Goal: Information Seeking & Learning: Check status

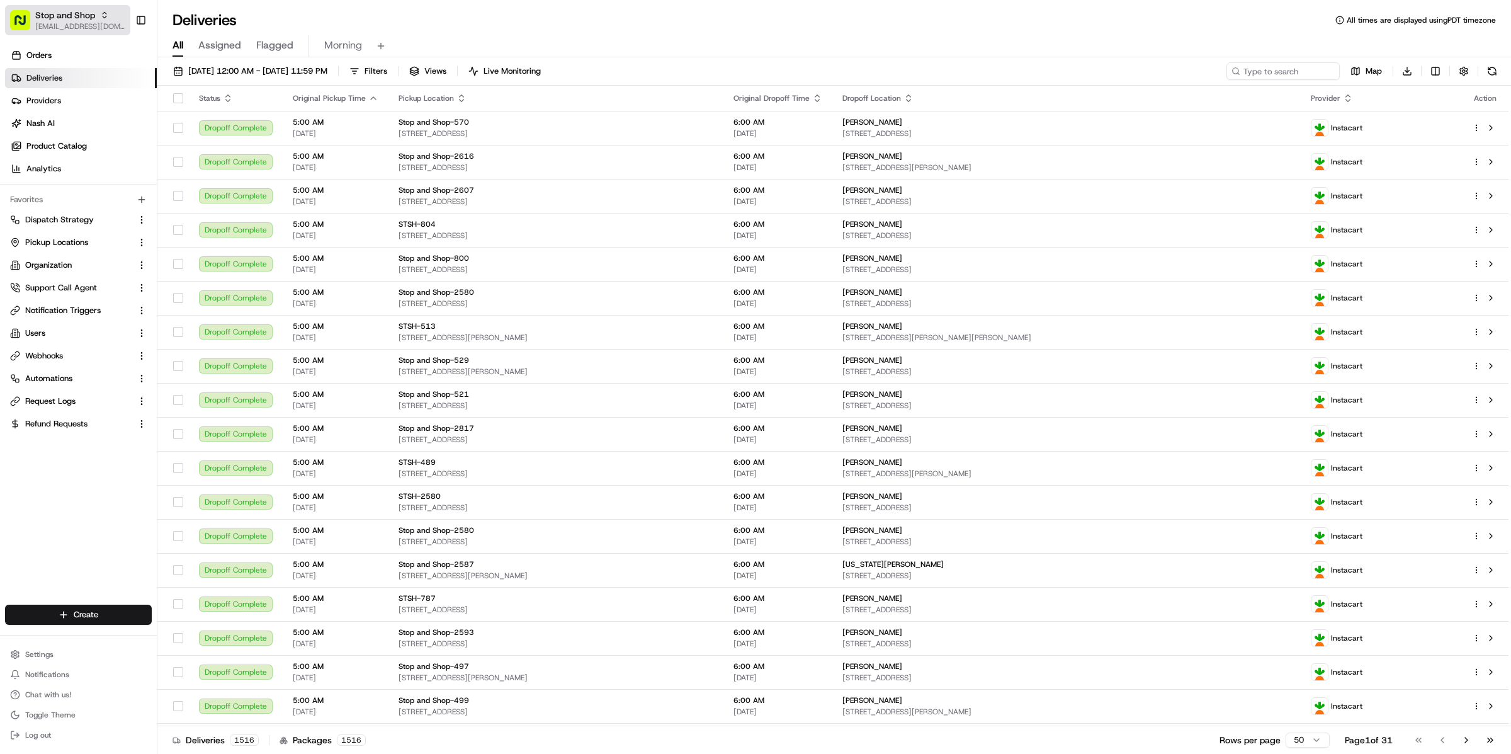
click at [106, 32] on button "Stop and Shop kareem@usenash.com" at bounding box center [67, 20] width 125 height 30
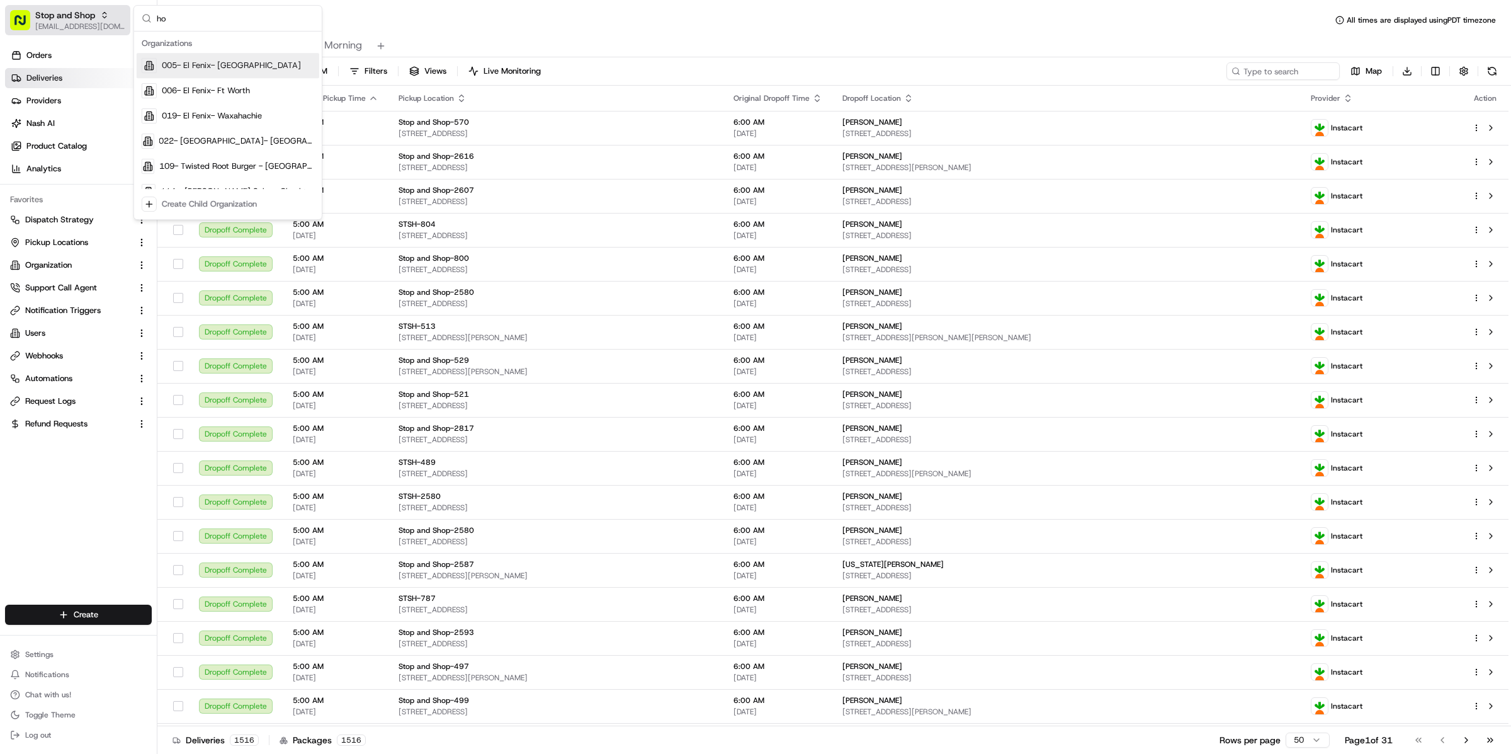
scroll to position [619, 0]
type input "homerun"
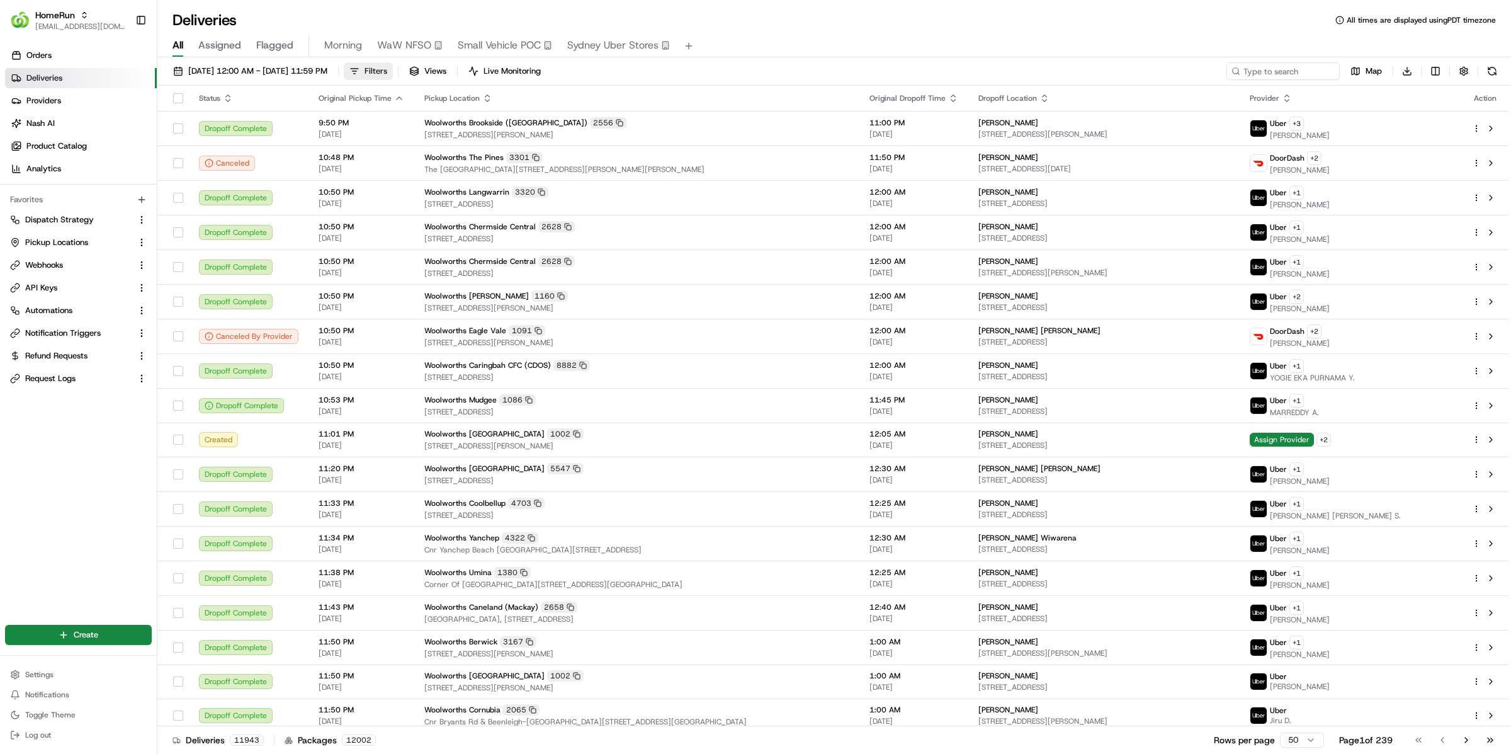
click at [393, 75] on button "Filters" at bounding box center [368, 71] width 49 height 18
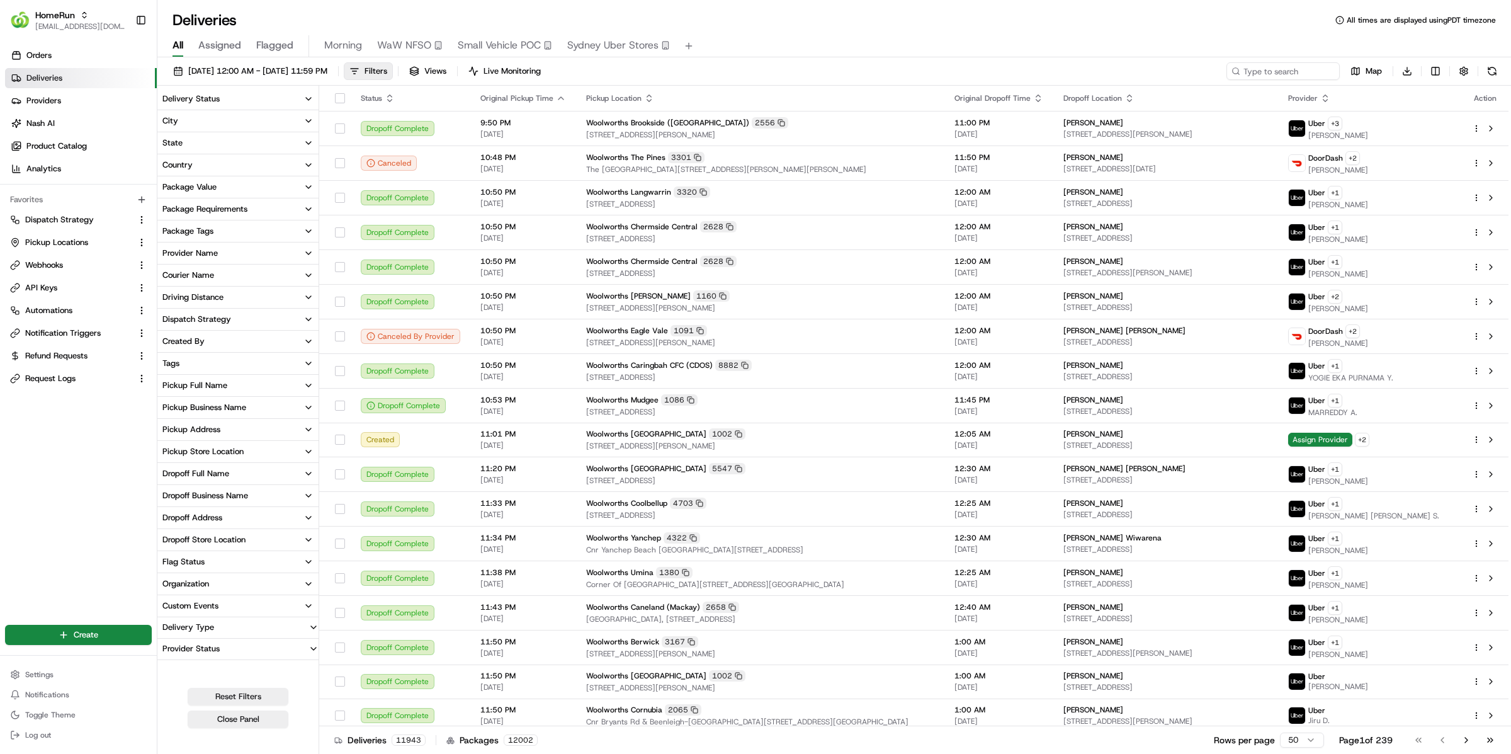
click at [223, 101] on button "Delivery Status" at bounding box center [237, 98] width 161 height 21
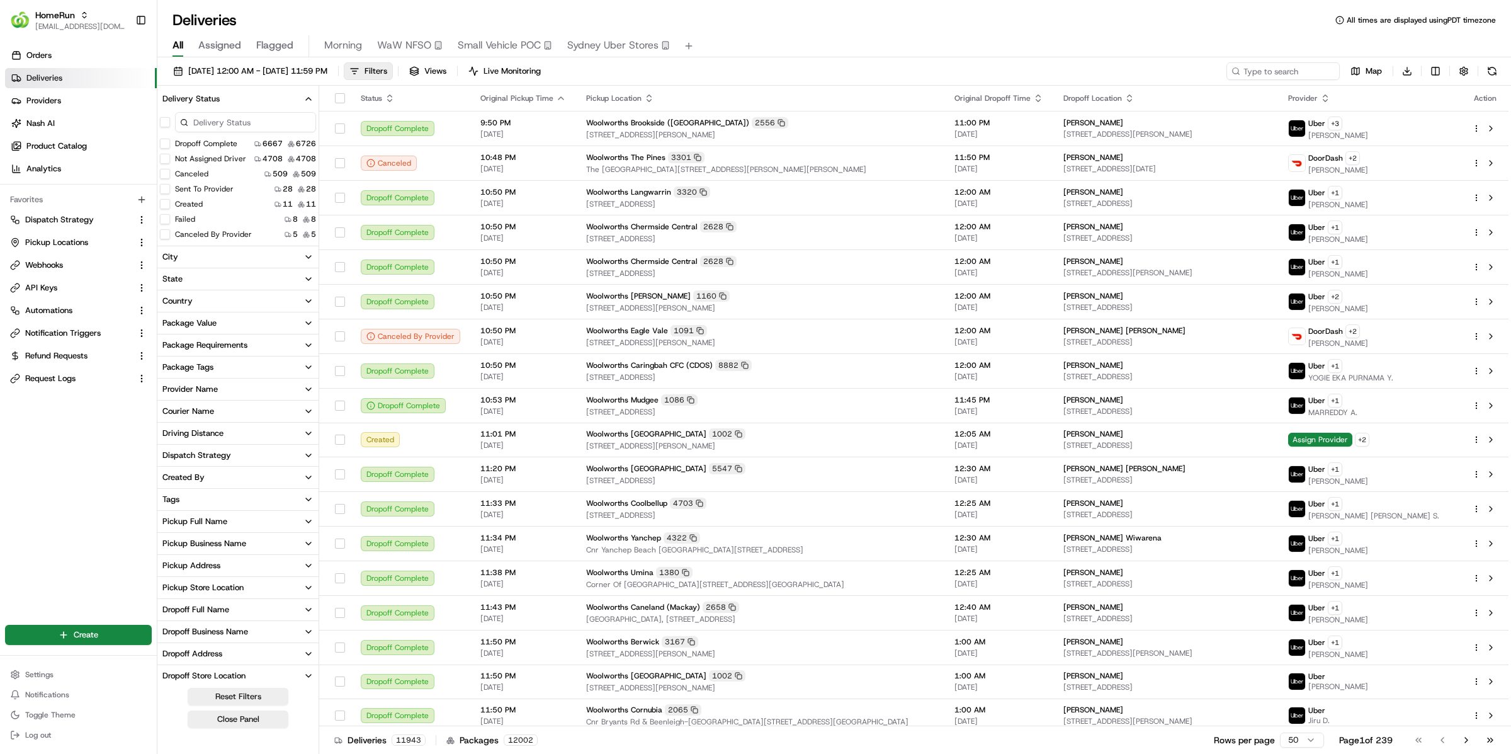
click at [220, 116] on input at bounding box center [245, 122] width 141 height 20
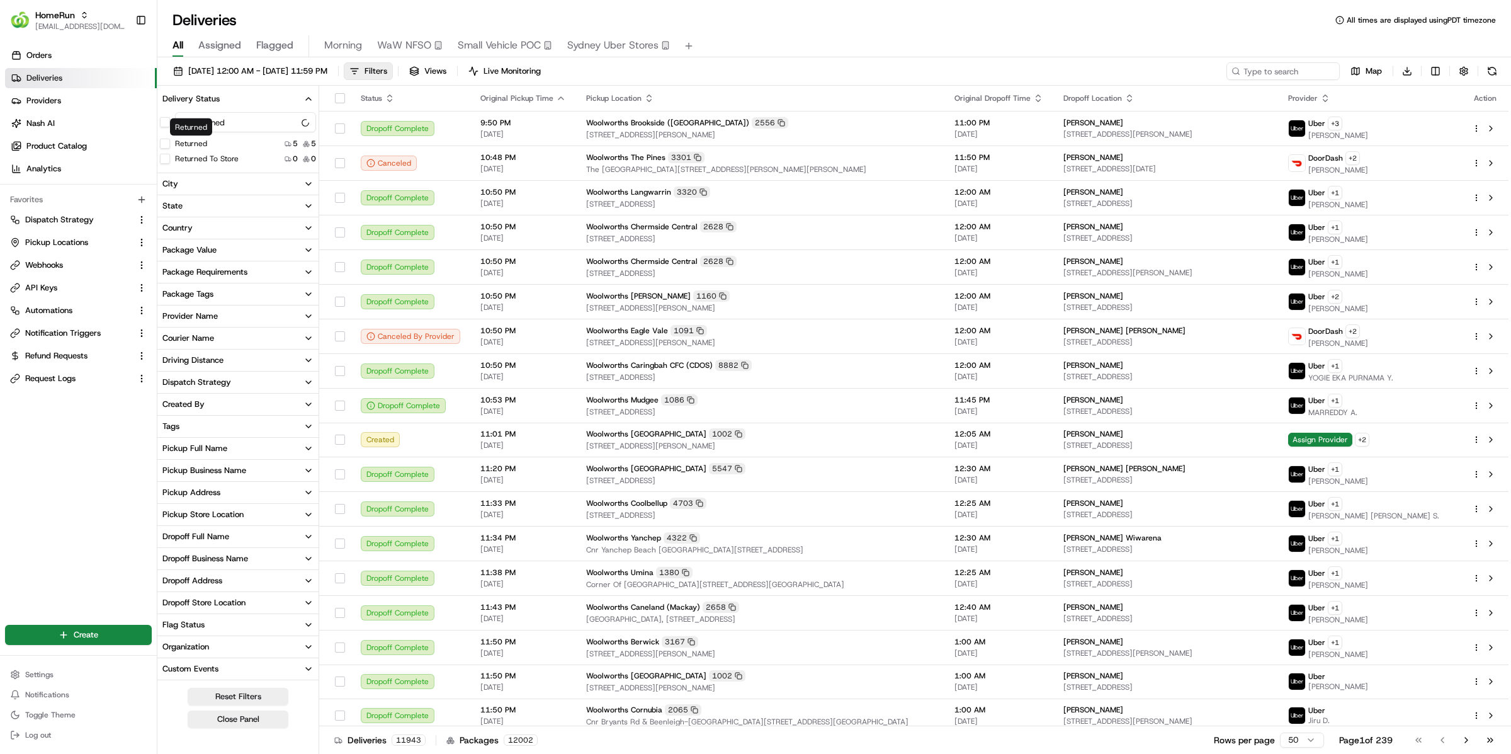
type input "returned"
click at [192, 145] on label "Returned" at bounding box center [191, 143] width 32 height 10
click at [170, 145] on button "Returned" at bounding box center [165, 143] width 10 height 10
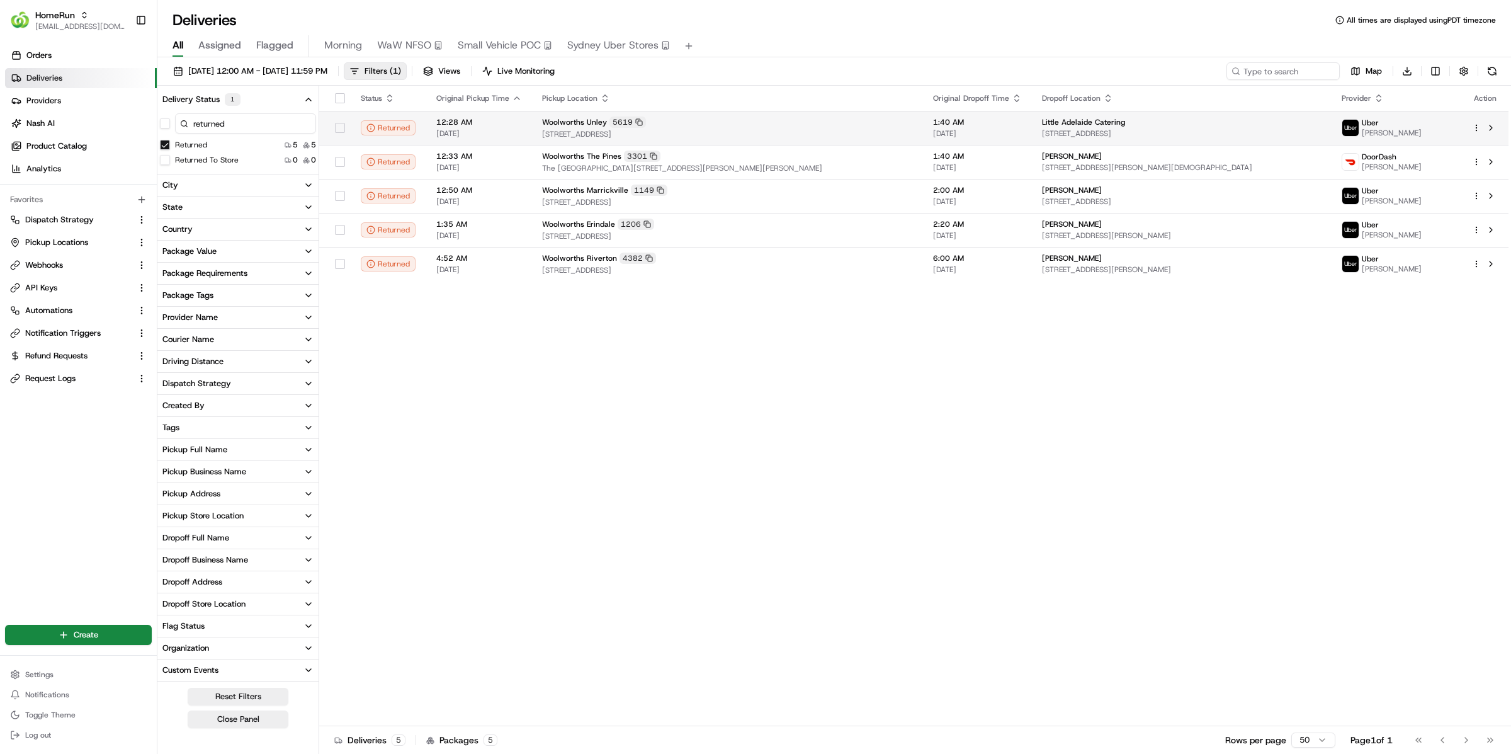
click at [638, 140] on td "Woolworths Unley 5619 204 Unley Road, Unley, SA 5061, AU" at bounding box center [727, 128] width 391 height 34
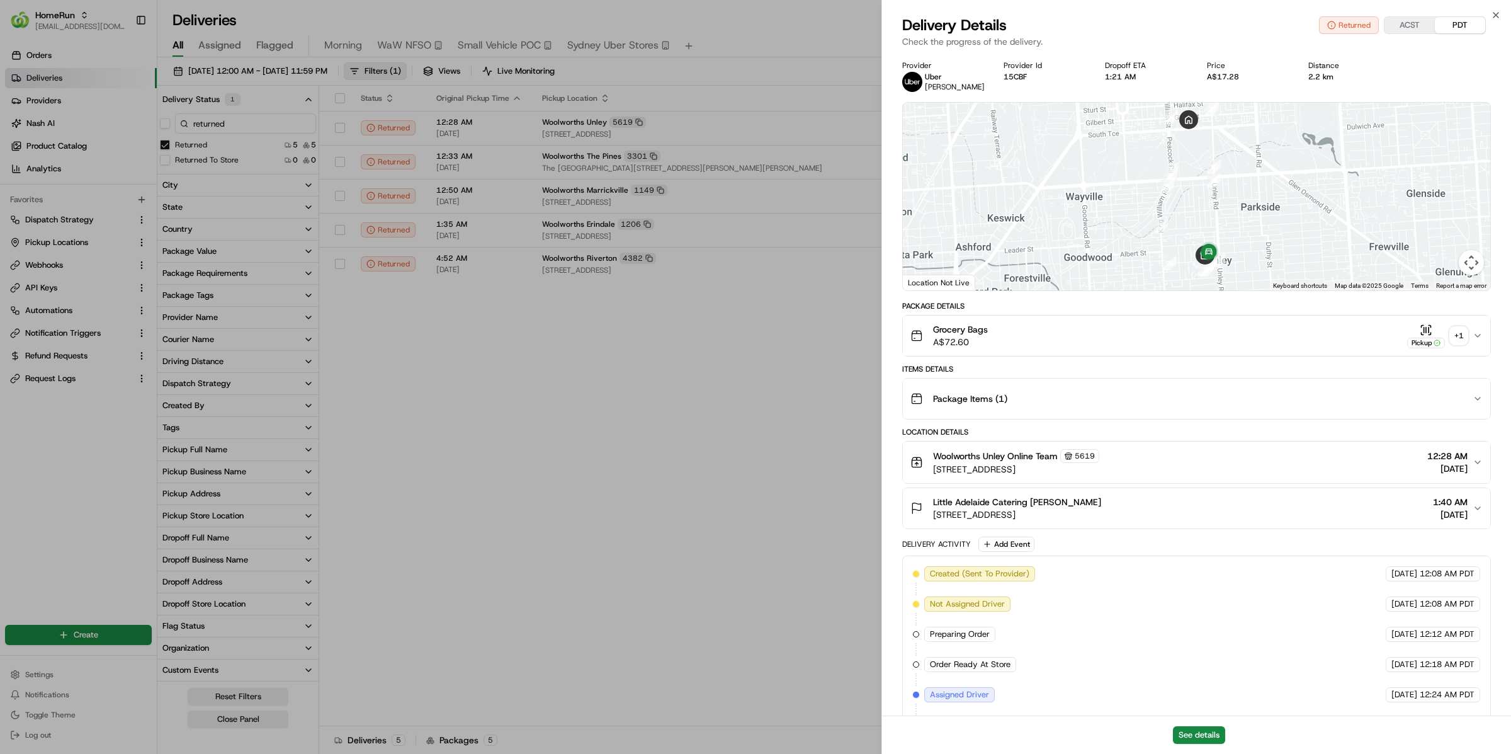
scroll to position [266, 0]
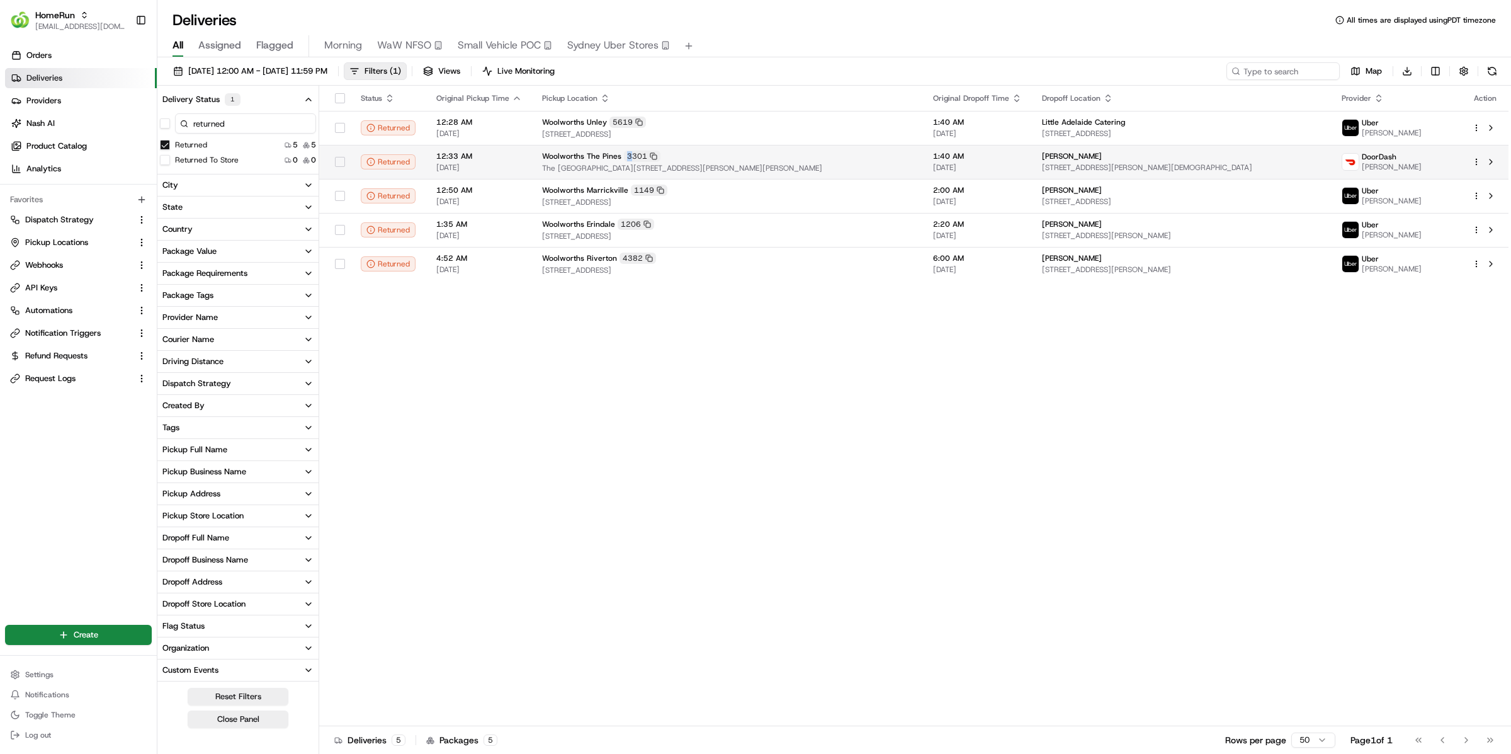
click at [628, 150] on div "3301" at bounding box center [642, 155] width 37 height 11
click at [706, 149] on td "Woolworths The Pines 3301 The Pines Shopping Centre, Cnr Reynolds And Blackburn…" at bounding box center [727, 162] width 391 height 34
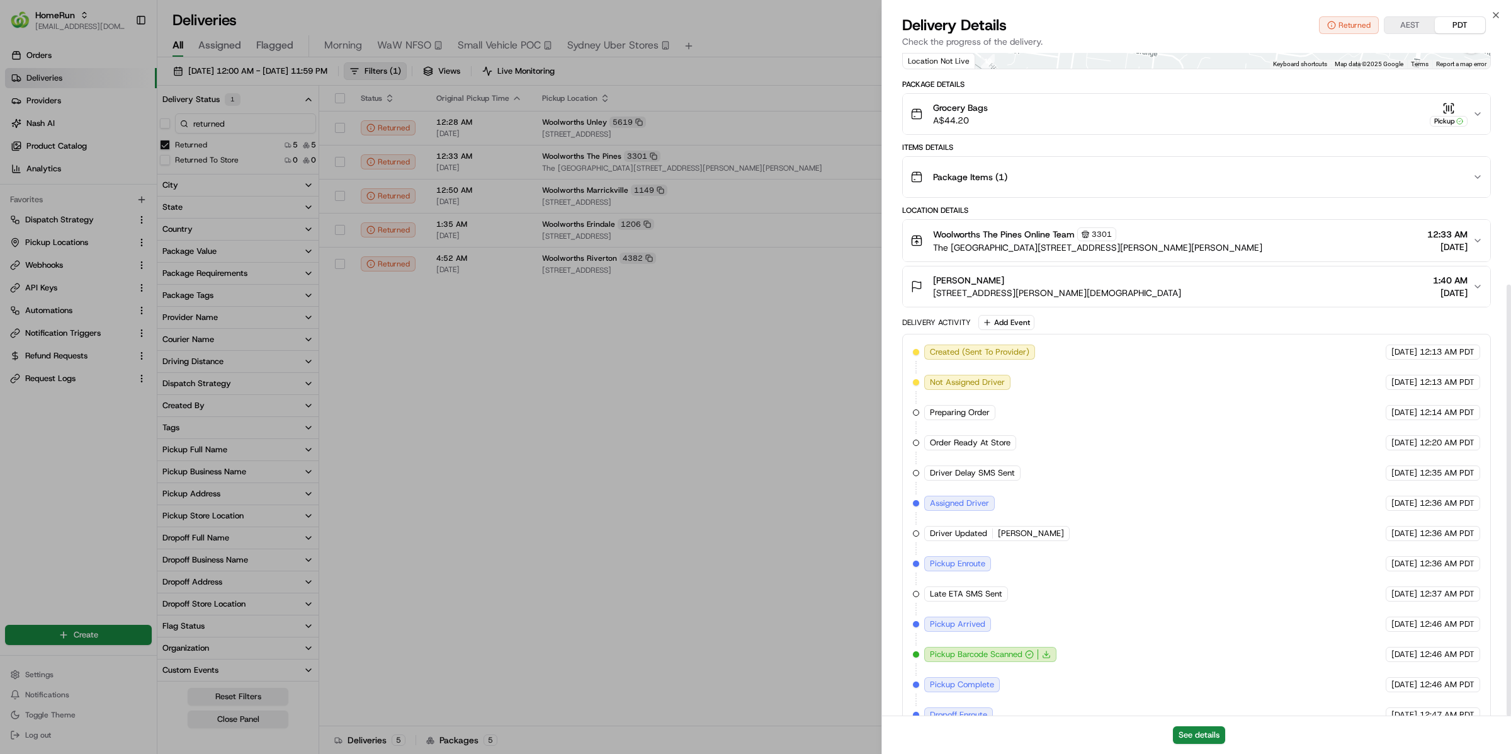
scroll to position [356, 0]
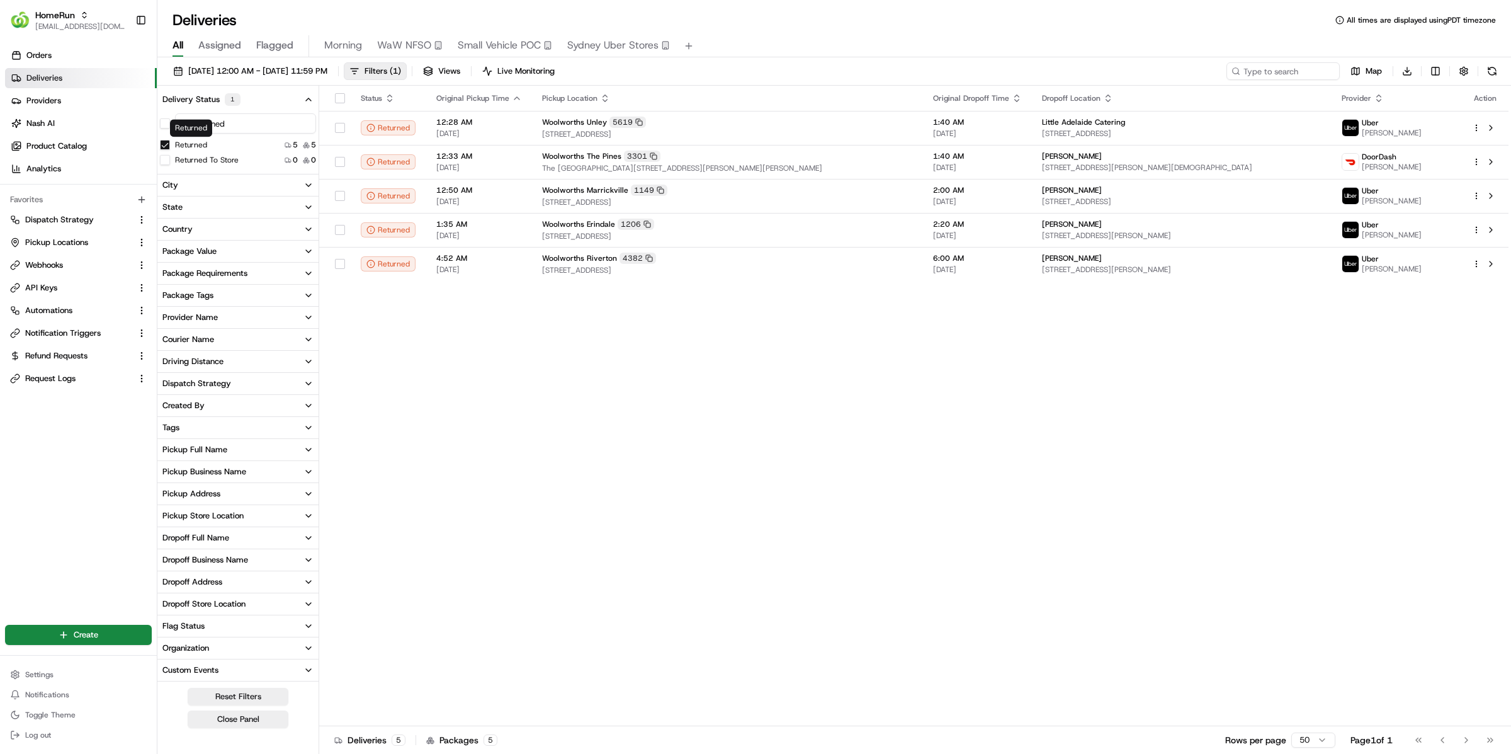
click at [163, 147] on button "Returned" at bounding box center [165, 145] width 10 height 10
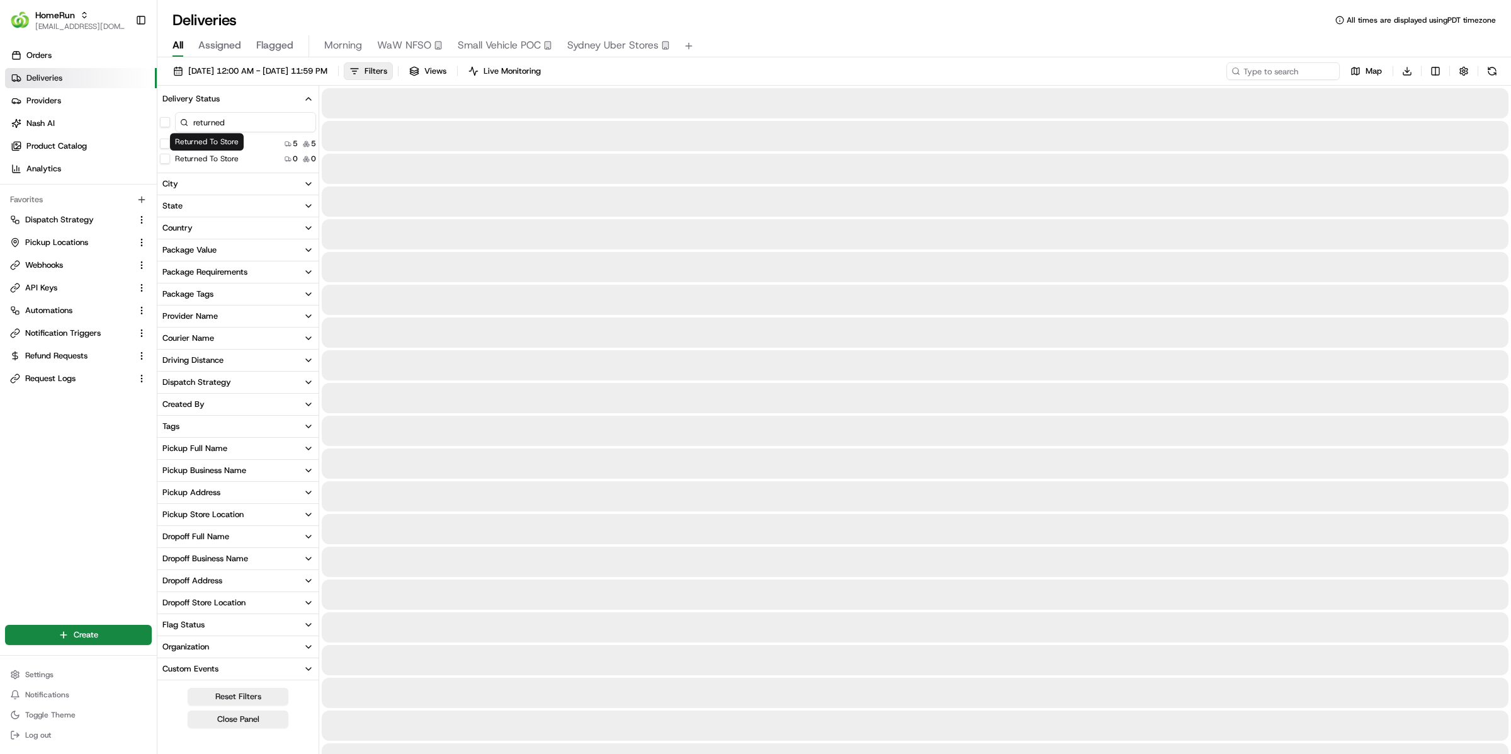
click at [236, 269] on div "Package Requirements" at bounding box center [204, 271] width 85 height 11
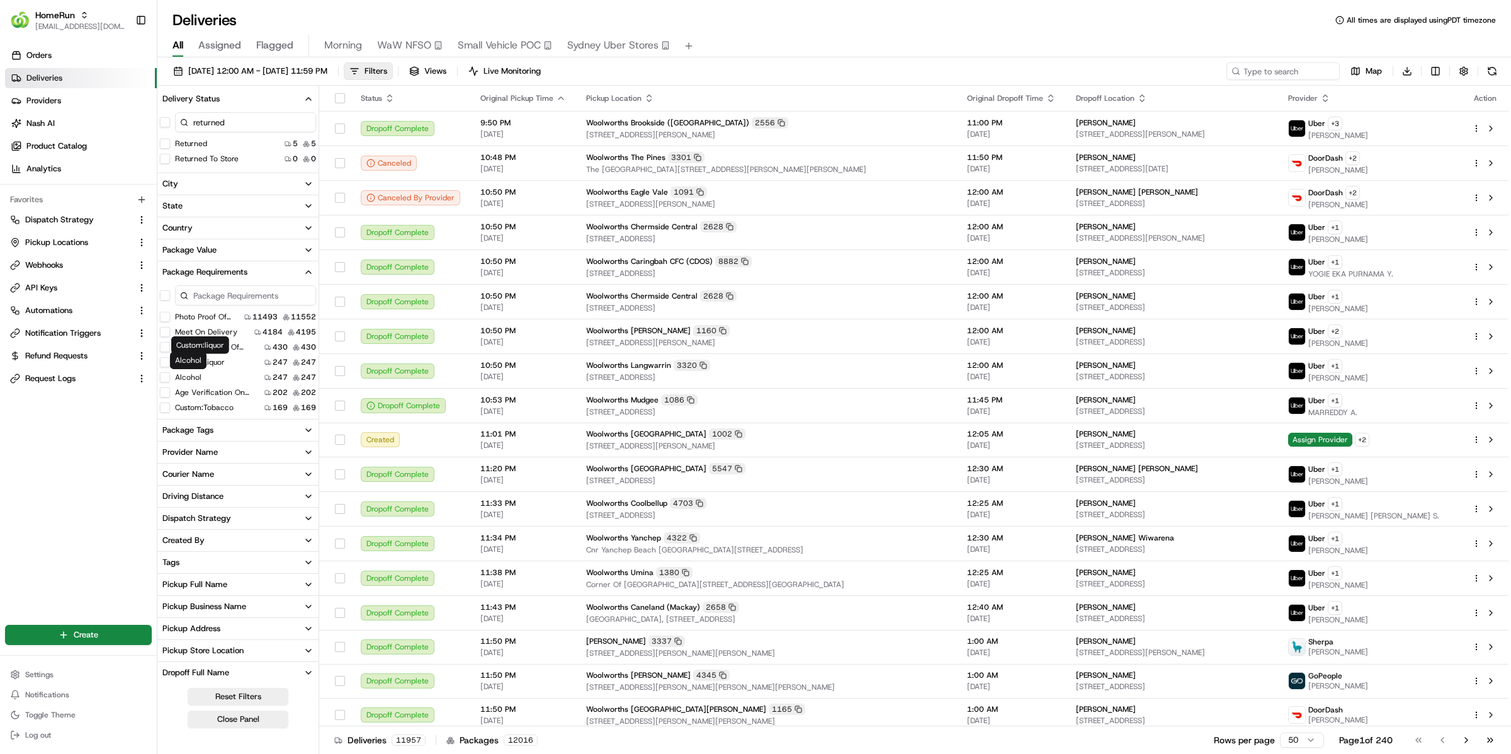
click at [193, 372] on label "Alcohol" at bounding box center [188, 377] width 26 height 10
click at [170, 372] on button "Alcohol" at bounding box center [165, 377] width 10 height 10
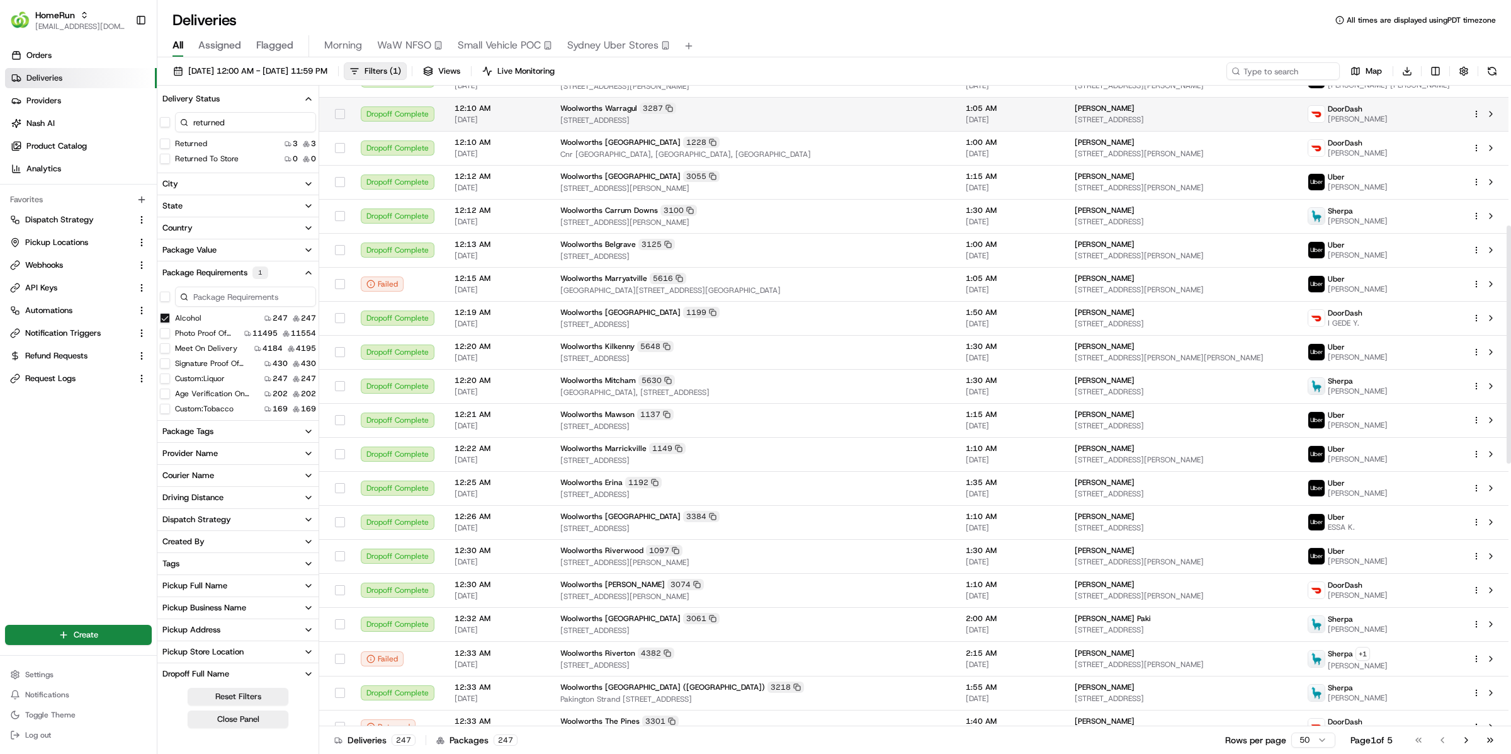
scroll to position [363, 0]
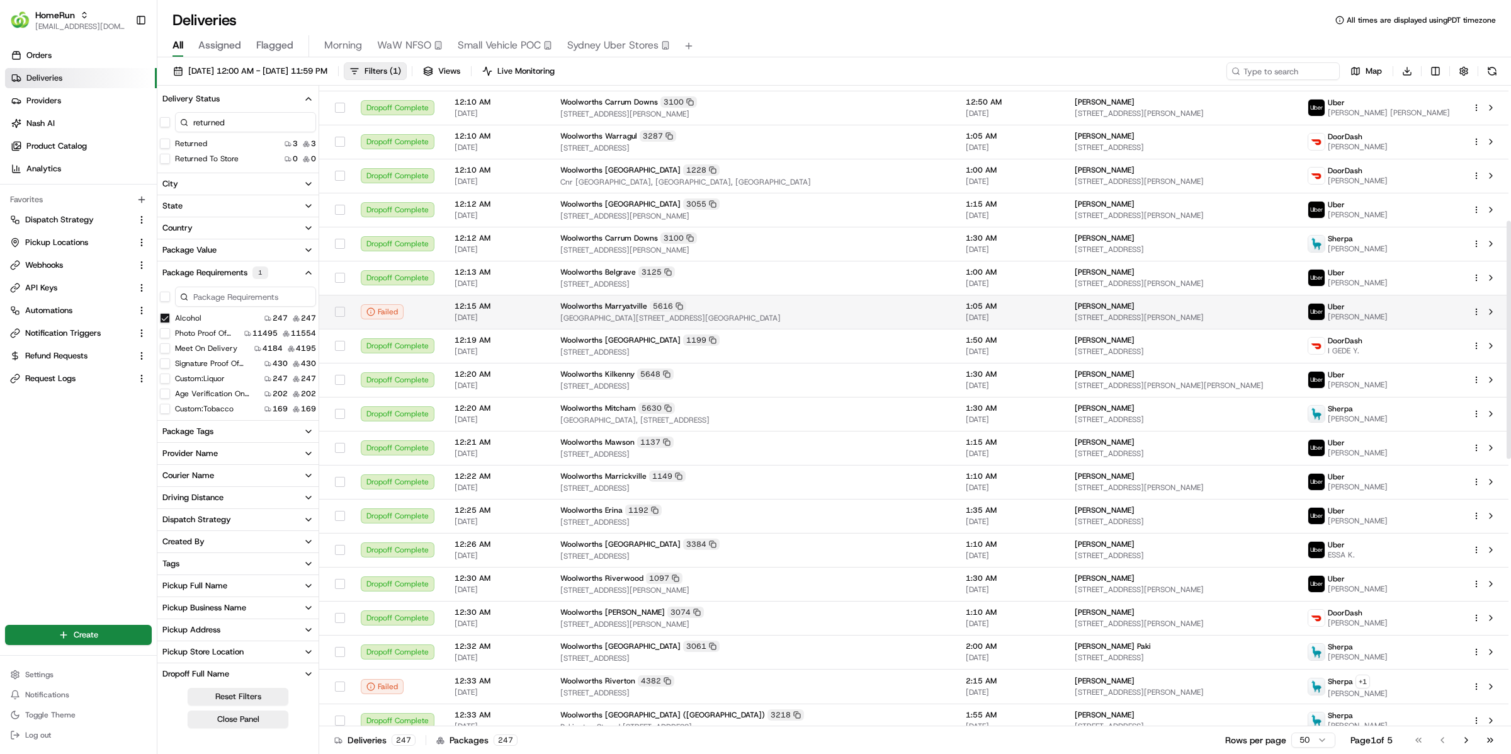
click at [1475, 305] on html "HomeRun kareem@usenash.com Toggle Sidebar Orders Deliveries Providers Nash AI P…" at bounding box center [755, 377] width 1511 height 754
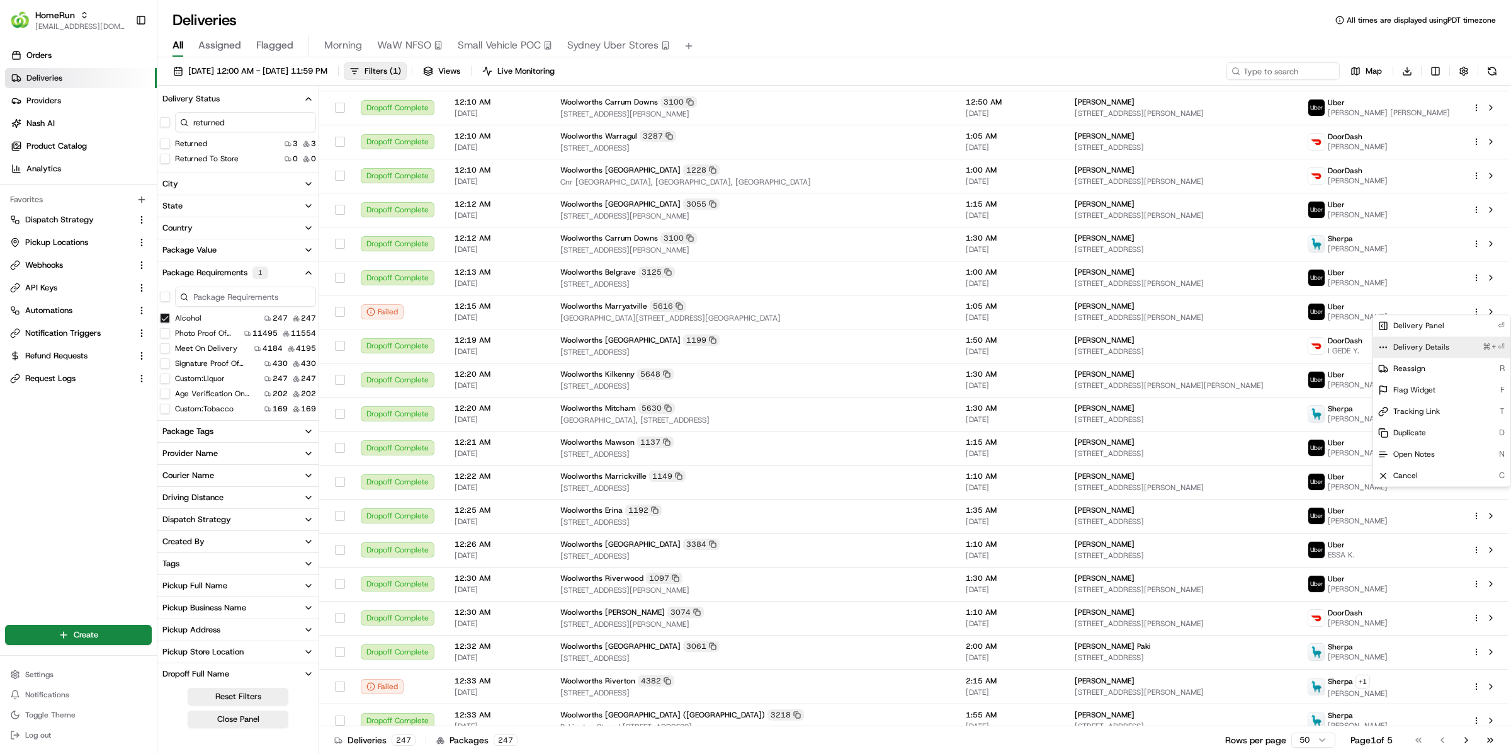
click at [1439, 353] on div "Delivery Details ⌘+⏎" at bounding box center [1441, 346] width 137 height 21
click at [1115, 584] on html "HomeRun kareem@usenash.com Toggle Sidebar Orders Deliveries Providers Nash AI P…" at bounding box center [755, 377] width 1511 height 754
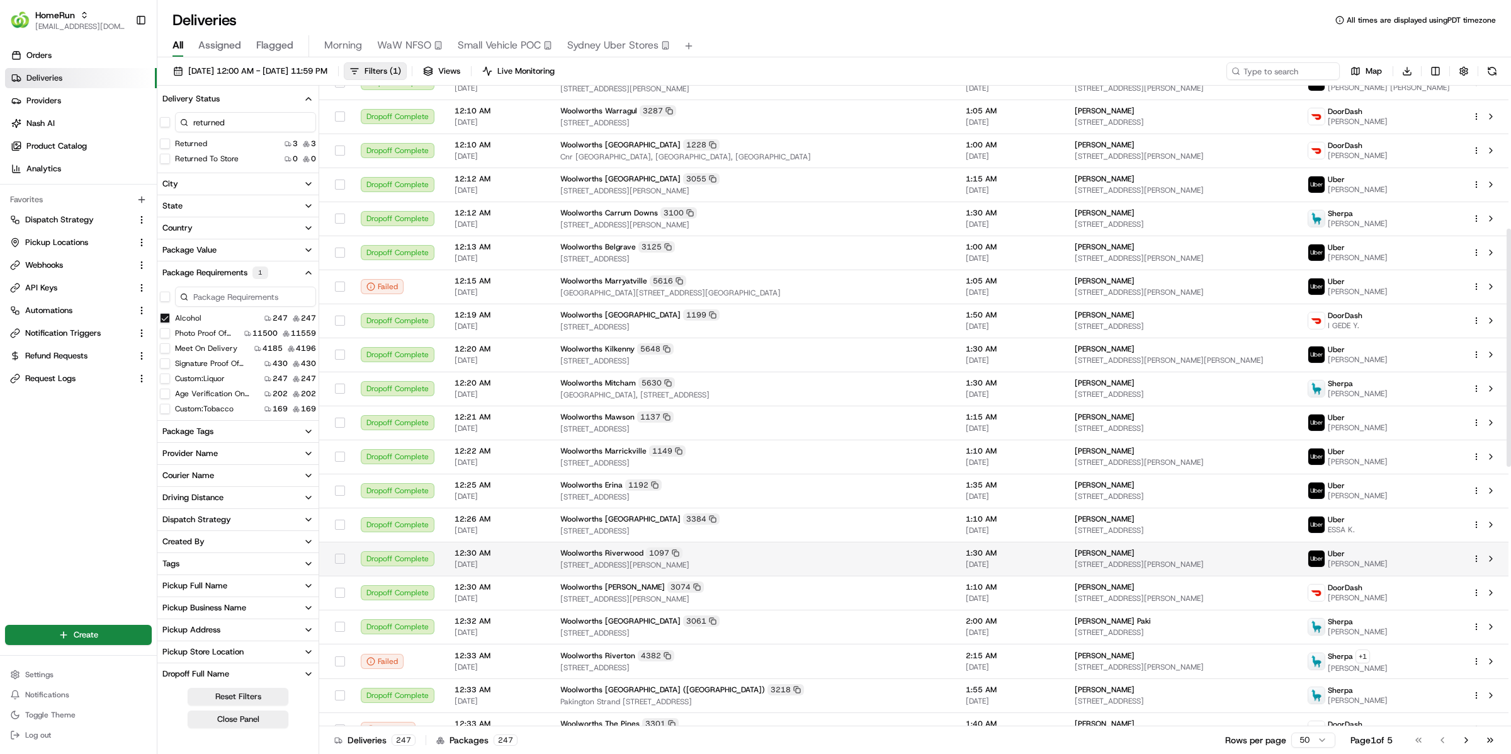
scroll to position [385, 0]
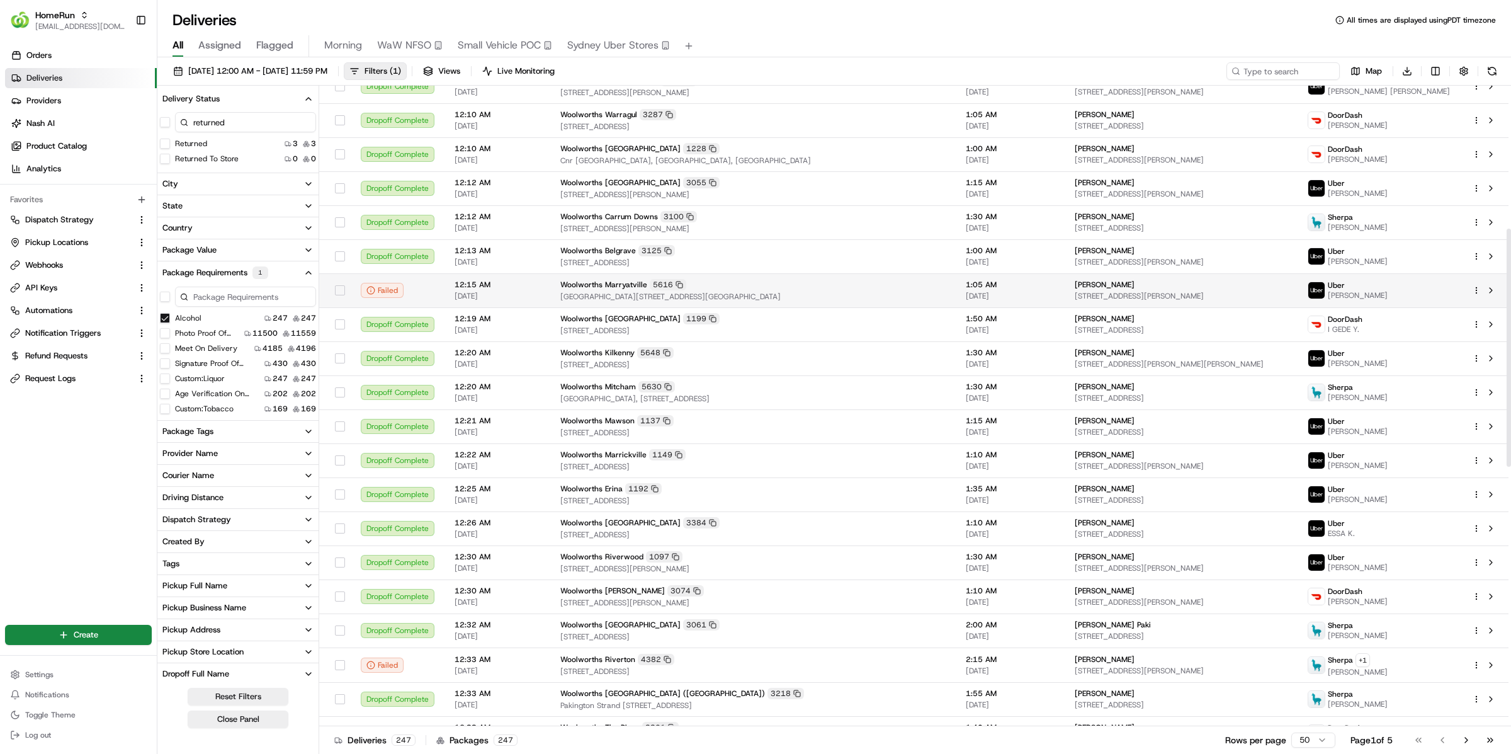
click at [1473, 283] on div at bounding box center [1485, 290] width 26 height 15
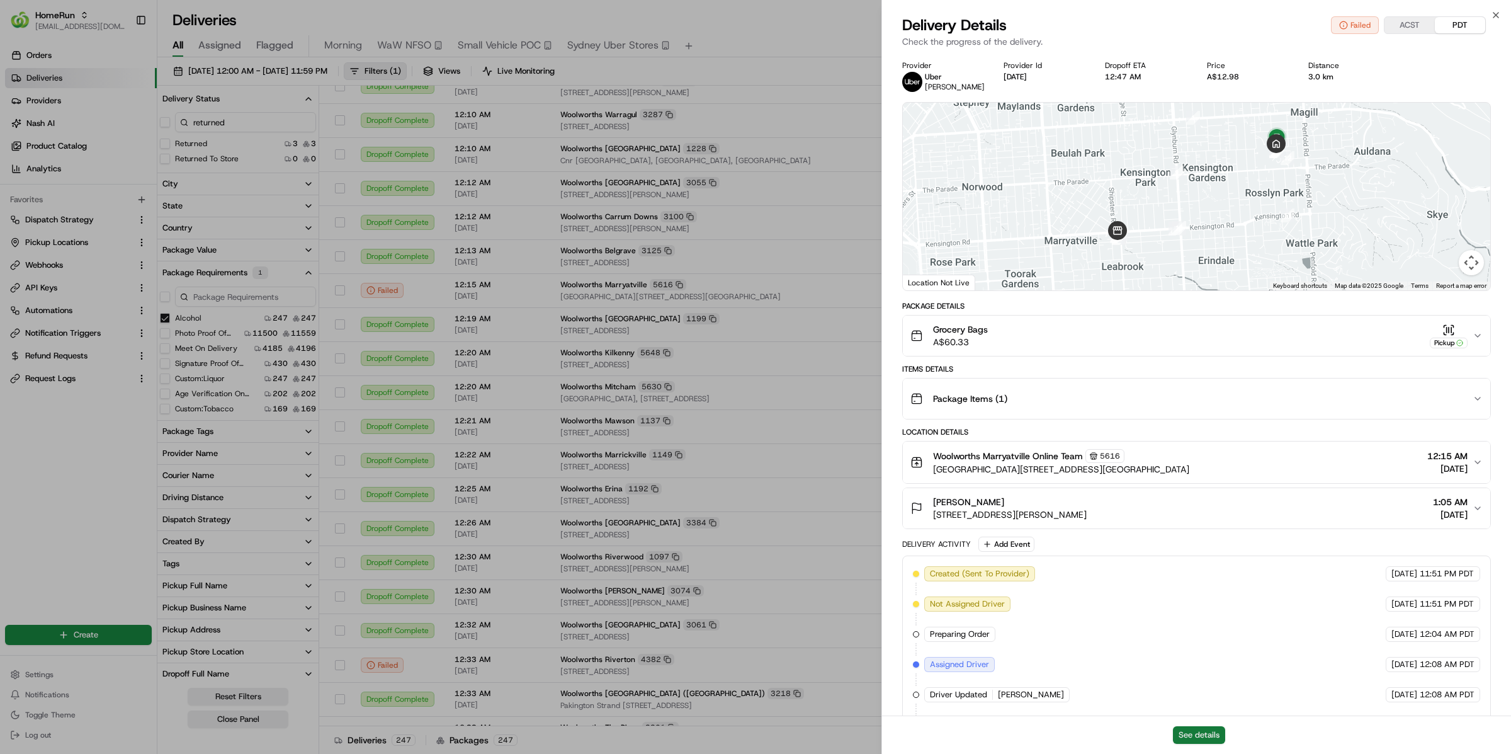
click at [1185, 737] on button "See details" at bounding box center [1199, 735] width 52 height 18
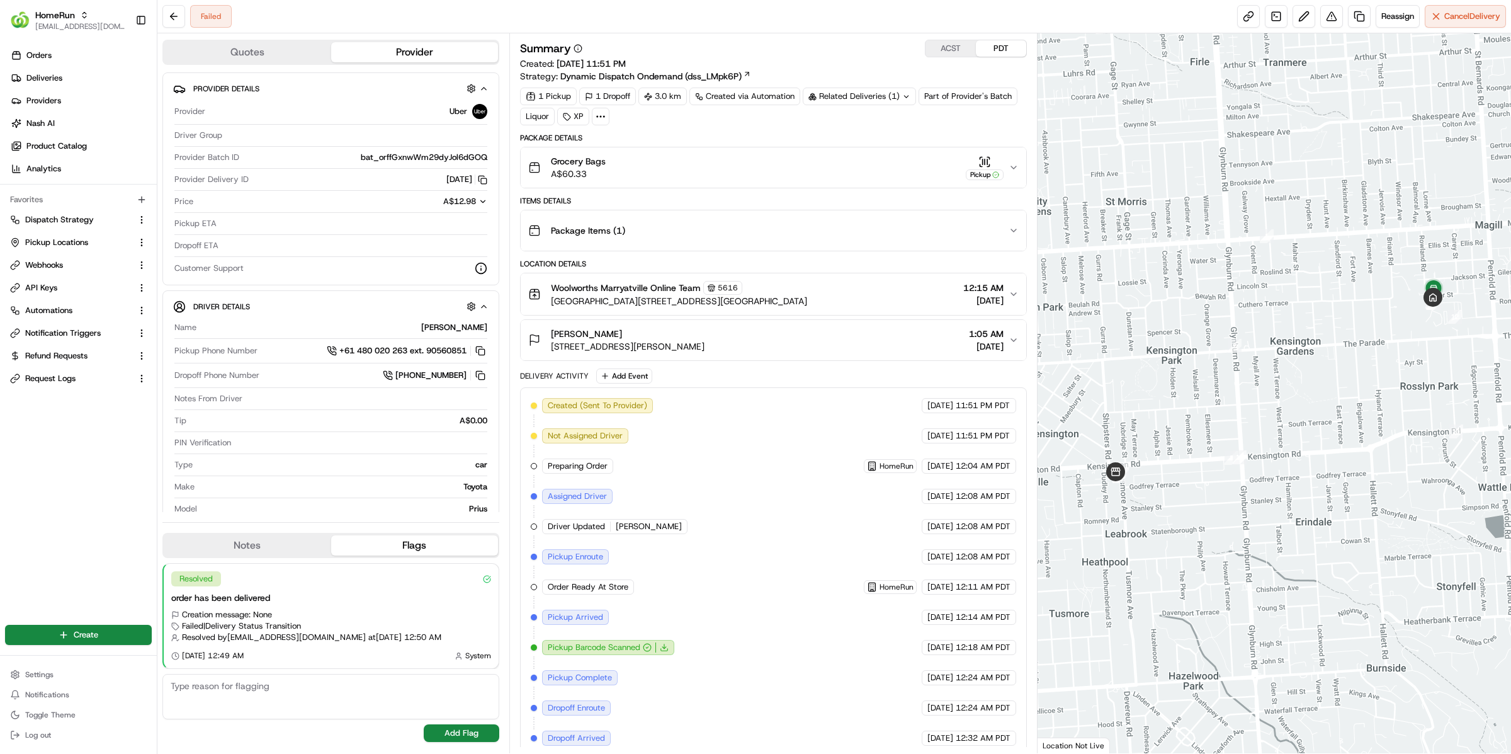
scroll to position [59, 0]
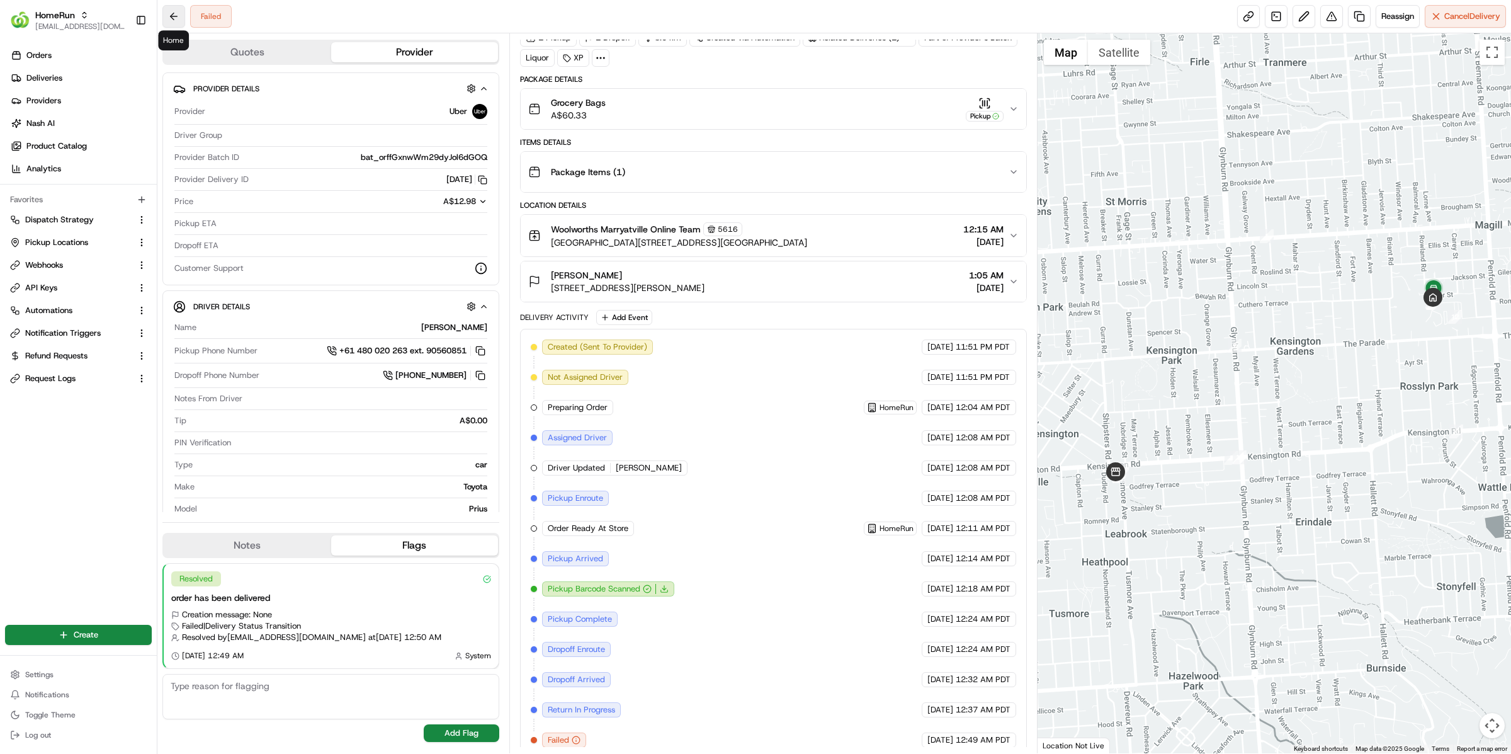
click at [172, 24] on button at bounding box center [173, 16] width 23 height 23
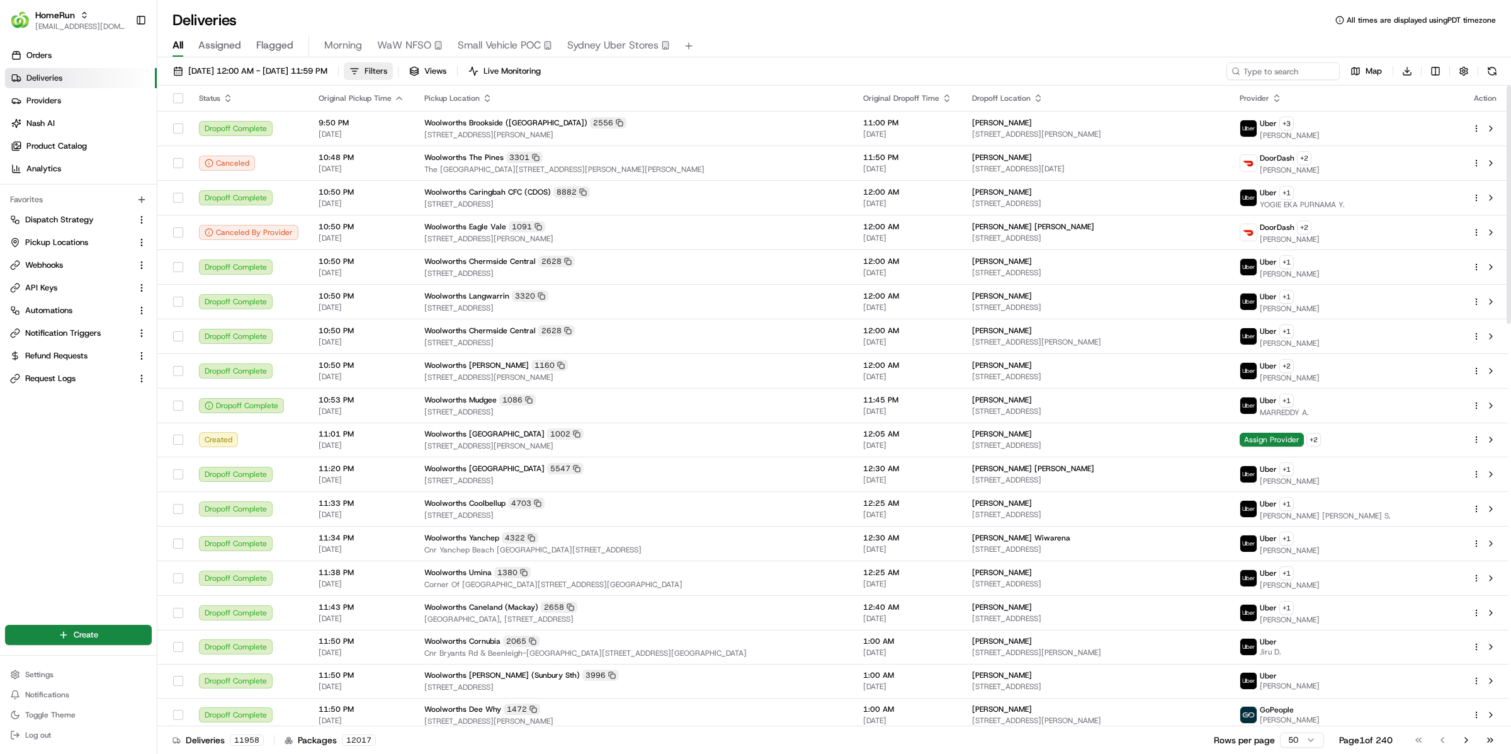
click at [387, 69] on span "Filters" at bounding box center [376, 70] width 23 height 11
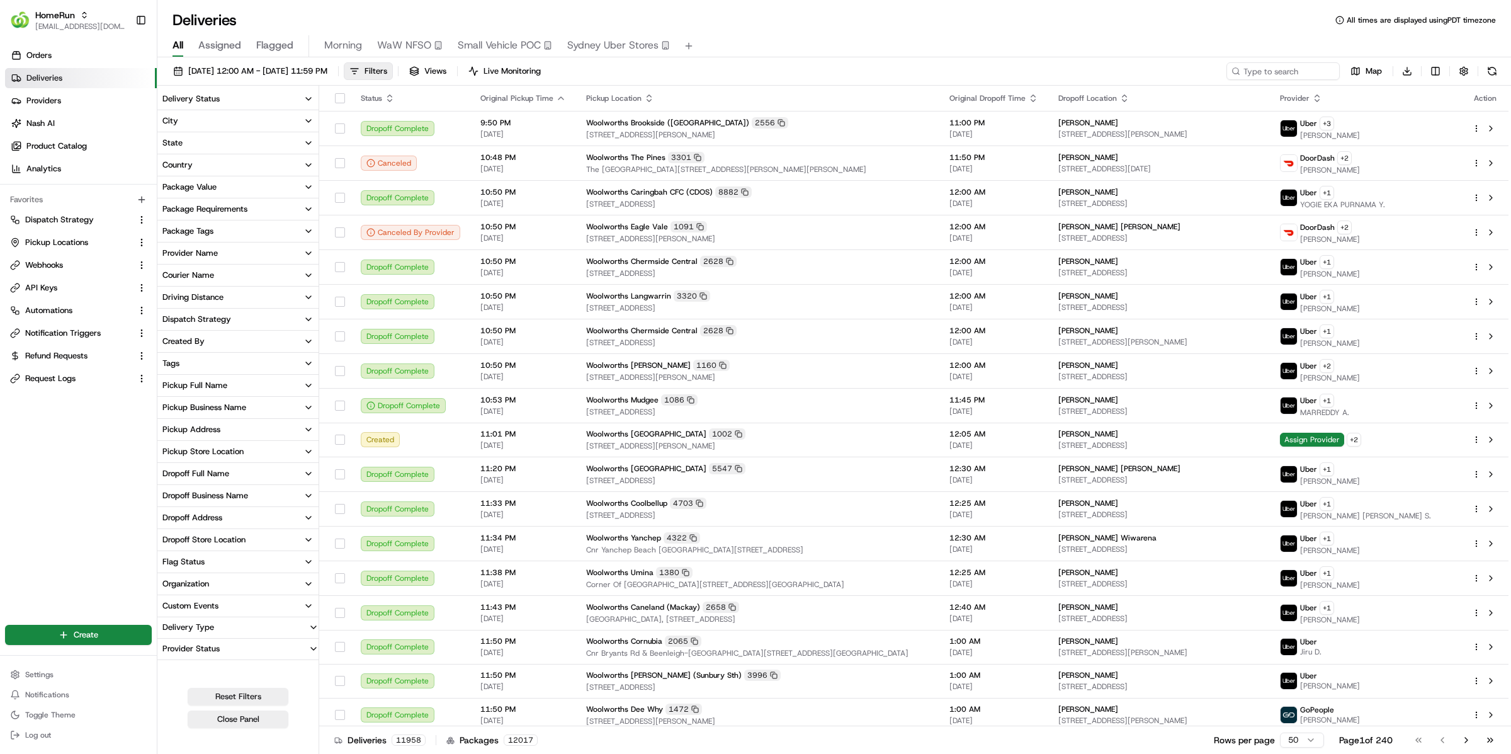
click at [221, 519] on div "Dropoff Address" at bounding box center [192, 517] width 60 height 11
click at [234, 537] on input at bounding box center [245, 541] width 141 height 20
type input "4 the croft"
click at [266, 72] on span "19/08/2025 12:00 AM - 19/08/2025 11:59 PM" at bounding box center [257, 70] width 139 height 11
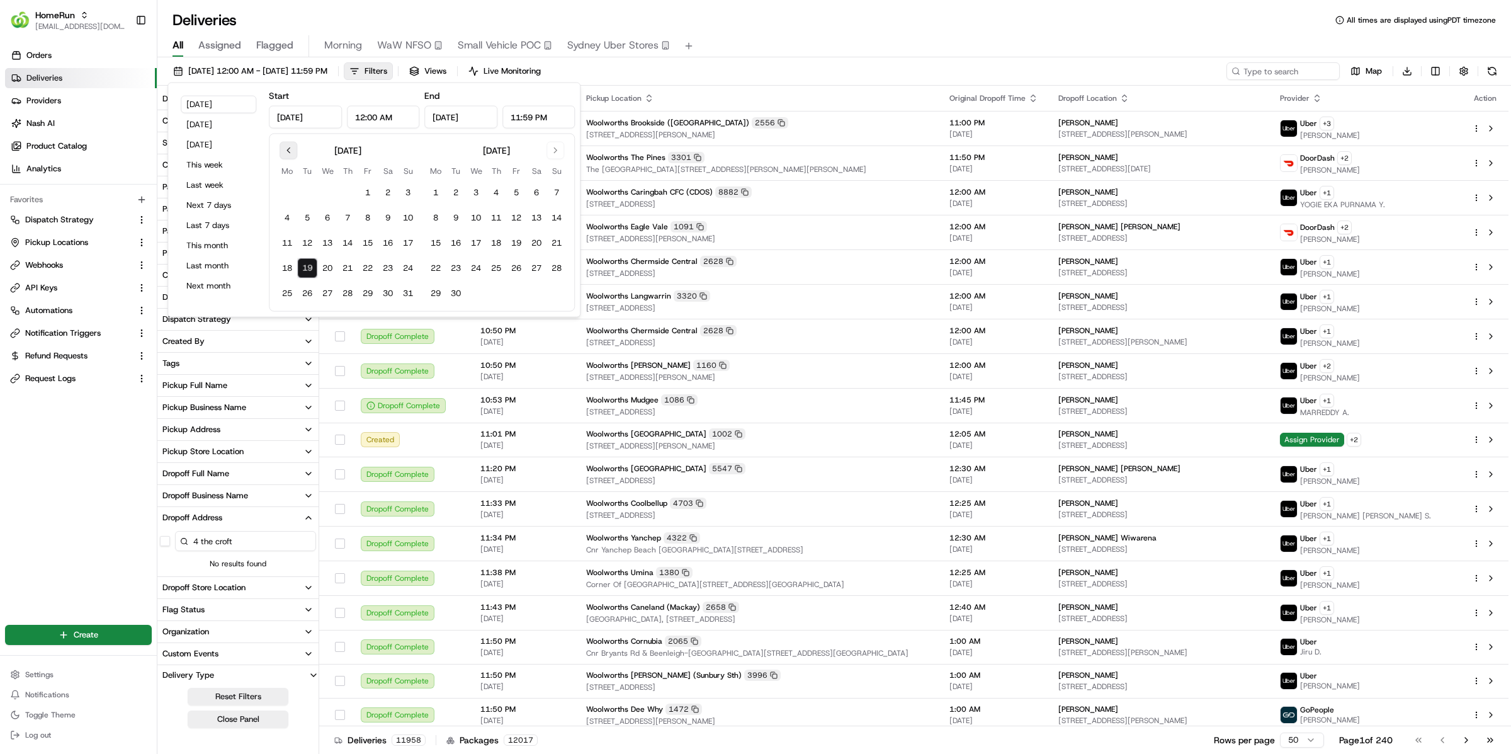
click at [291, 152] on button "Go to previous month" at bounding box center [289, 151] width 18 height 18
click at [285, 149] on button "Go to previous month" at bounding box center [289, 151] width 18 height 18
click at [346, 191] on button "1" at bounding box center [347, 193] width 20 height 20
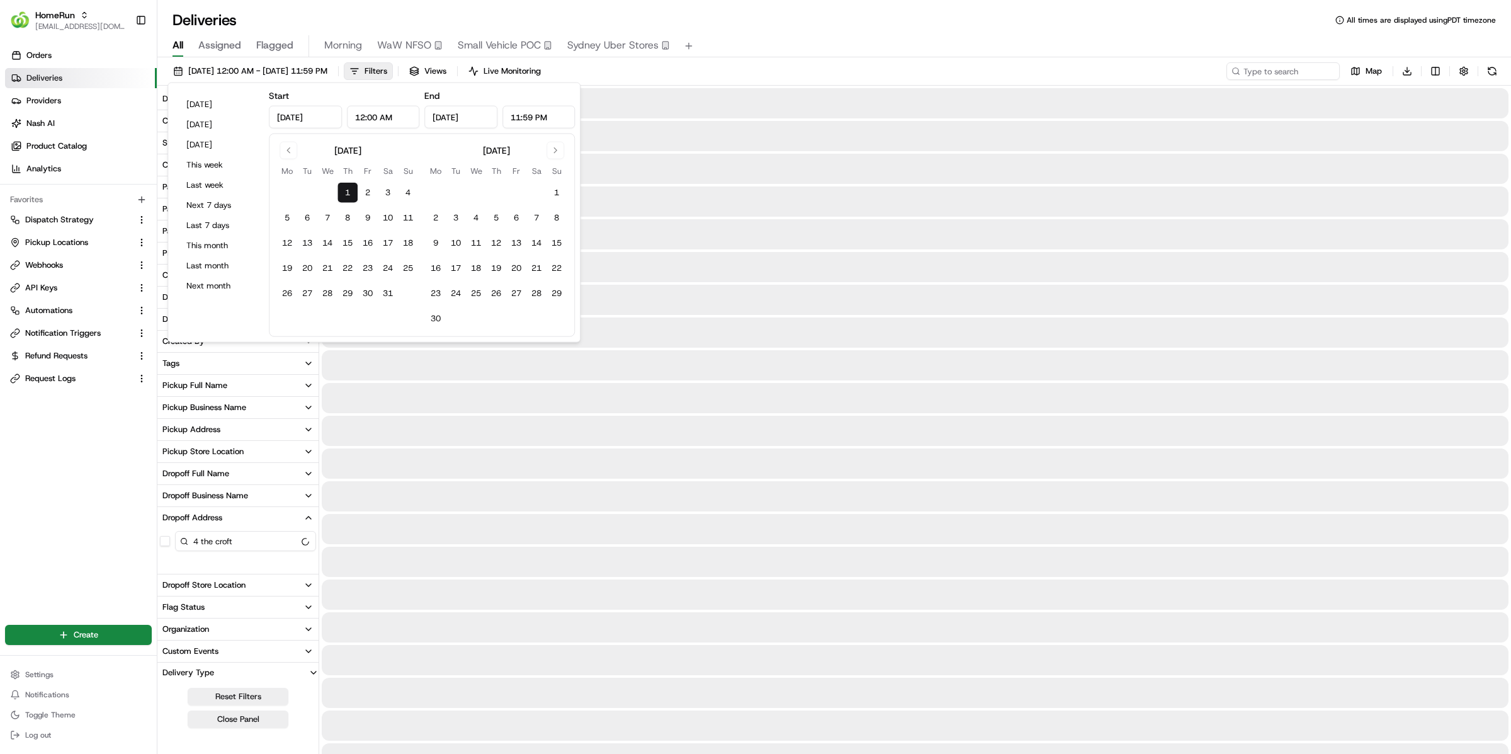
type input "May 1, 2025"
click at [561, 149] on button "Go to next month" at bounding box center [555, 151] width 18 height 18
click at [459, 266] on button "19" at bounding box center [456, 268] width 20 height 20
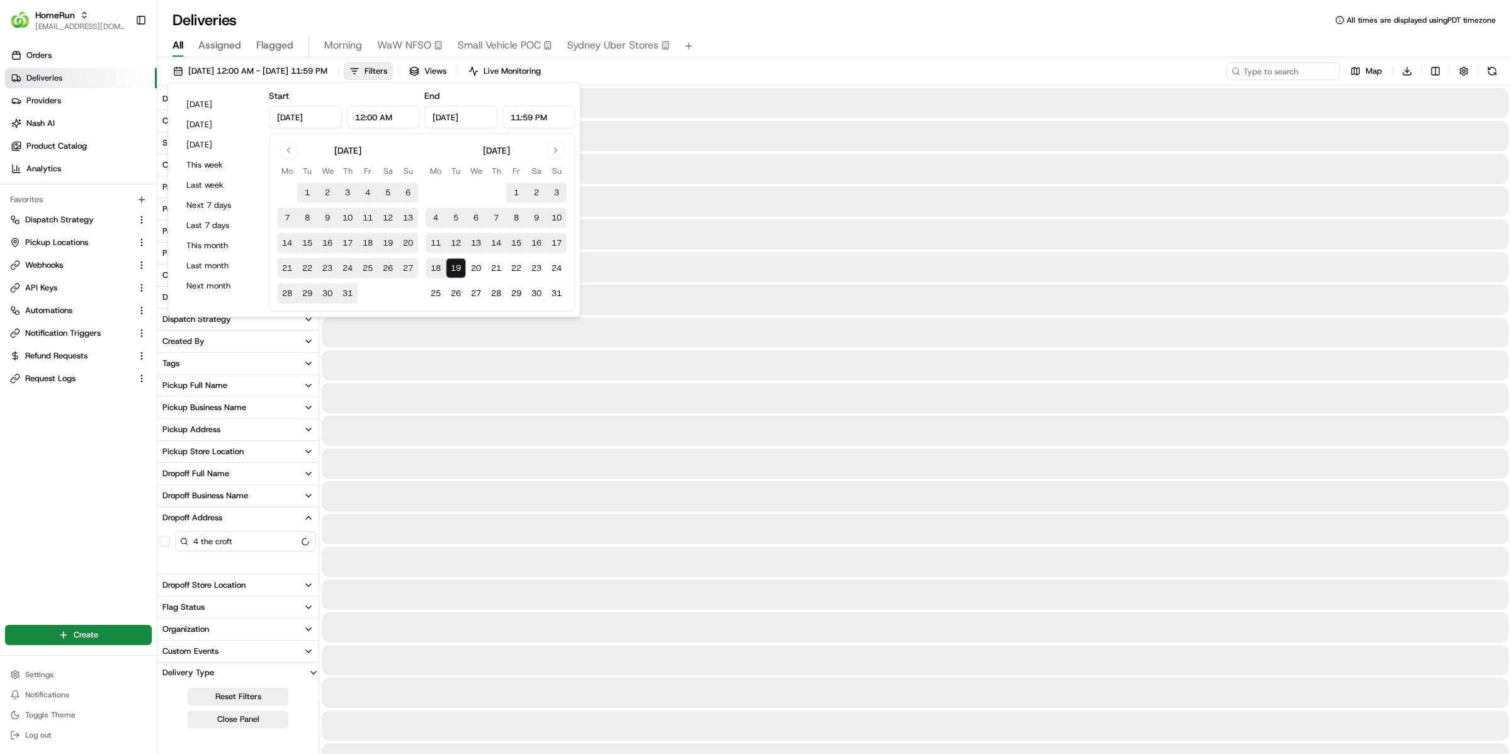
type input "Aug 19, 2025"
click at [287, 155] on button "Go to previous month" at bounding box center [289, 151] width 18 height 18
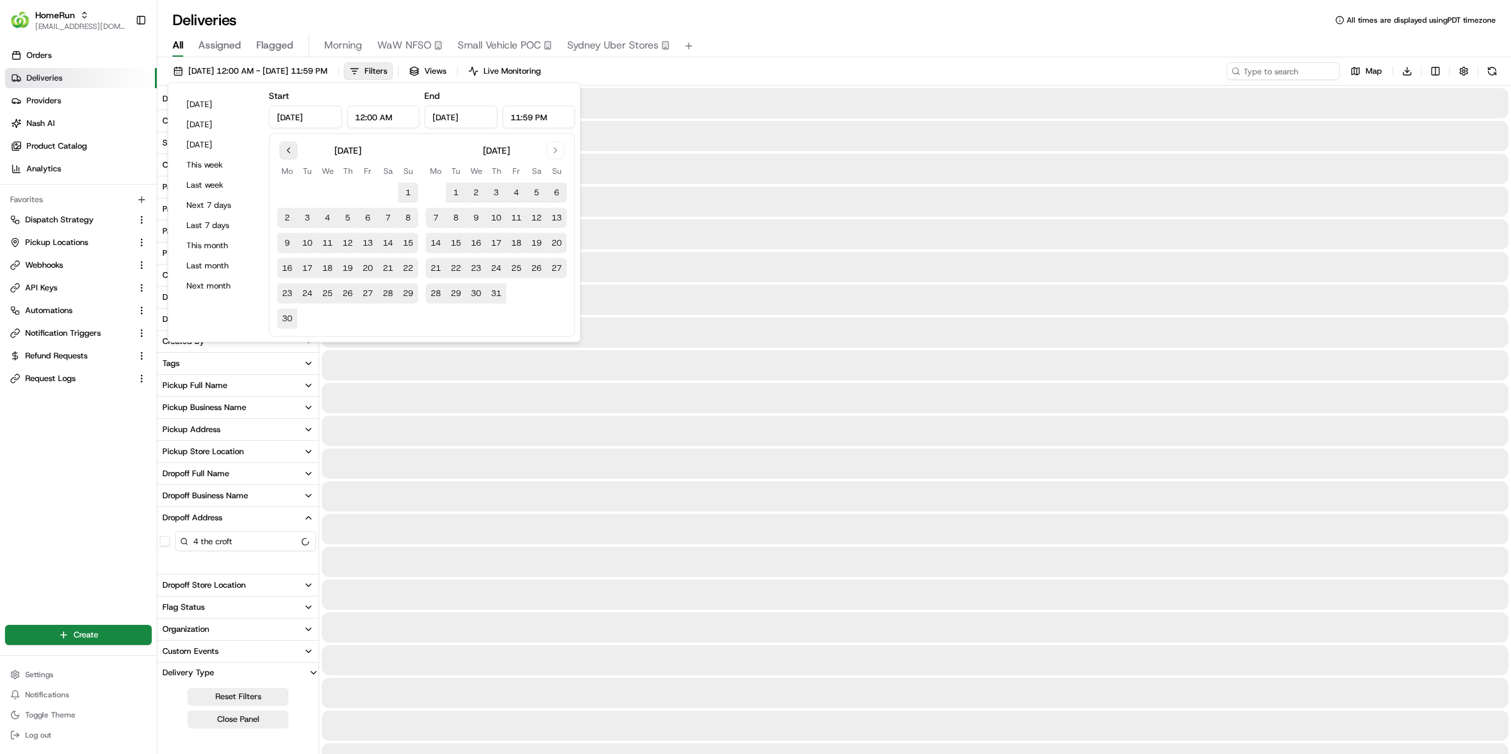
click at [287, 155] on button "Go to previous month" at bounding box center [289, 151] width 18 height 18
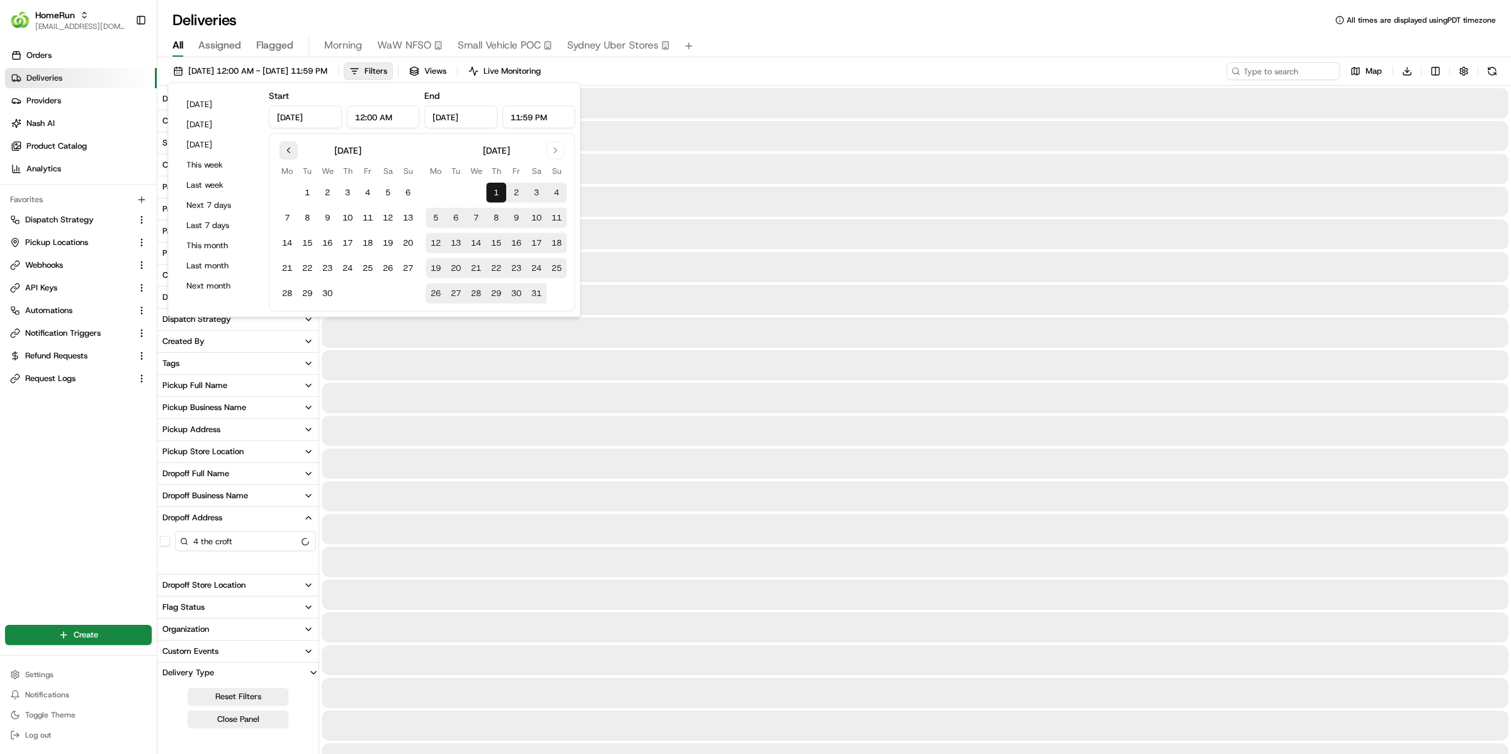
click at [287, 155] on button "Go to previous month" at bounding box center [289, 151] width 18 height 18
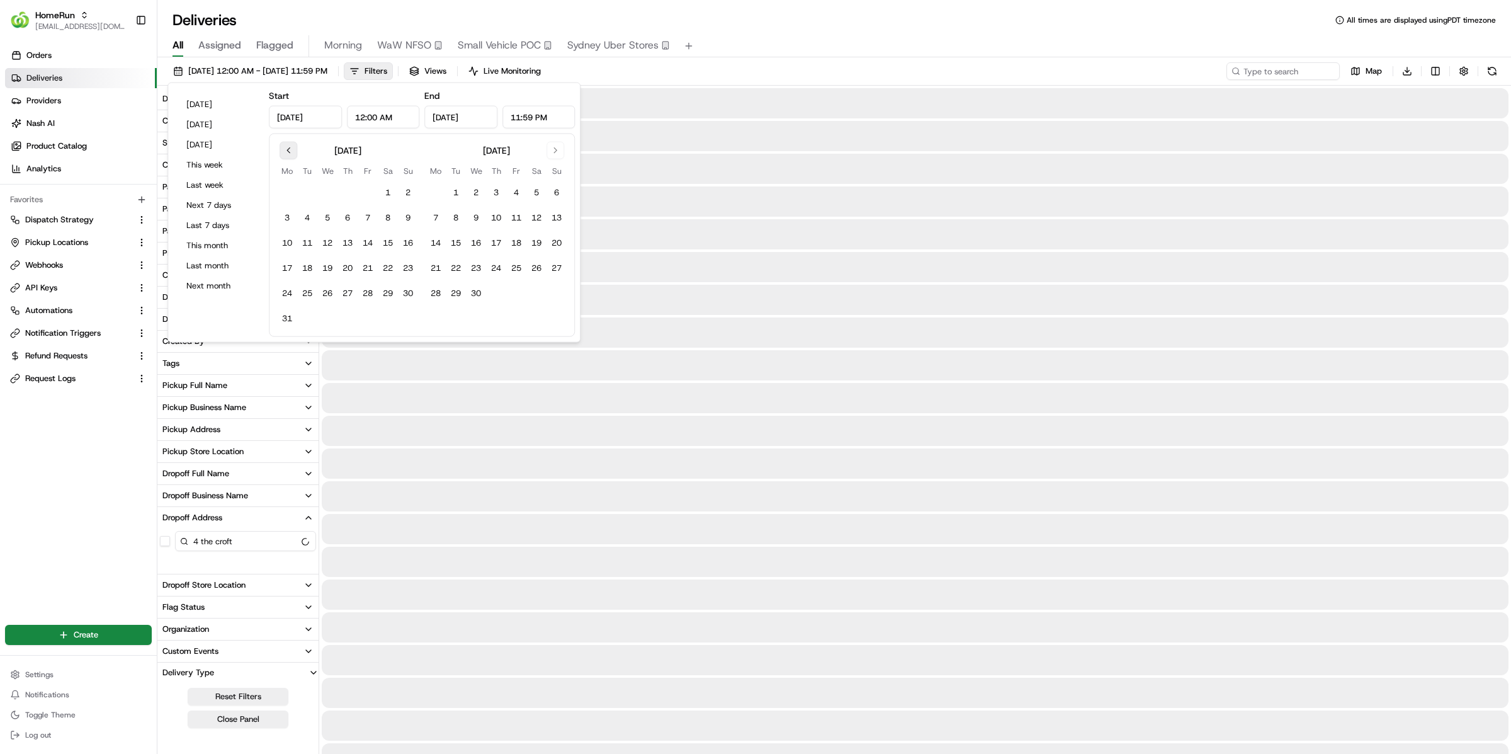
click at [287, 155] on button "Go to previous month" at bounding box center [289, 151] width 18 height 18
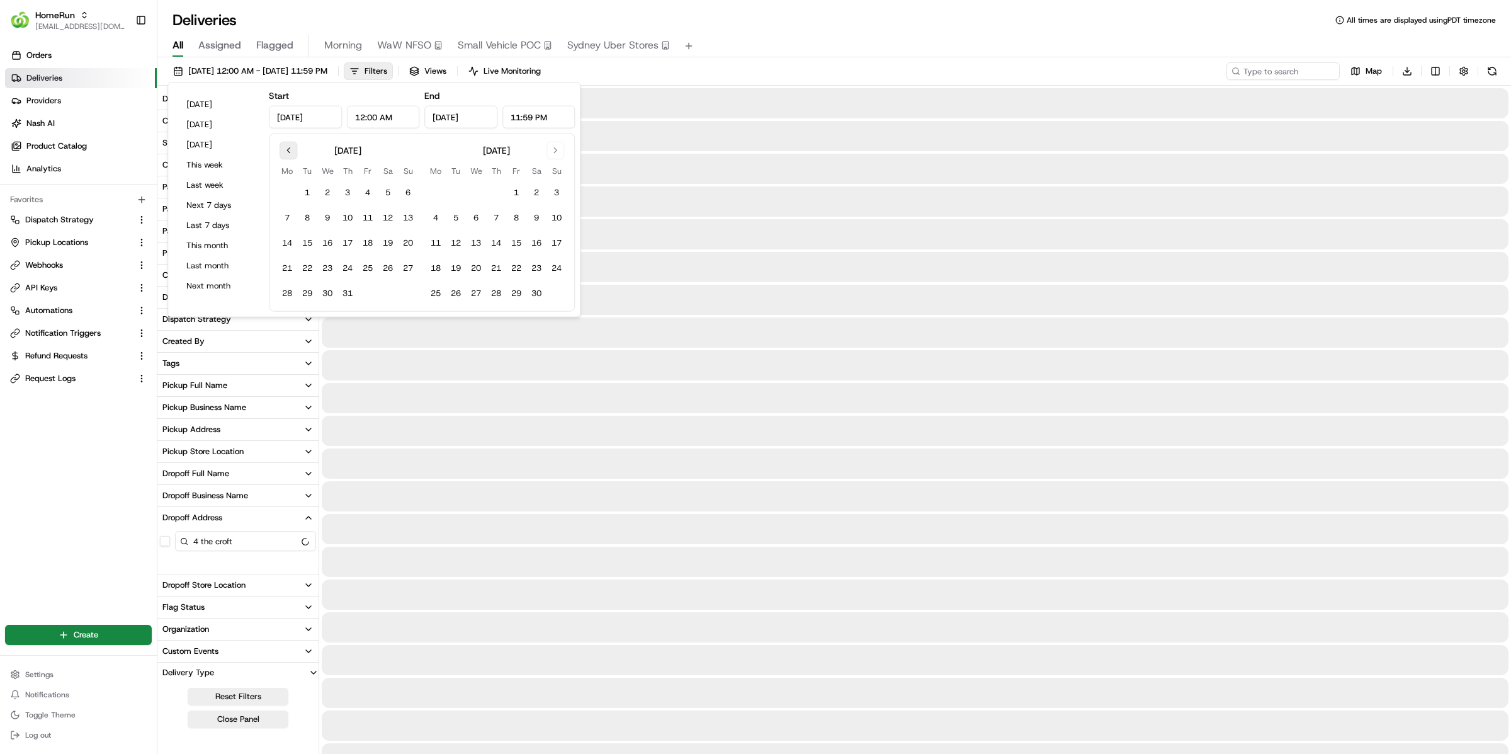
click at [287, 155] on button "Go to previous month" at bounding box center [289, 151] width 18 height 18
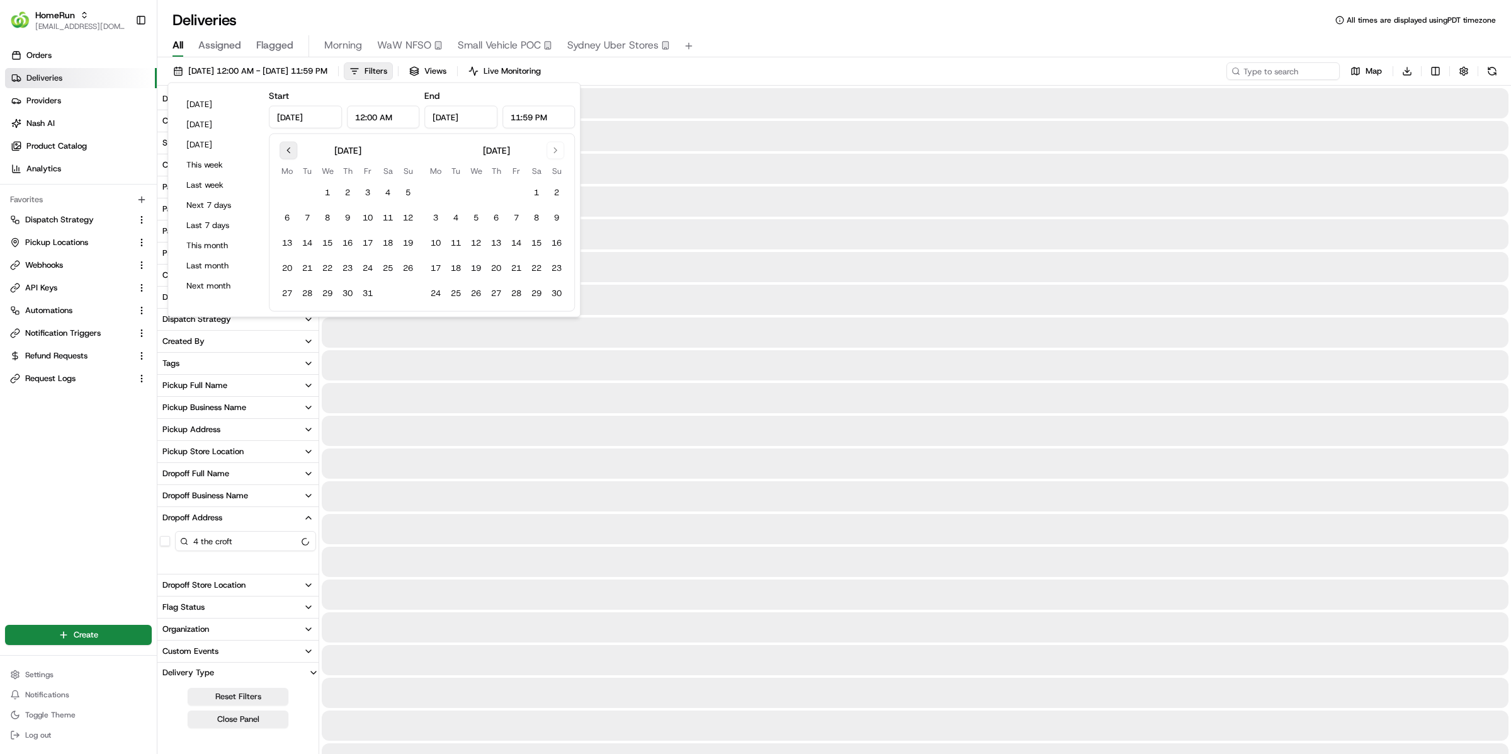
click at [286, 155] on button "Go to previous month" at bounding box center [289, 151] width 18 height 18
click at [560, 149] on button "Go to next month" at bounding box center [555, 151] width 18 height 18
click at [287, 150] on button "Go to previous month" at bounding box center [289, 151] width 18 height 18
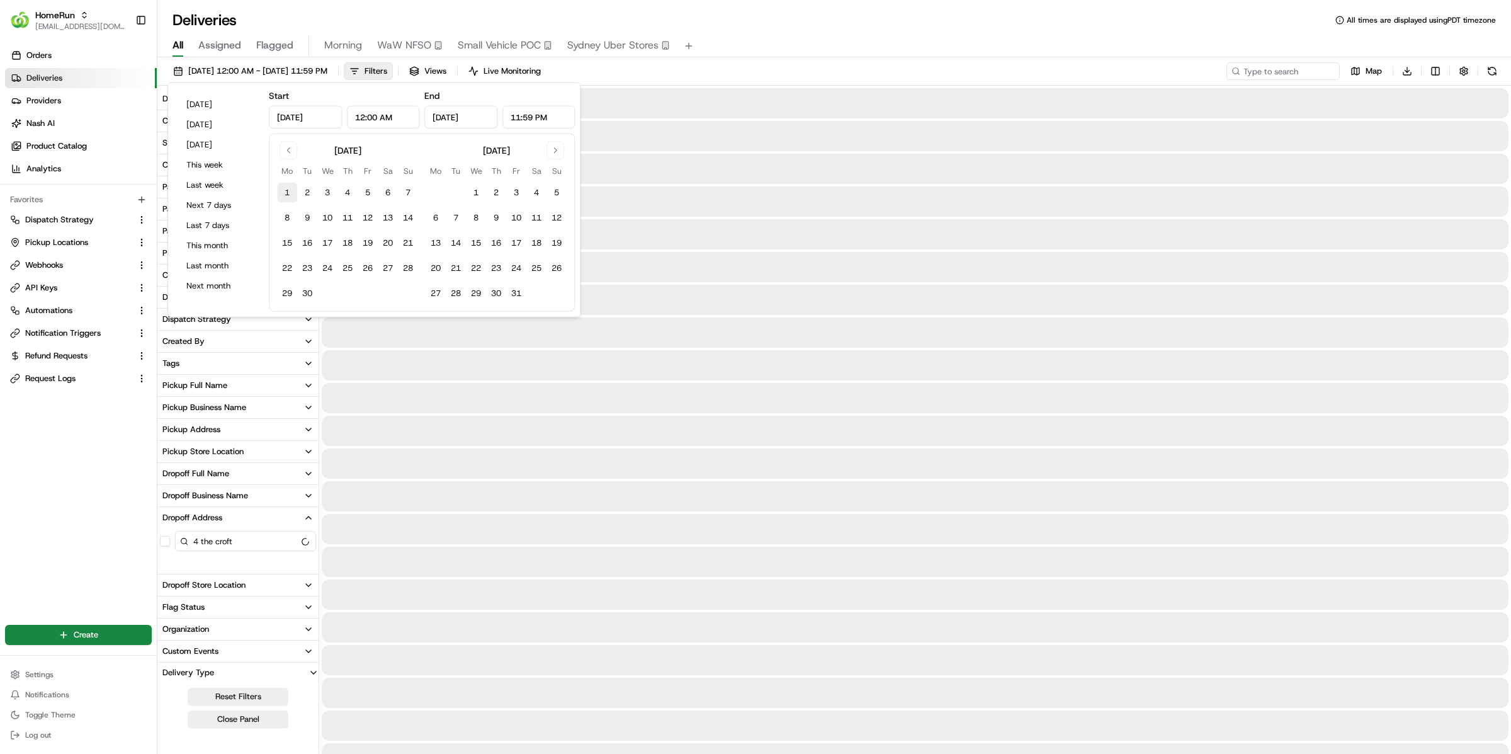
click at [290, 193] on button "1" at bounding box center [287, 193] width 20 height 20
type input "Apr 1, 2024"
click at [553, 138] on div "April 2024 Mo Tu We Th Fr Sa Su 1 2 3 4 5 6 7 8 9 10 11 12 13 14 15 16 17 18 19…" at bounding box center [422, 222] width 306 height 178
click at [553, 149] on button "Go to next month" at bounding box center [555, 151] width 18 height 18
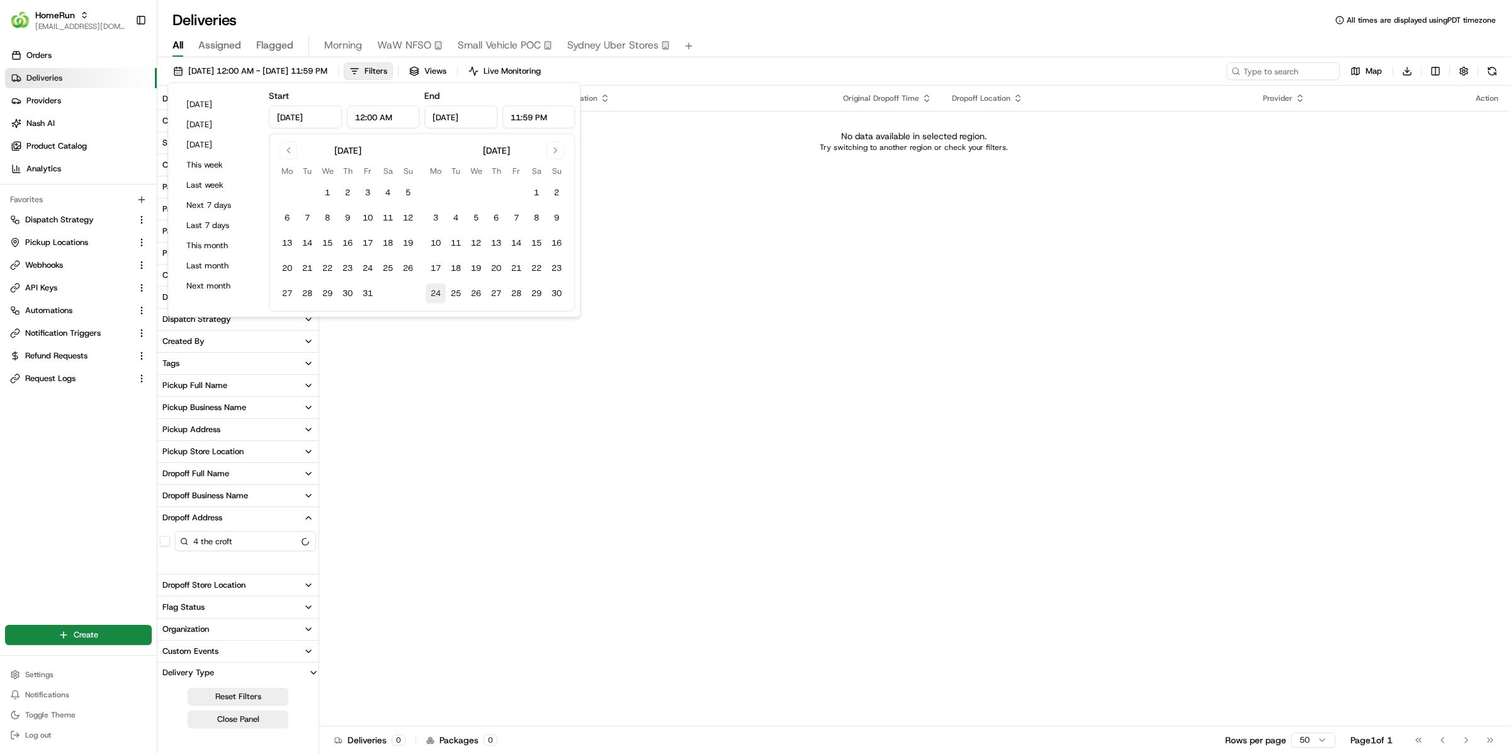
click at [429, 298] on button "24" at bounding box center [436, 293] width 20 height 20
type input "Jun 24, 2024"
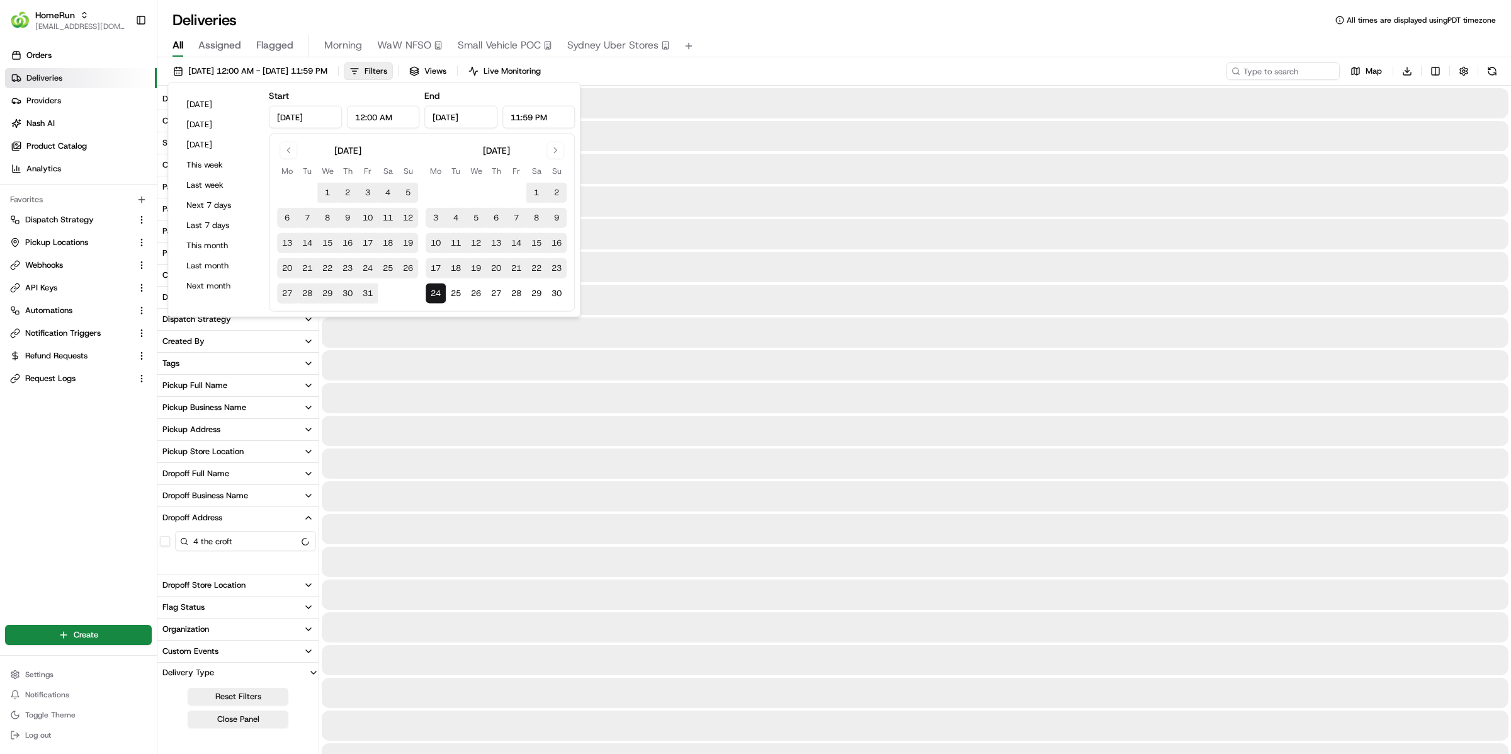
click at [737, 72] on div "01/04/2024 12:00 AM - 24/06/2024 11:59 PM Filters Views Live Monitoring Map Dow…" at bounding box center [834, 73] width 1354 height 23
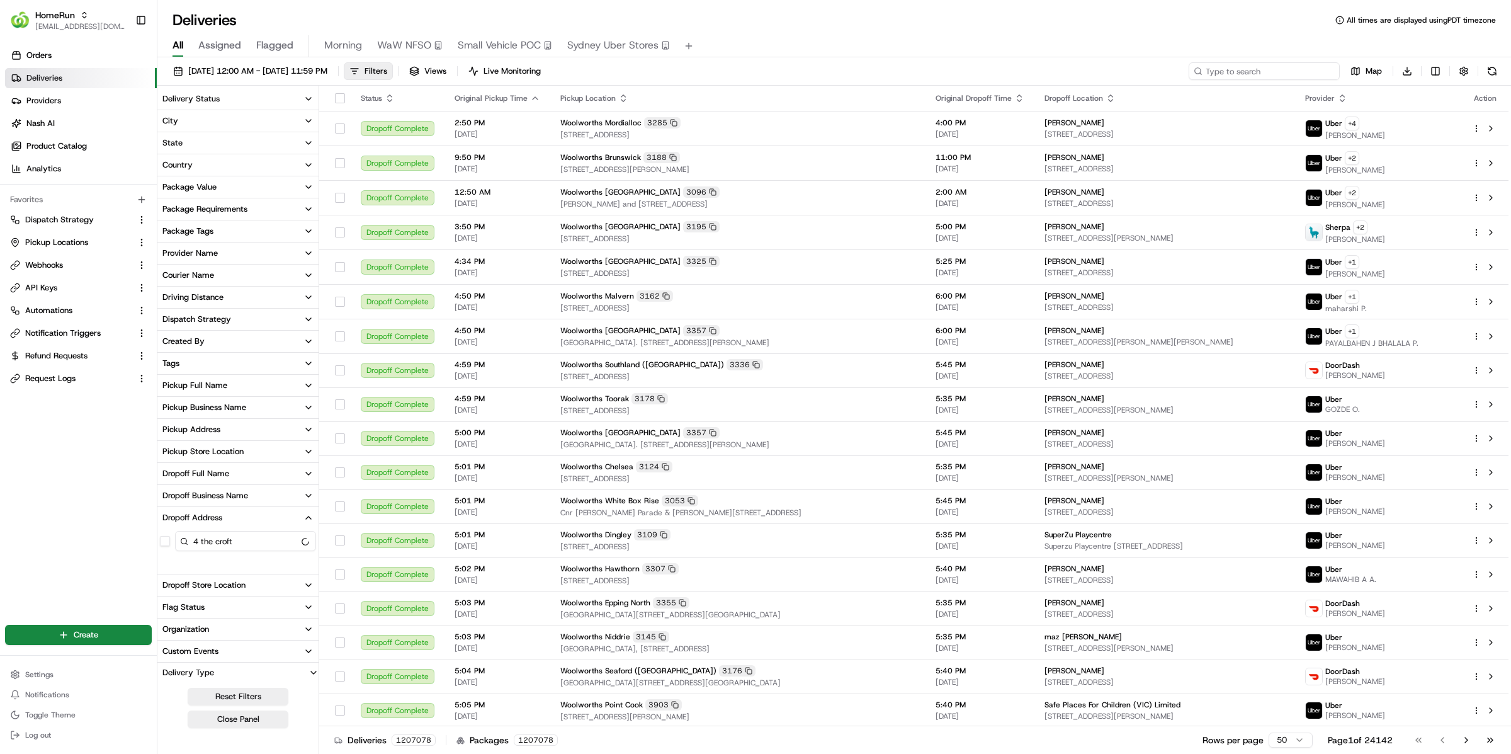
click at [1250, 65] on input at bounding box center [1264, 71] width 151 height 18
paste input "4 the croft"
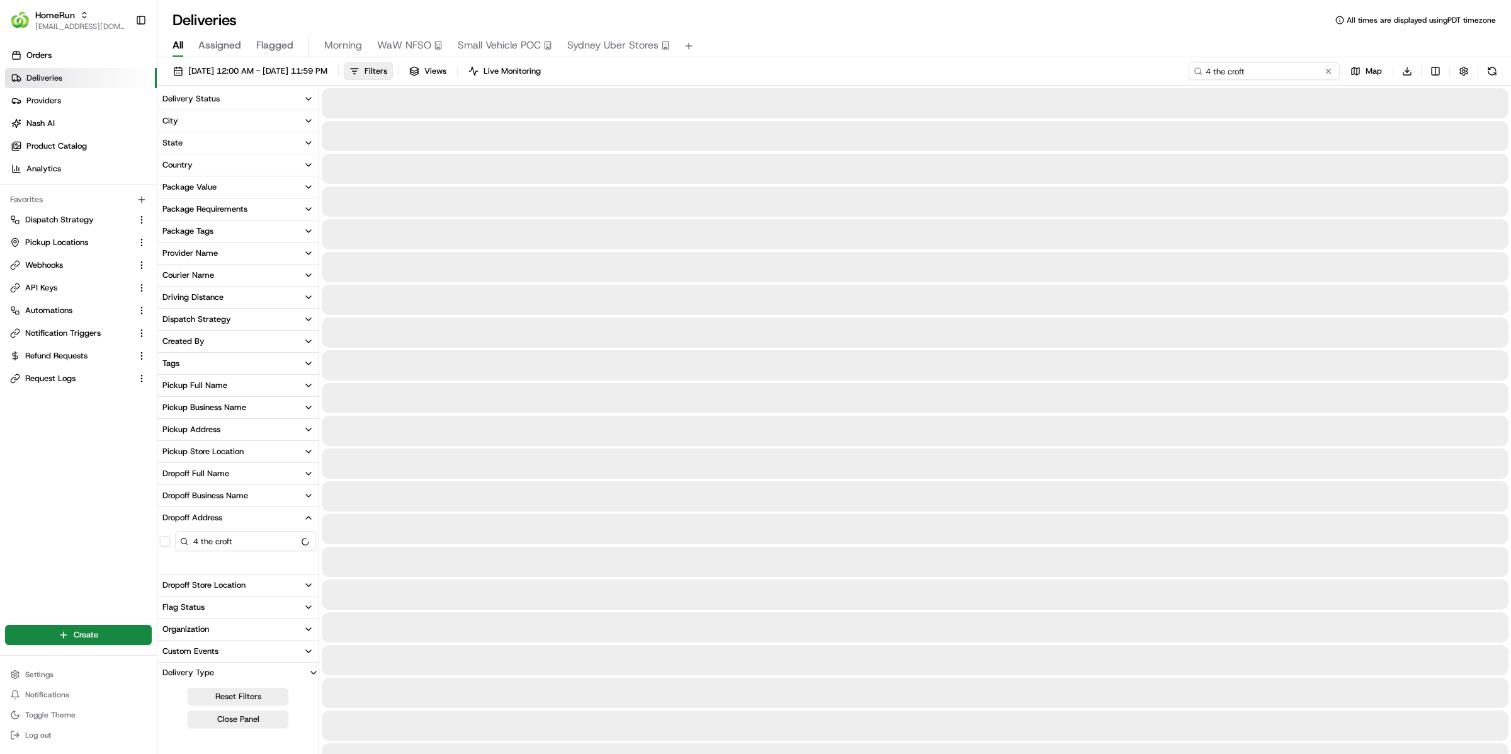
type input "4 the croft"
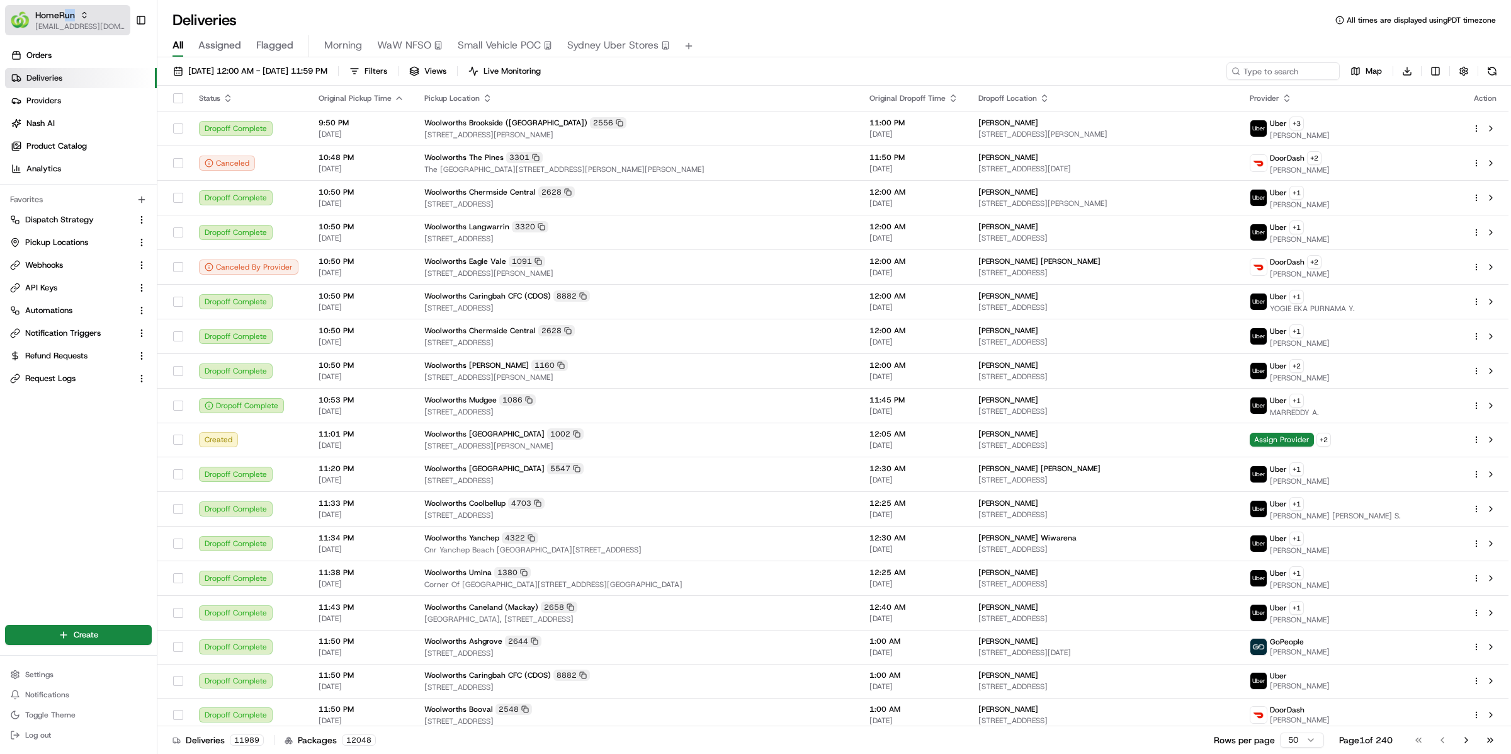
click at [62, 21] on div "HomeRun kareem@usenash.com" at bounding box center [80, 20] width 90 height 23
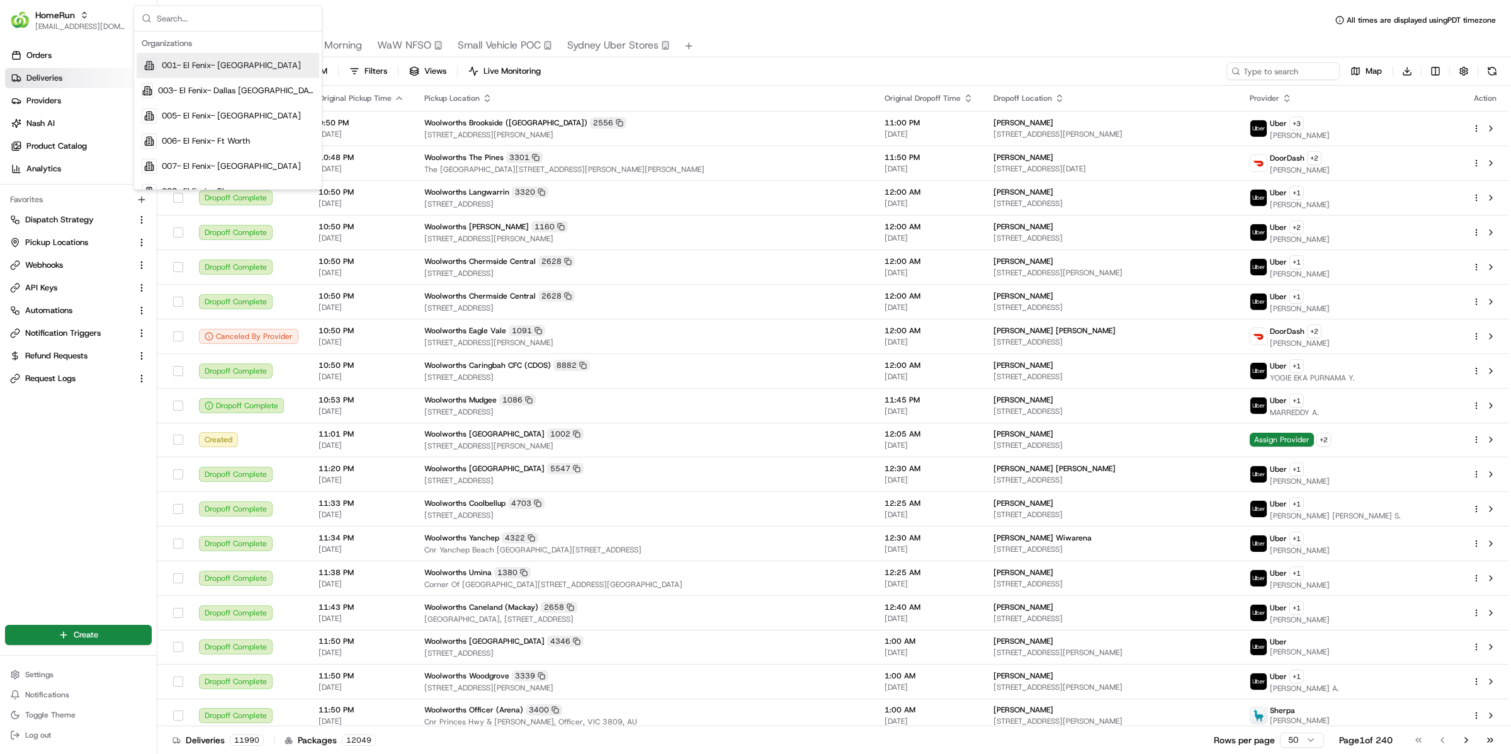
type input "w"
type input "ezca"
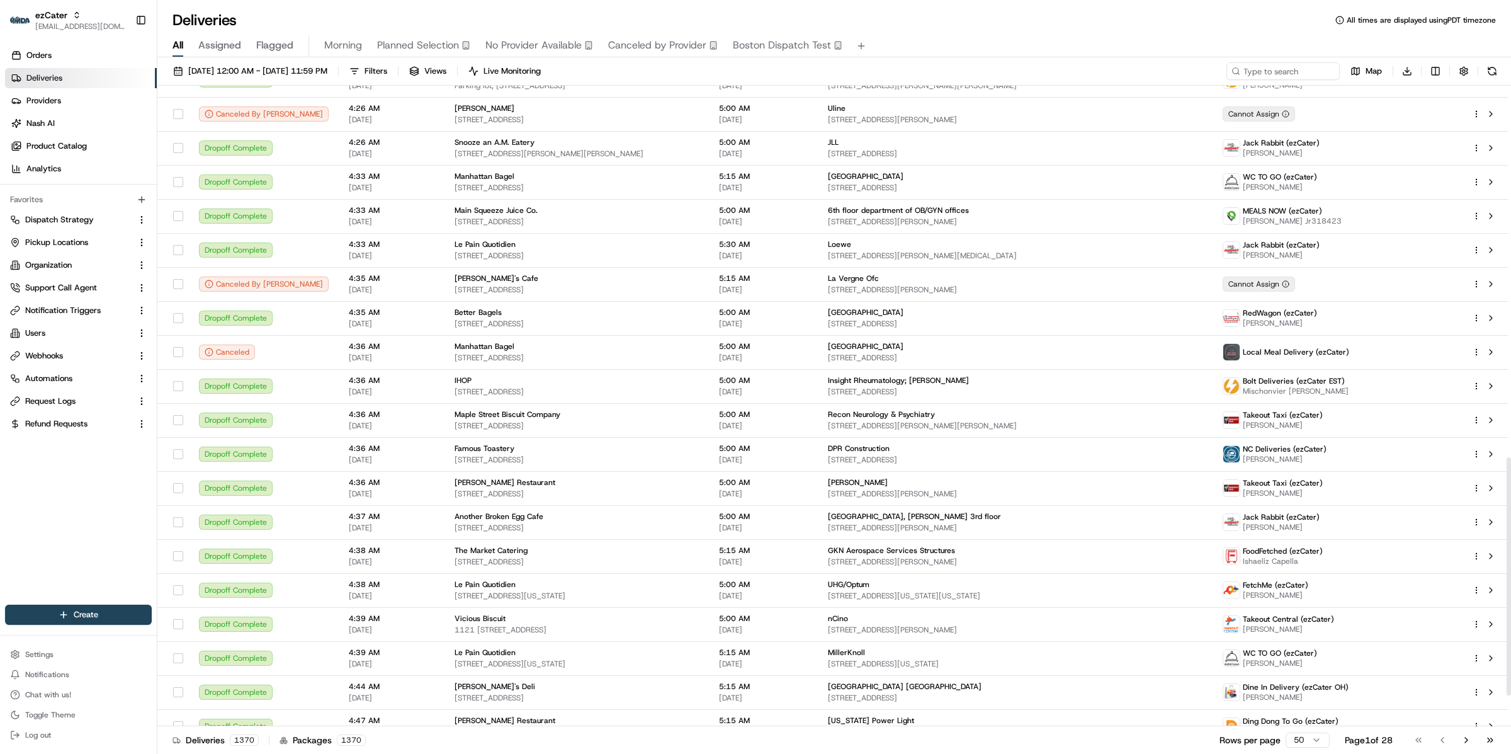
scroll to position [1084, 0]
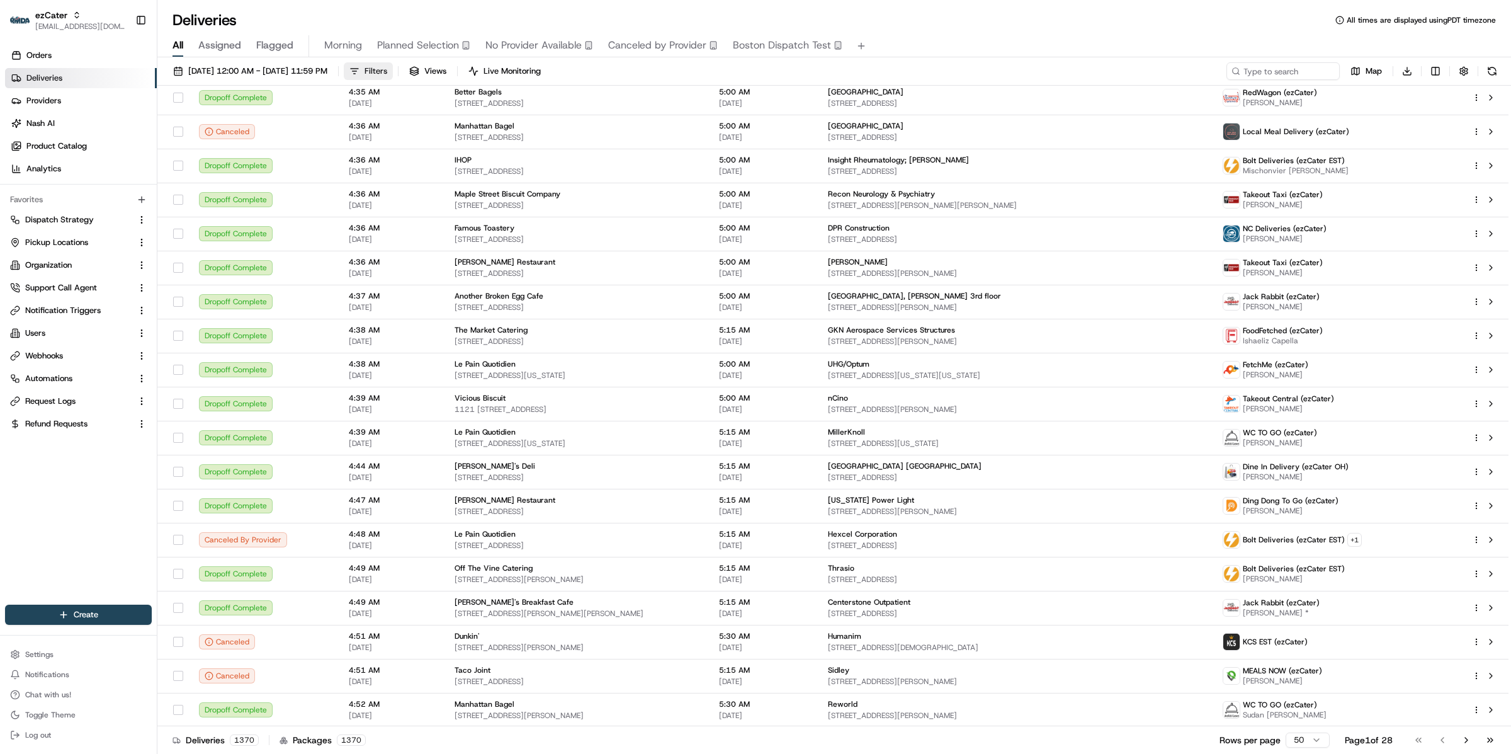
click at [393, 76] on button "Filters" at bounding box center [368, 71] width 49 height 18
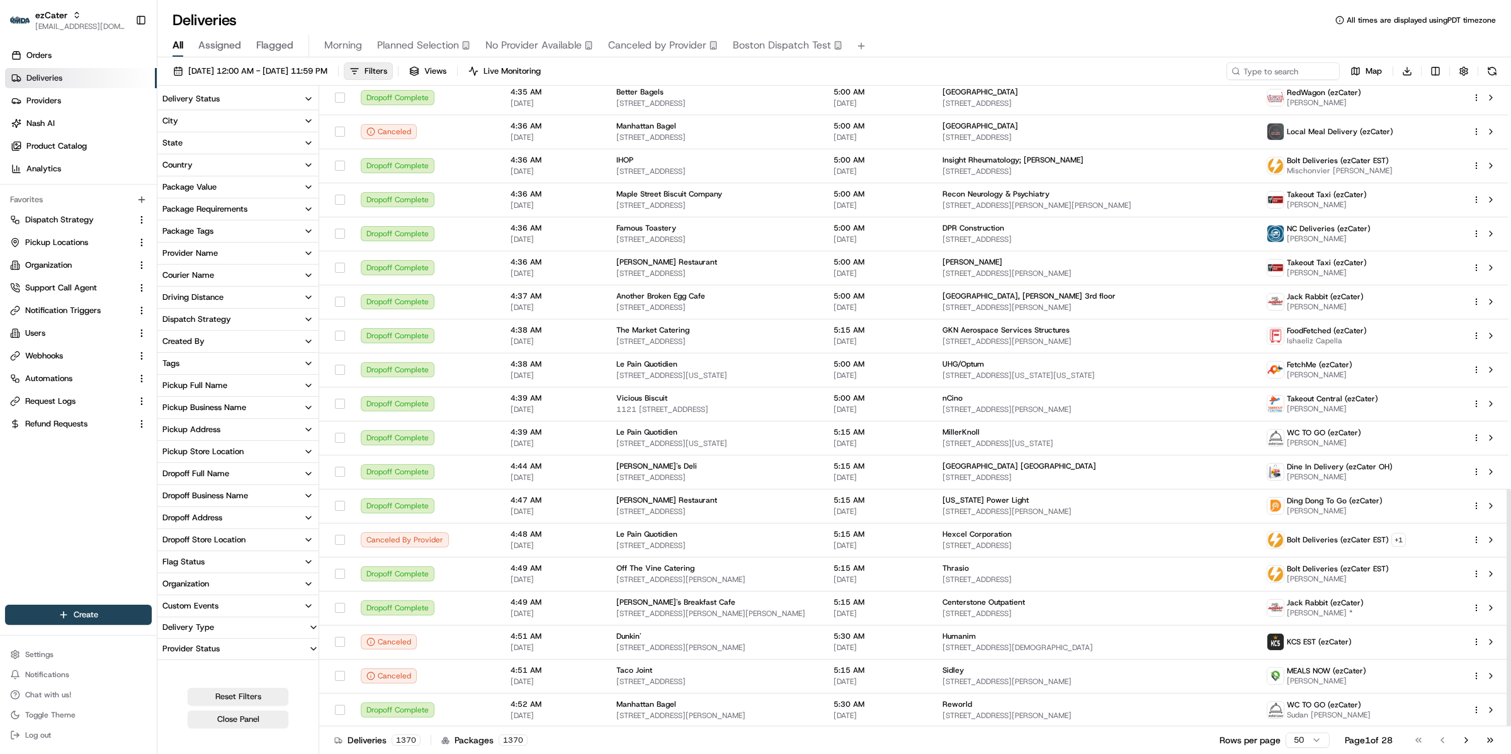
click at [232, 102] on button "Delivery Status" at bounding box center [237, 98] width 161 height 21
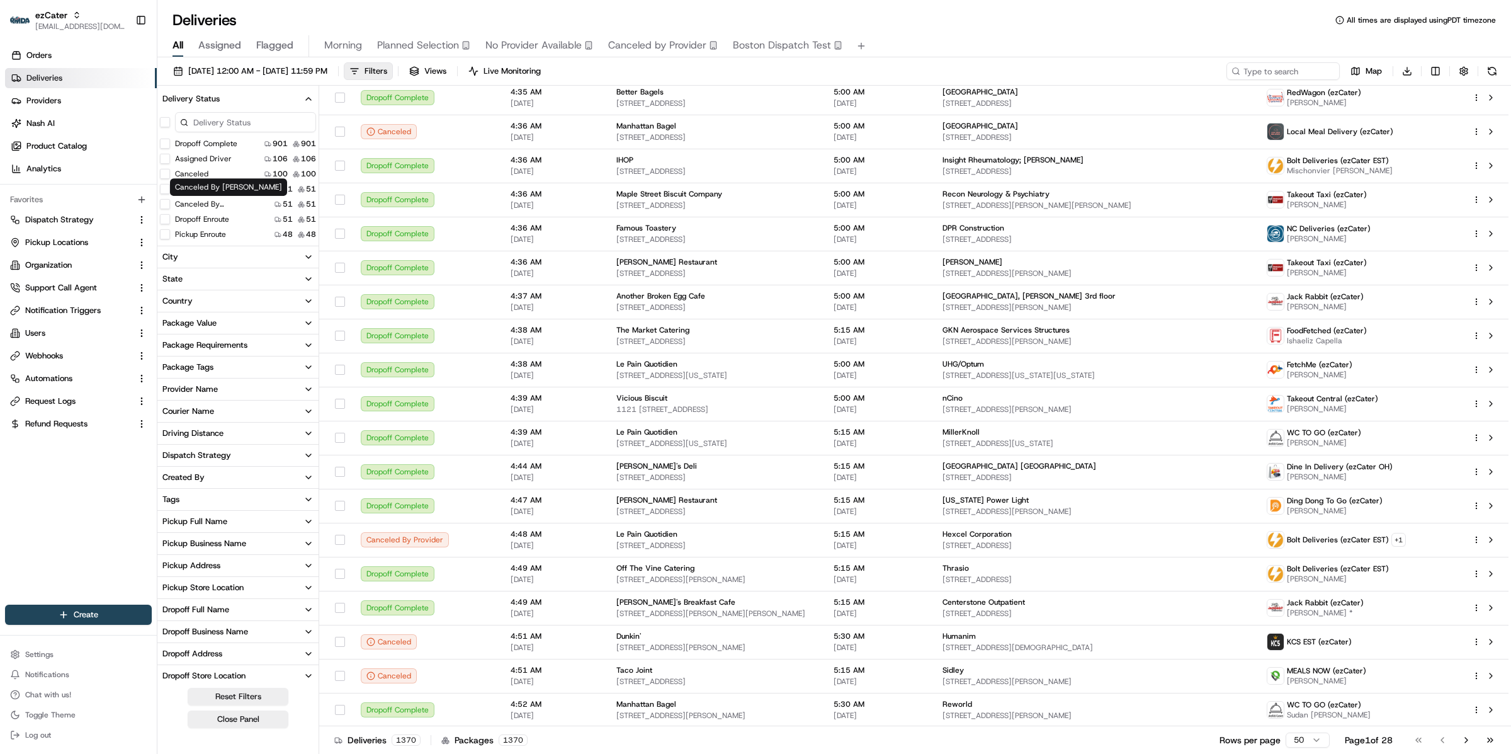
scroll to position [8, 0]
click at [206, 221] on label "Pickup Enroute" at bounding box center [200, 226] width 51 height 10
click at [170, 221] on button "Pickup Enroute" at bounding box center [165, 226] width 10 height 10
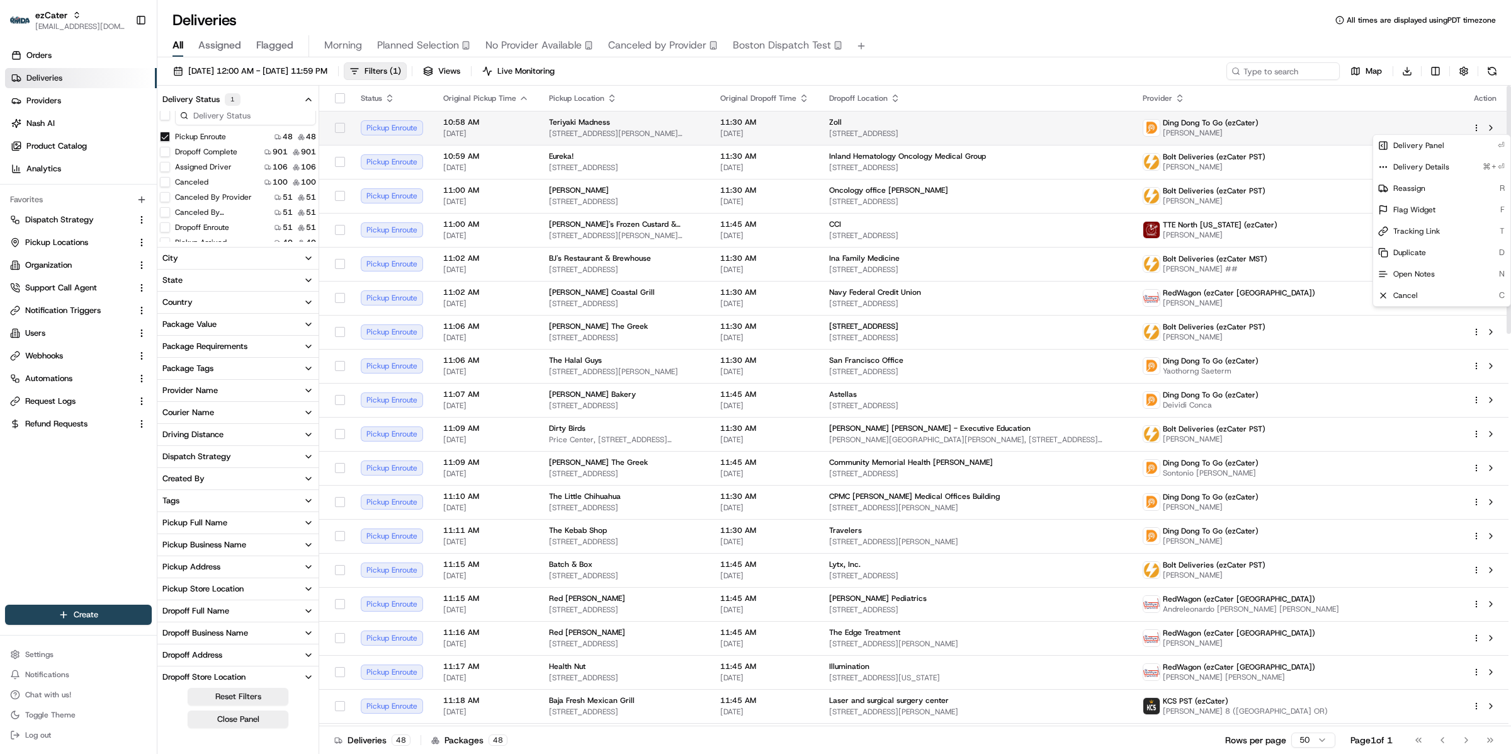
click at [1474, 127] on html "ezCater kareem@usenash.com Toggle Sidebar Orders Deliveries Providers Nash AI P…" at bounding box center [755, 377] width 1511 height 754
click at [1448, 164] on div "Delivery Details ⌘+⏎" at bounding box center [1441, 166] width 137 height 21
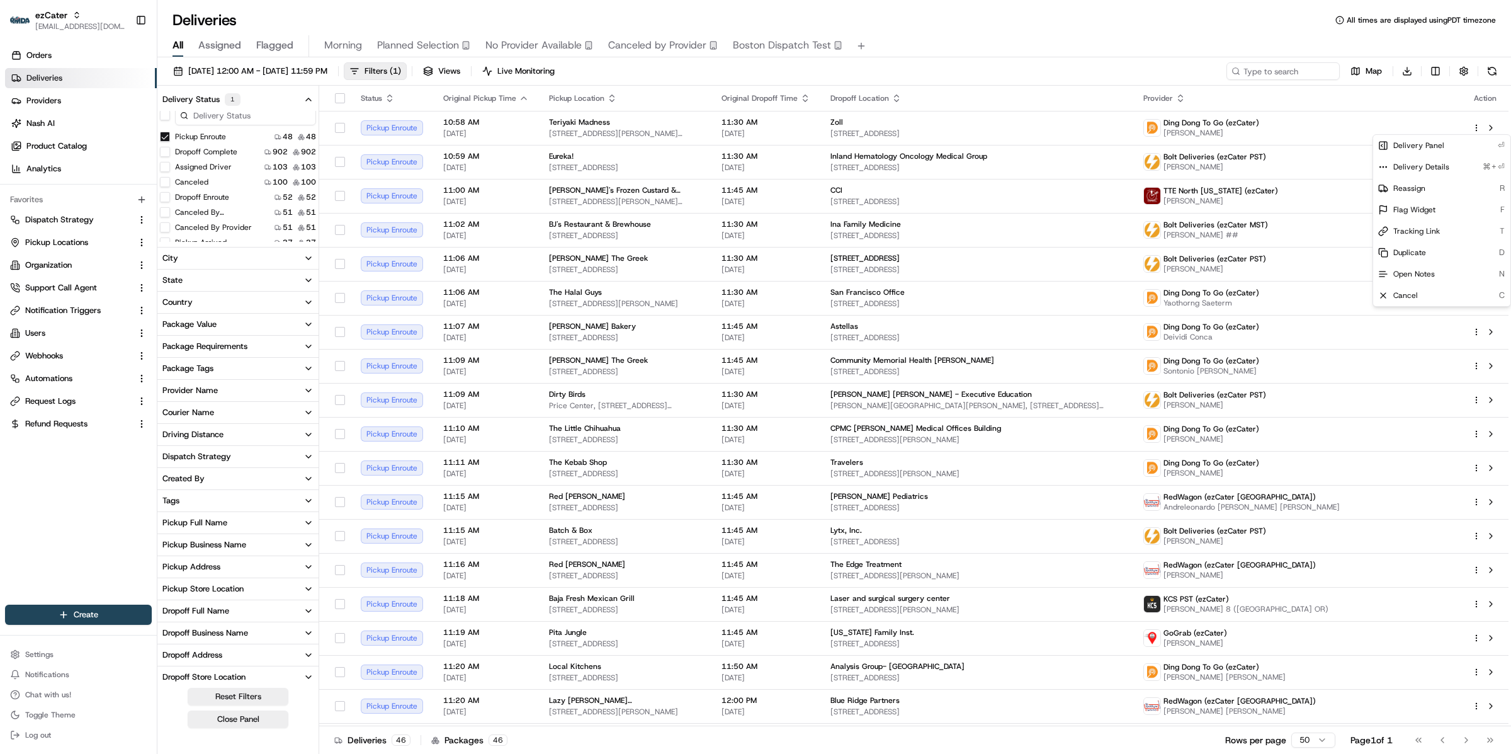
click at [310, 75] on html "ezCater kareem@usenash.com Toggle Sidebar Orders Deliveries Providers Nash AI P…" at bounding box center [755, 377] width 1511 height 754
click at [310, 69] on span "08/19/2025 12:00 AM - 08/19/2025 11:59 PM" at bounding box center [257, 70] width 139 height 11
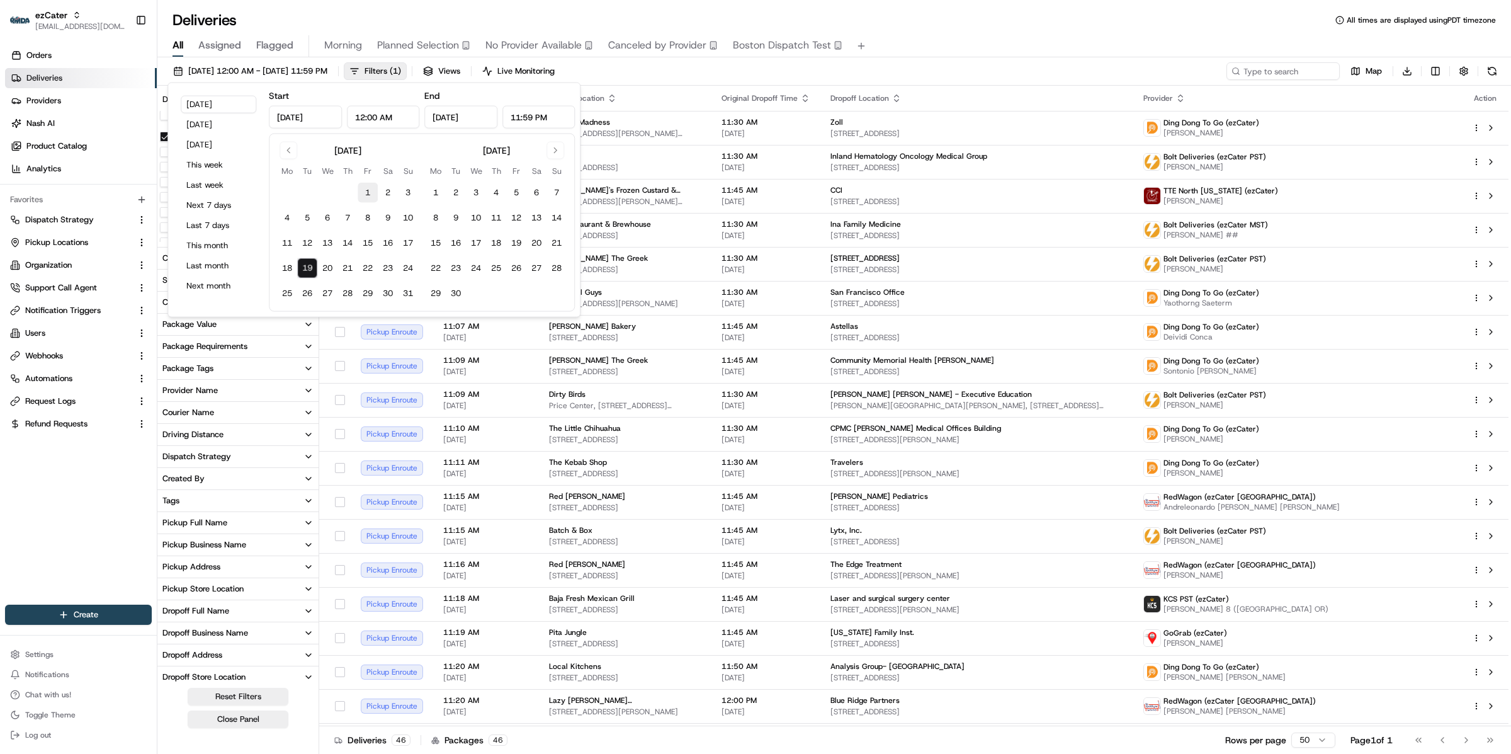
click at [370, 192] on button "1" at bounding box center [368, 193] width 20 height 20
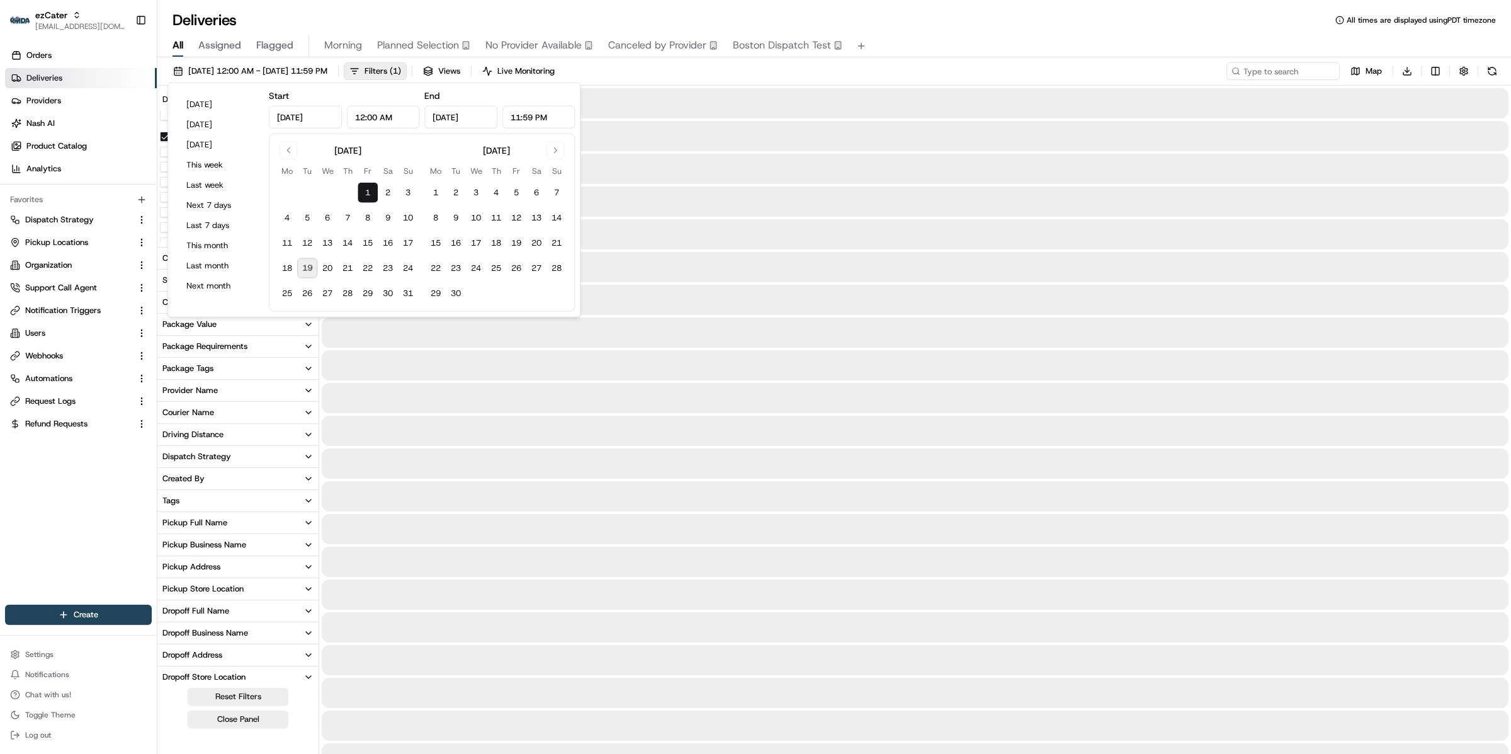
type input "[DATE]"
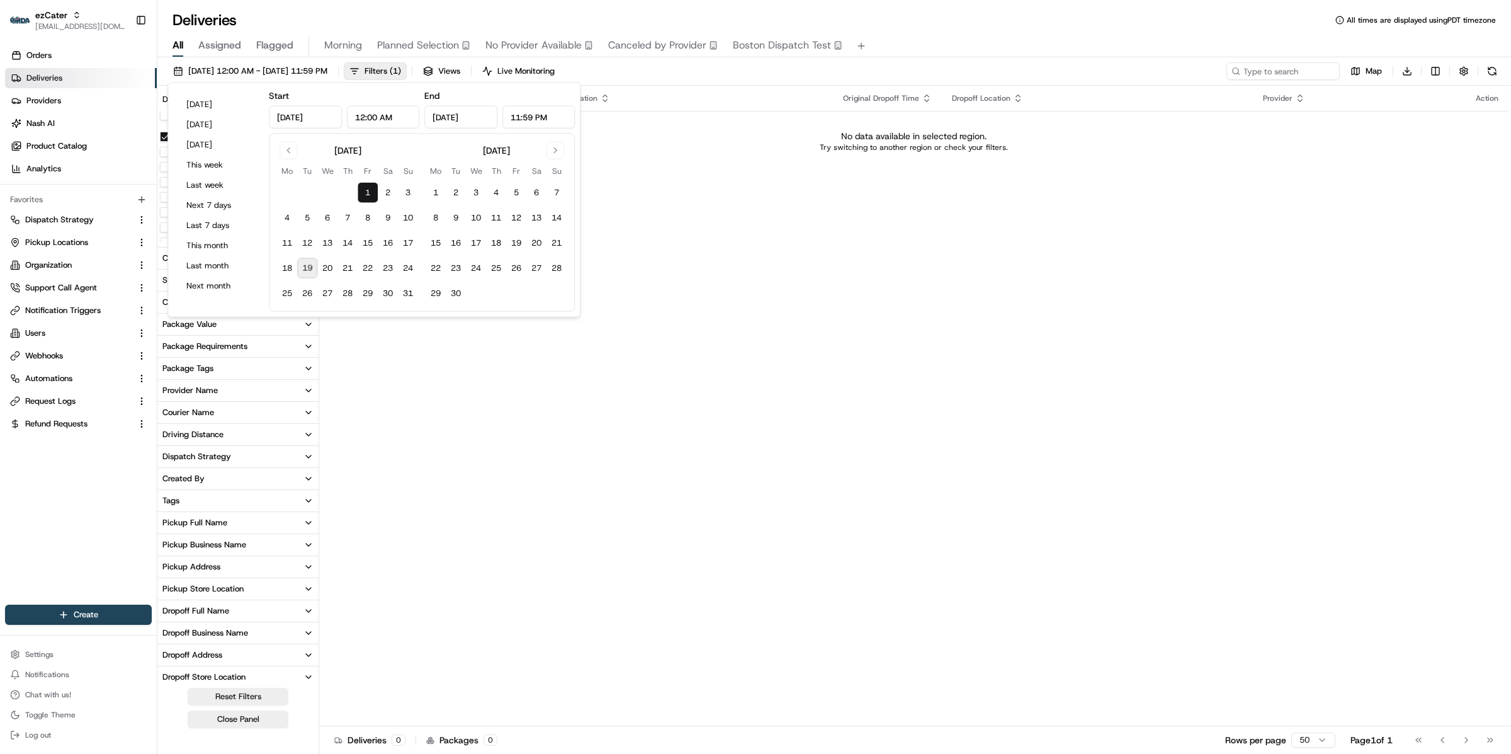
click at [992, 216] on div "Status Original Pickup Time Pickup Location Original Dropoff Time Dropoff Locat…" at bounding box center [913, 406] width 1189 height 640
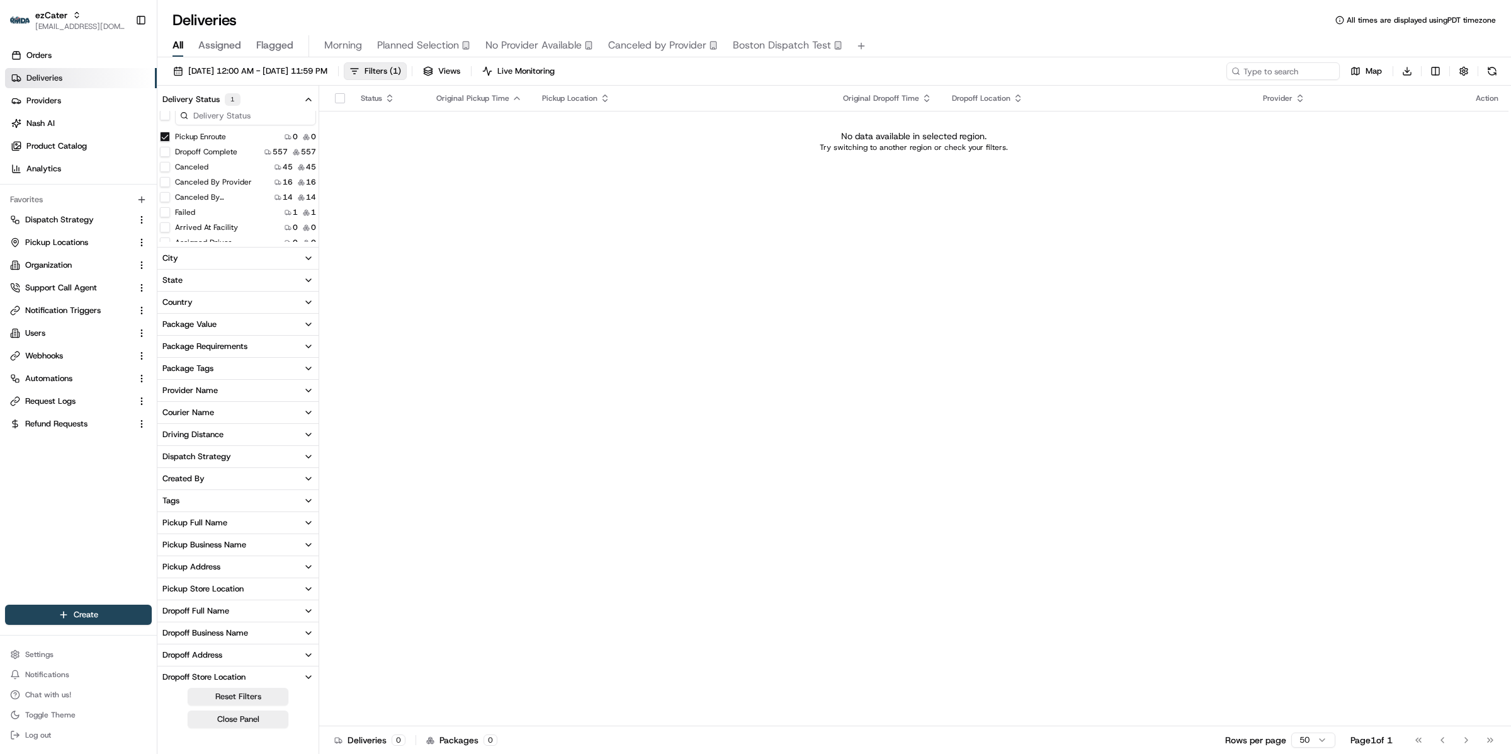
click at [157, 131] on div "Pickup Enroute 0 0" at bounding box center [237, 136] width 161 height 13
click at [164, 133] on button "Pickup Enroute" at bounding box center [165, 137] width 10 height 10
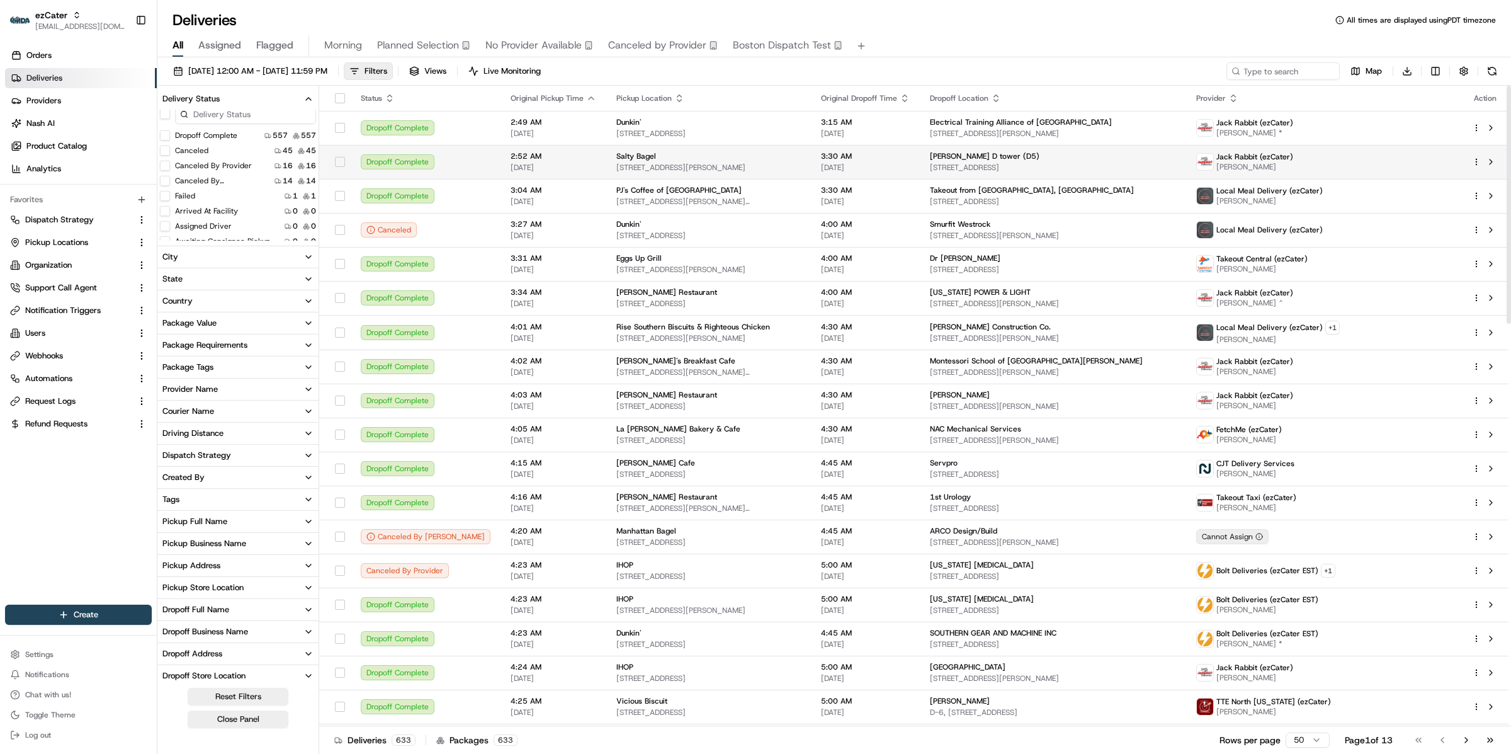
click at [1473, 161] on html "ezCater kareem@usenash.com Toggle Sidebar Orders Deliveries Providers Nash AI P…" at bounding box center [755, 377] width 1511 height 754
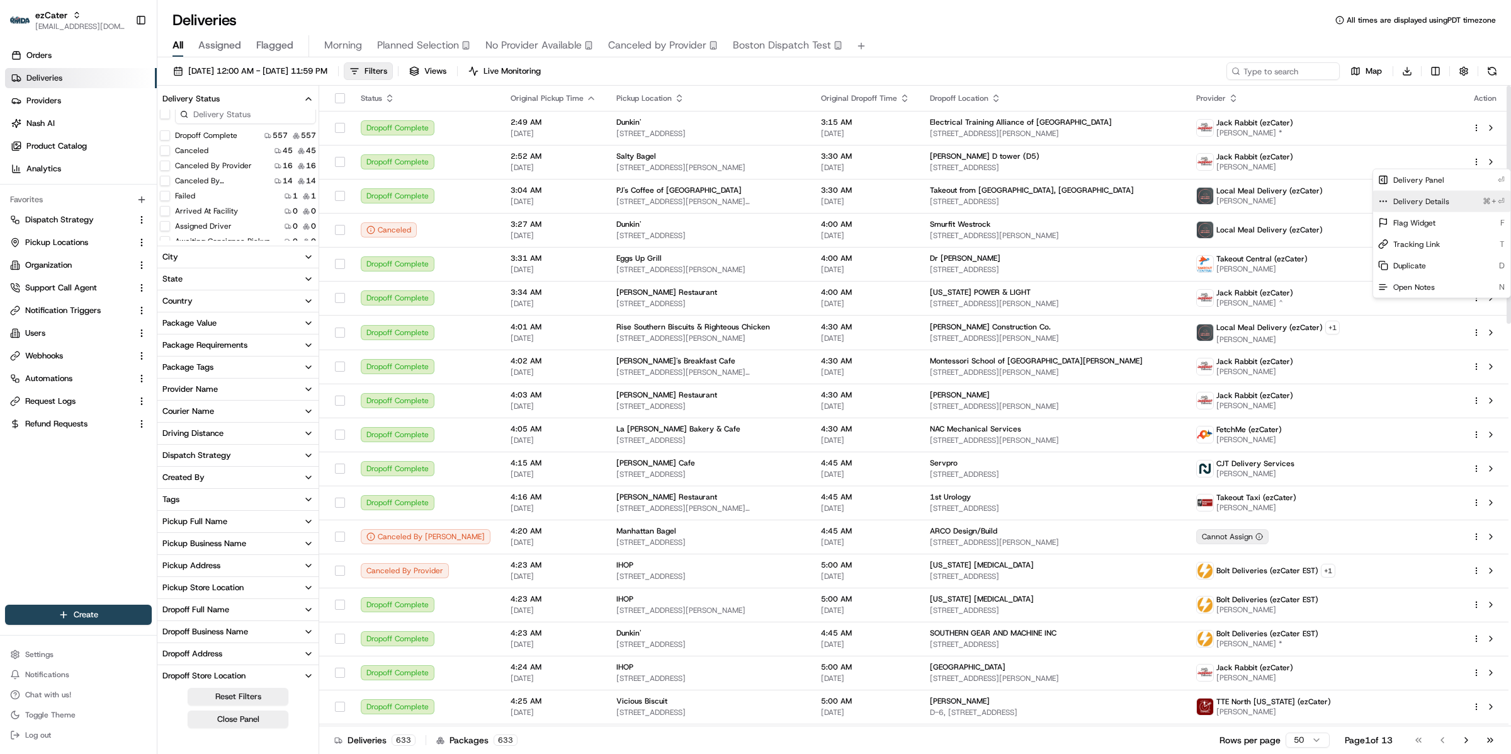
click at [1423, 200] on span "Delivery Details" at bounding box center [1421, 201] width 56 height 10
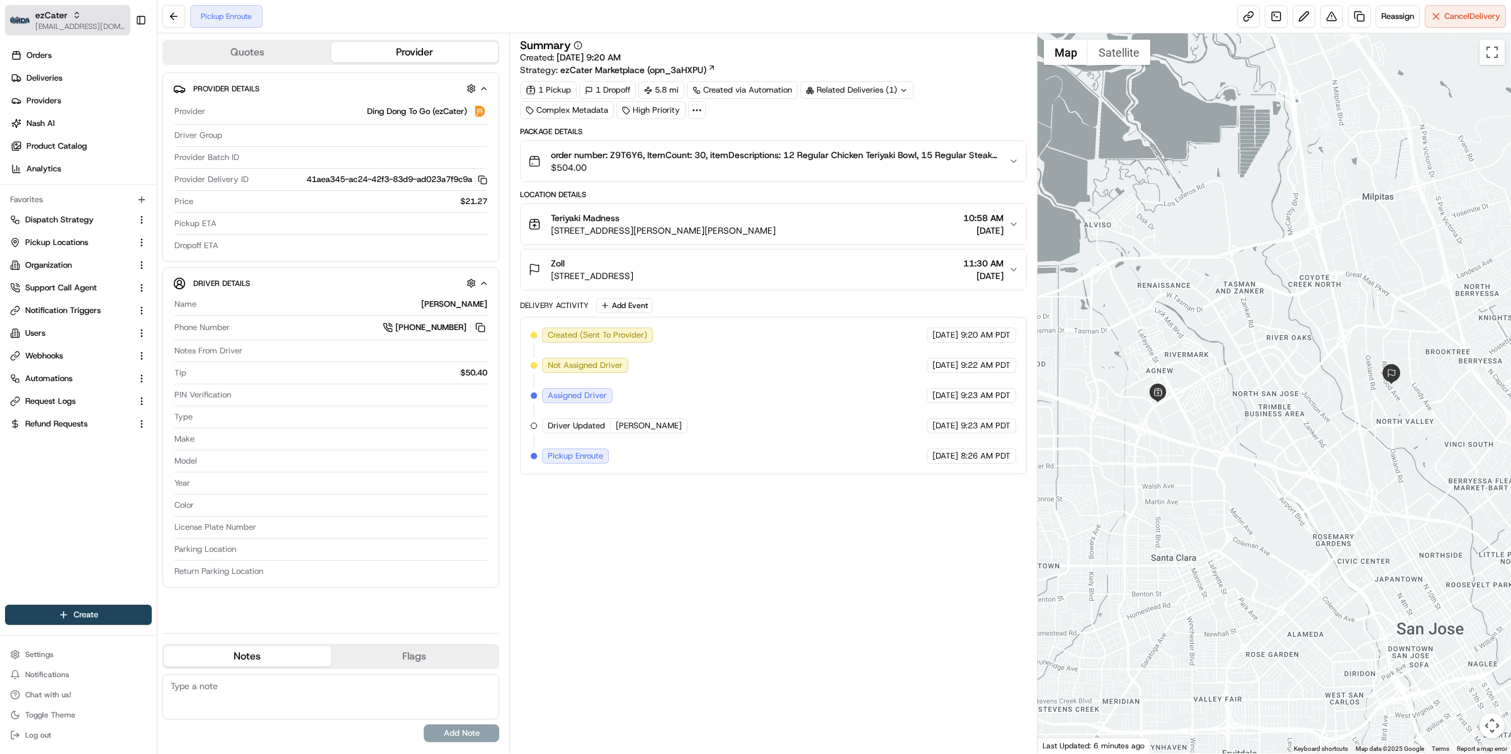
click at [84, 14] on div "ezCater" at bounding box center [80, 15] width 90 height 13
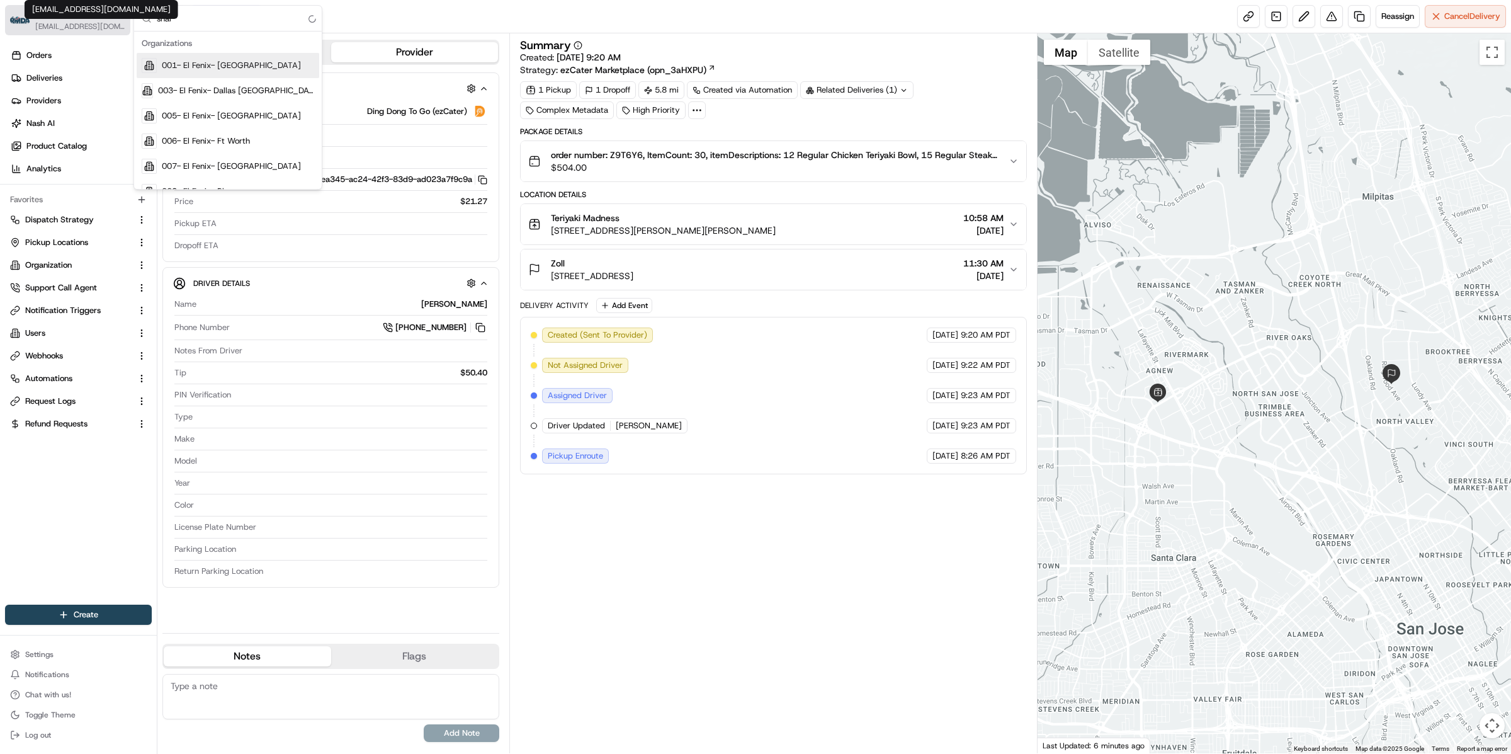
type input "share"
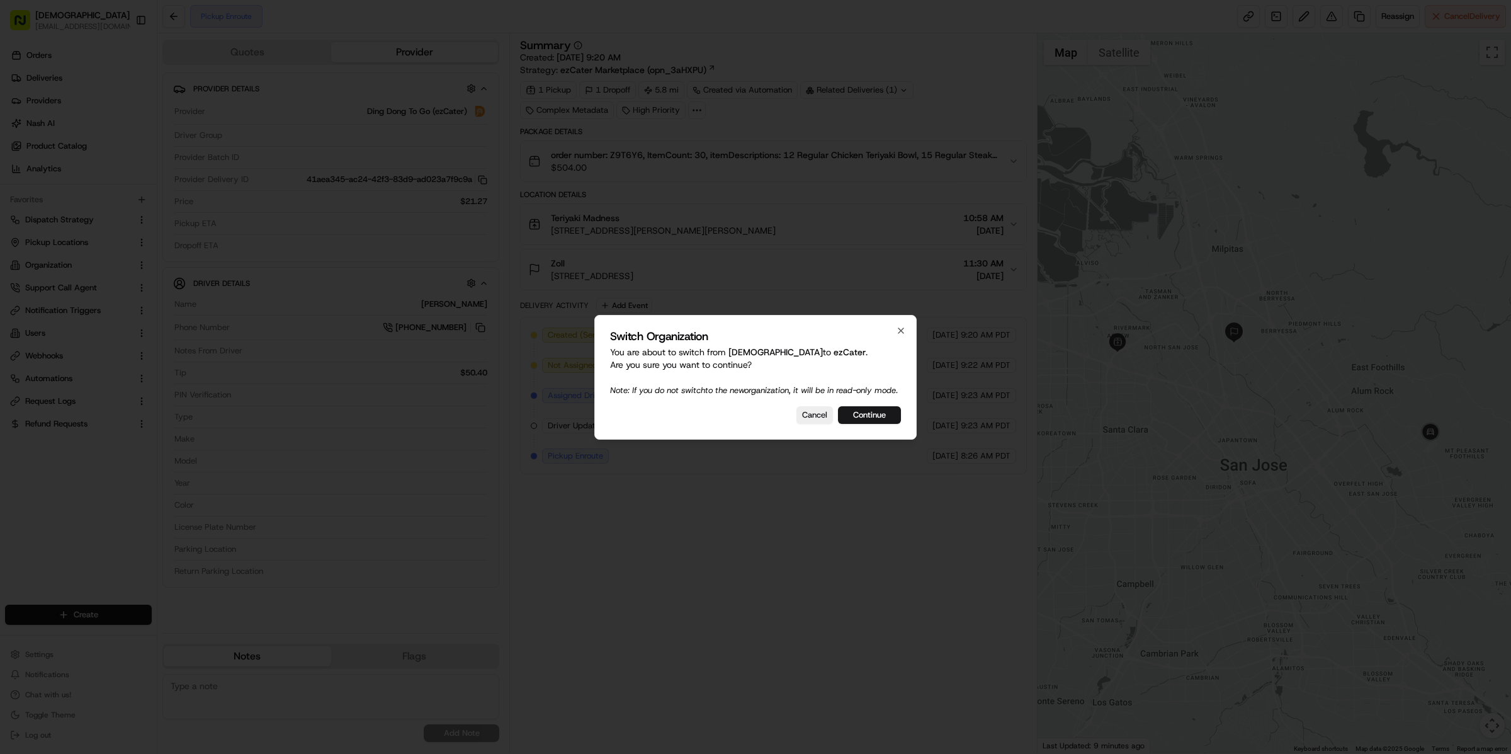
click at [857, 410] on div "Switch Organization You are about to switch from Sharebite to ezCater . Are you…" at bounding box center [755, 377] width 322 height 125
click at [858, 416] on button "Continue" at bounding box center [869, 415] width 63 height 18
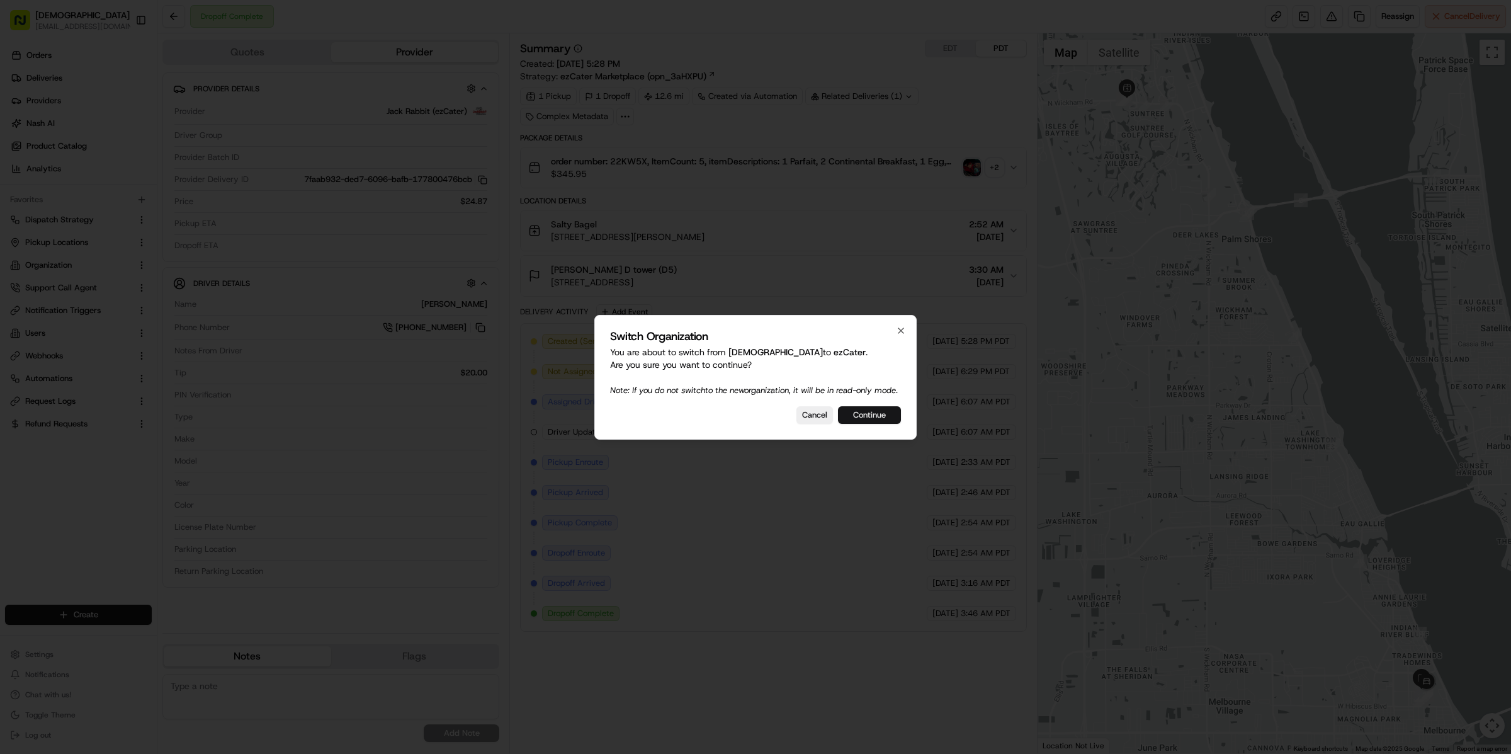
click at [858, 424] on button "Continue" at bounding box center [869, 415] width 63 height 18
click at [862, 420] on div "Cancel Continue" at bounding box center [755, 415] width 291 height 18
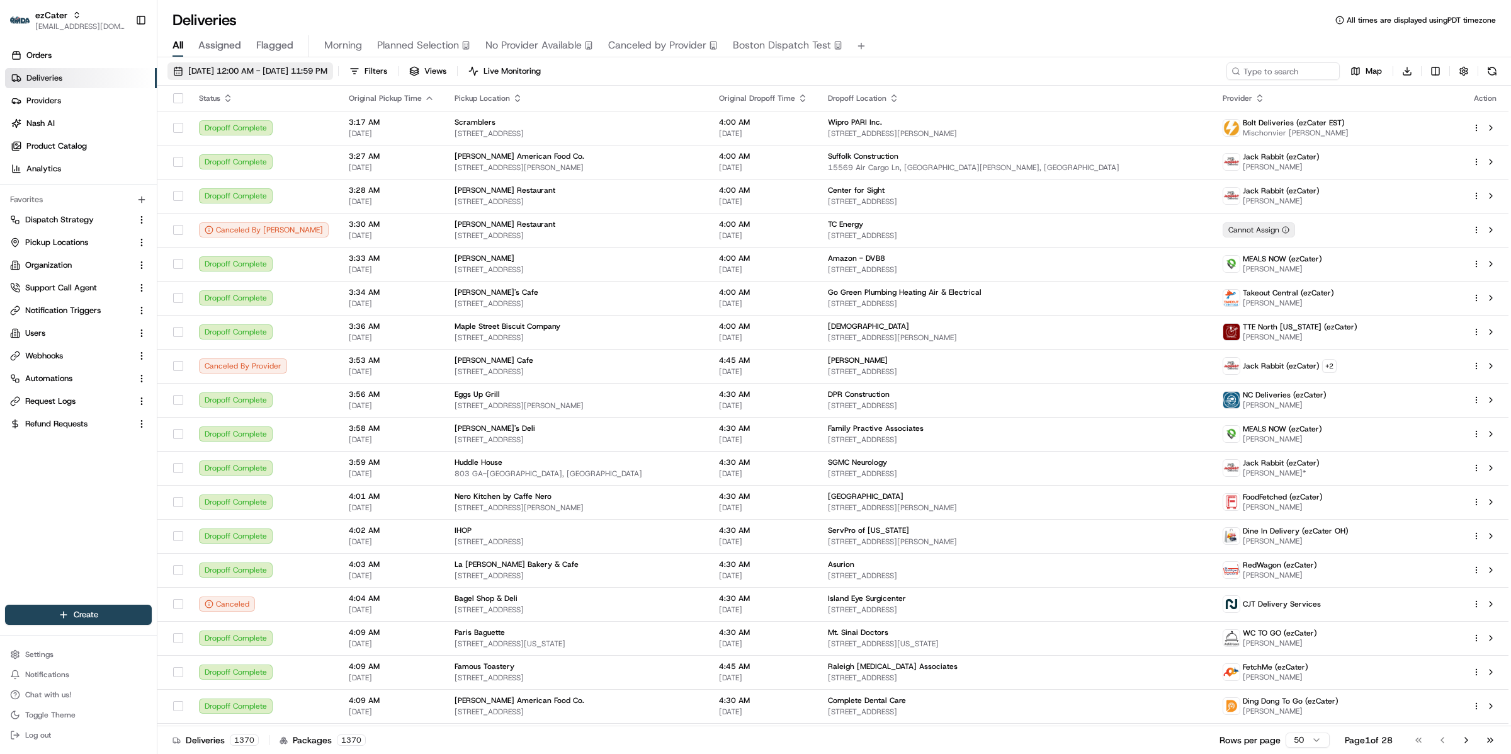
click at [290, 71] on span "08/19/2025 12:00 AM - 08/19/2025 11:59 PM" at bounding box center [257, 70] width 139 height 11
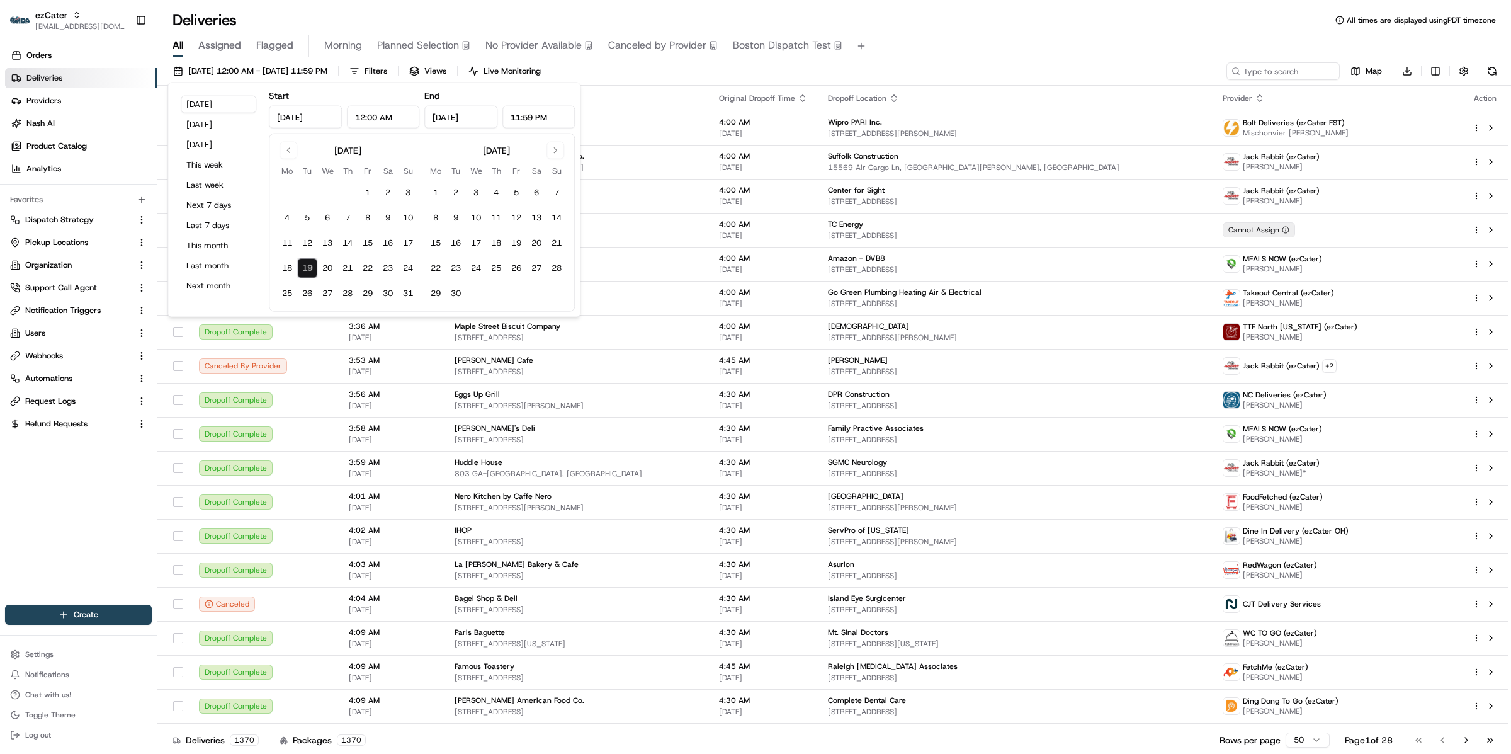
click at [73, 36] on div "ezCater kareem@usenash.com Toggle Sidebar" at bounding box center [78, 20] width 157 height 40
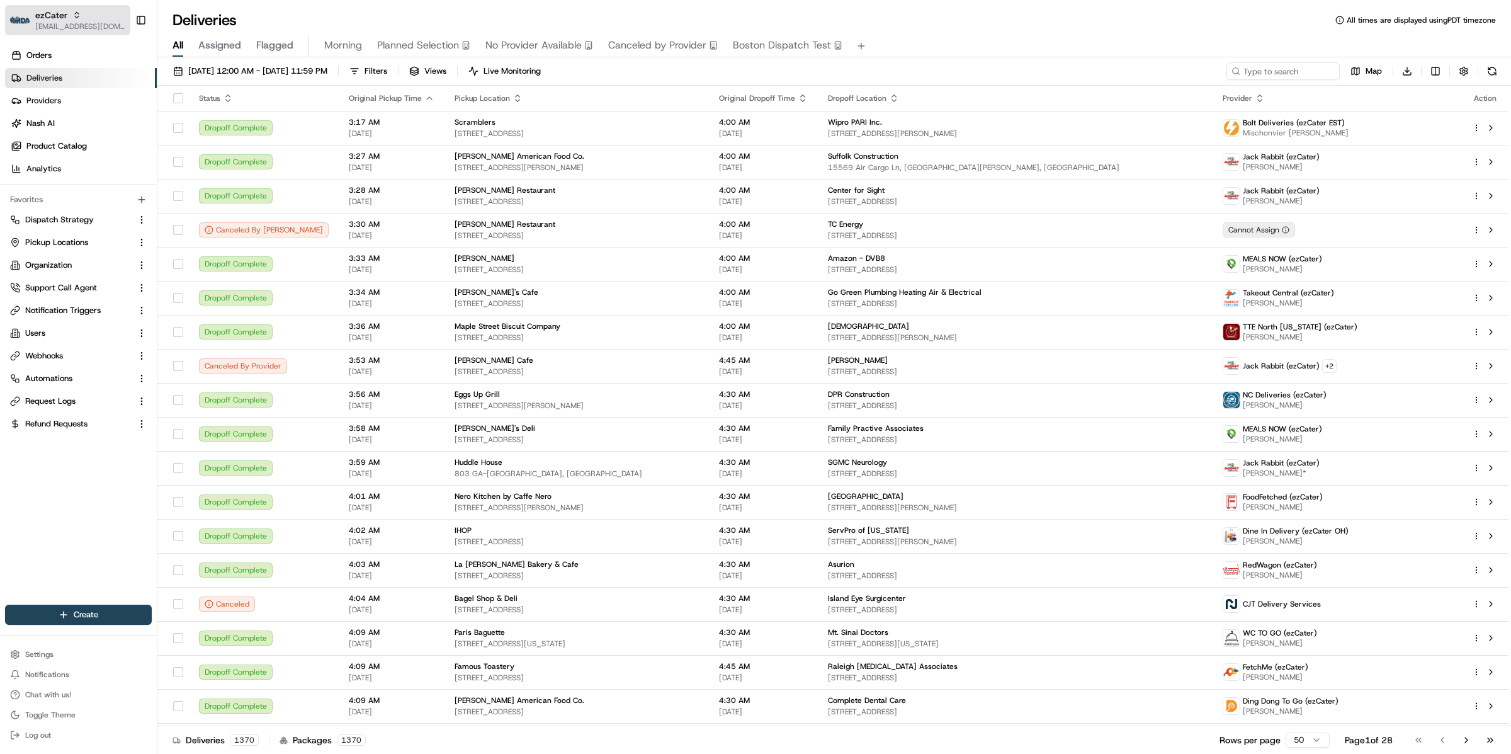
click at [73, 23] on span "[EMAIL_ADDRESS][DOMAIN_NAME]" at bounding box center [80, 26] width 90 height 10
type input "milkrun"
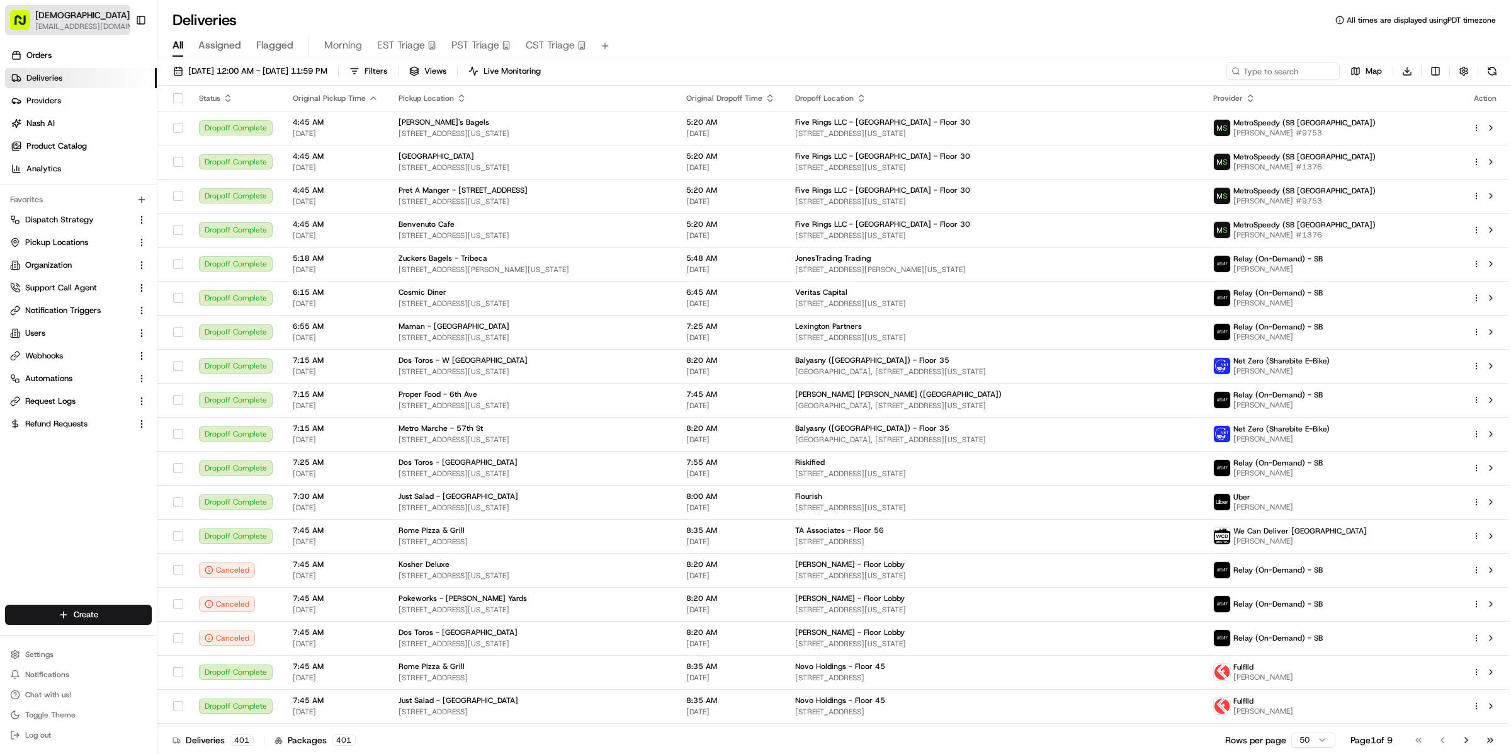
click at [93, 30] on span "[EMAIL_ADDRESS][DOMAIN_NAME]" at bounding box center [89, 26] width 108 height 10
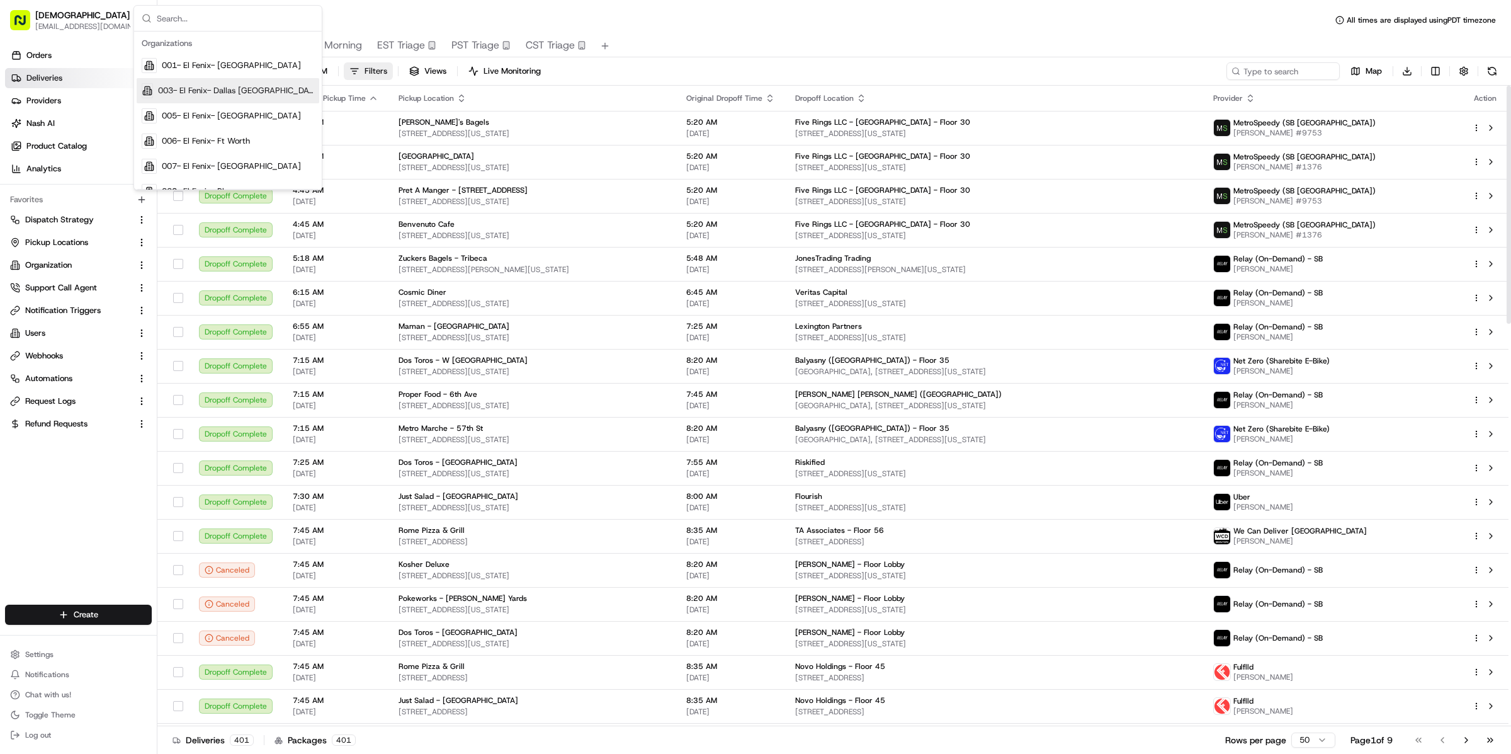
click at [393, 69] on button "Filters" at bounding box center [368, 71] width 49 height 18
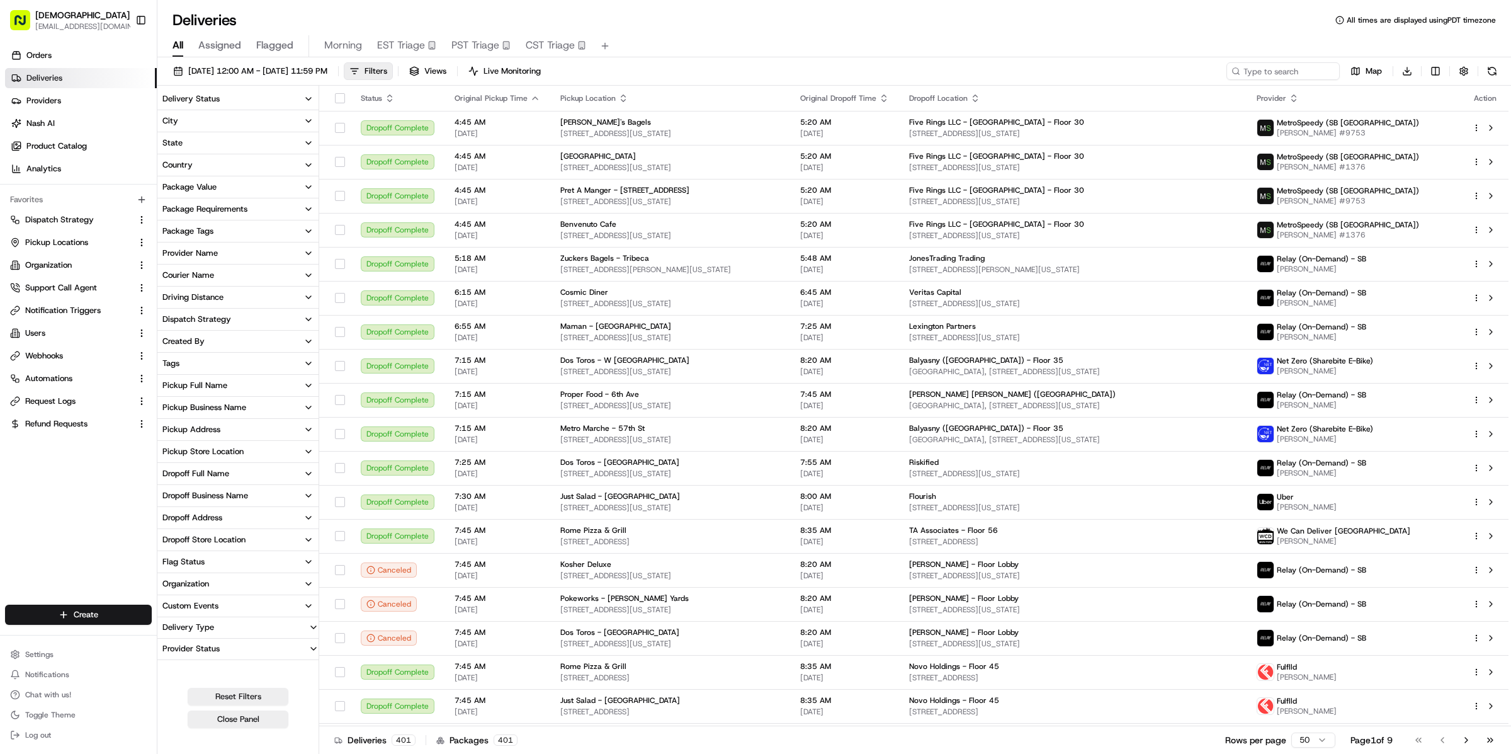
click at [217, 253] on div "Provider Name" at bounding box center [189, 252] width 55 height 11
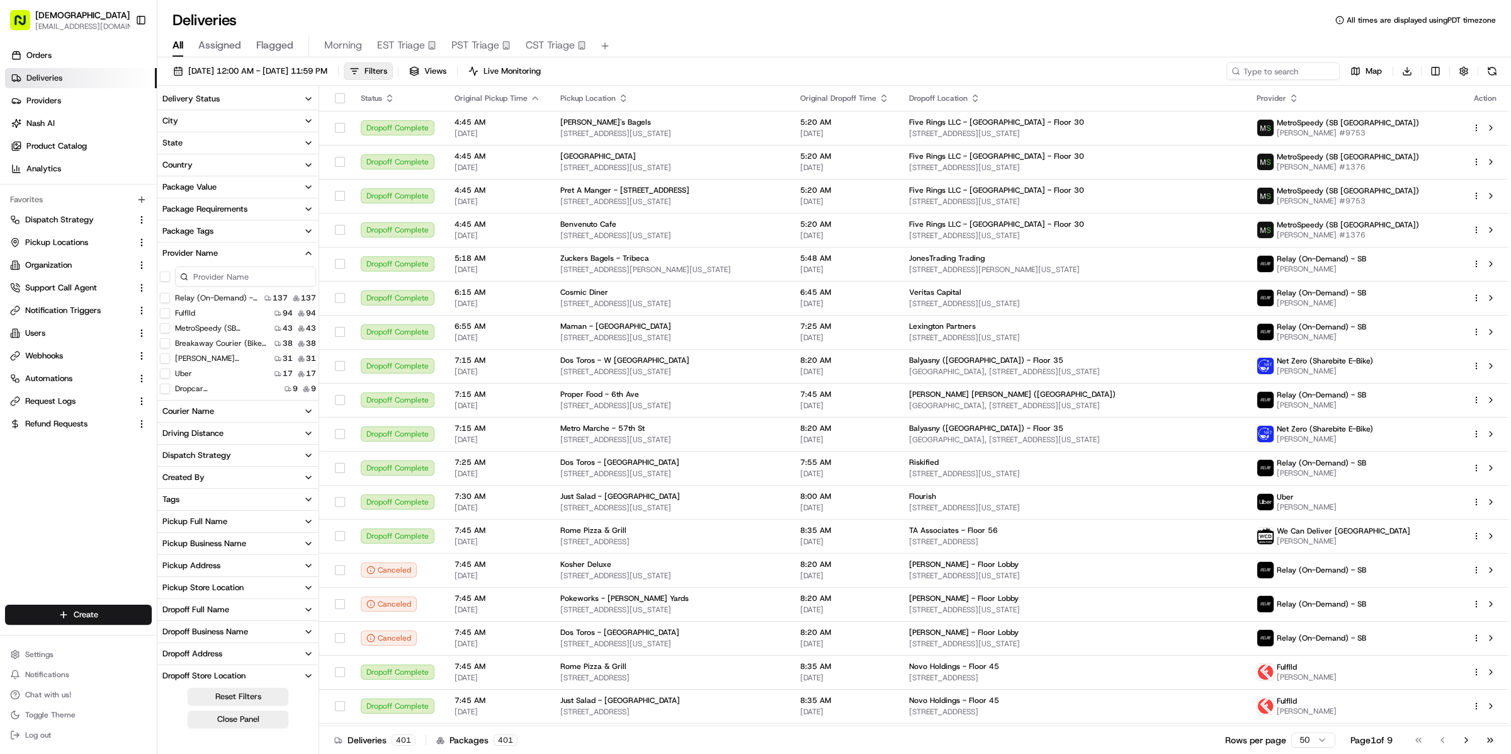
click at [217, 253] on div "Provider Name" at bounding box center [189, 252] width 55 height 11
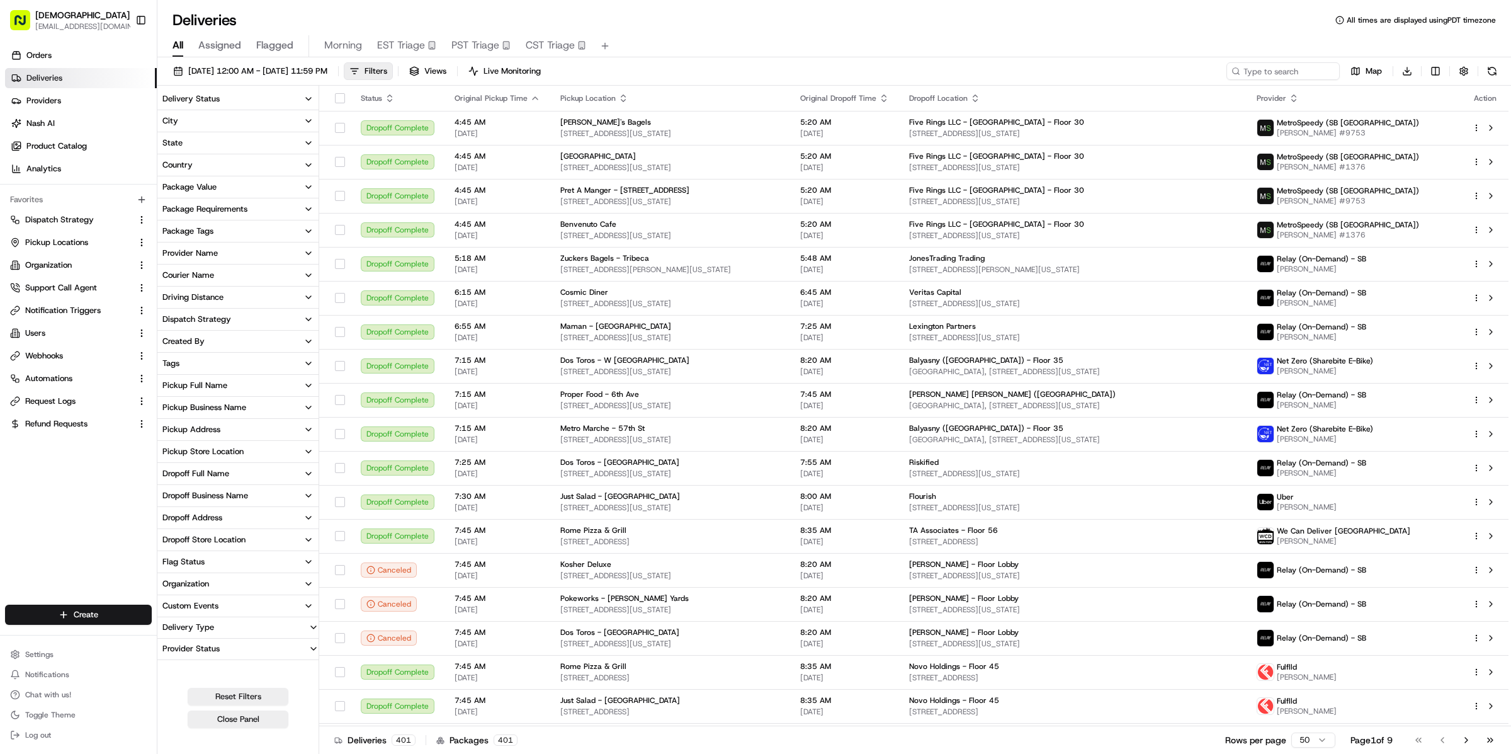
click at [213, 89] on button "Delivery Status" at bounding box center [237, 98] width 161 height 21
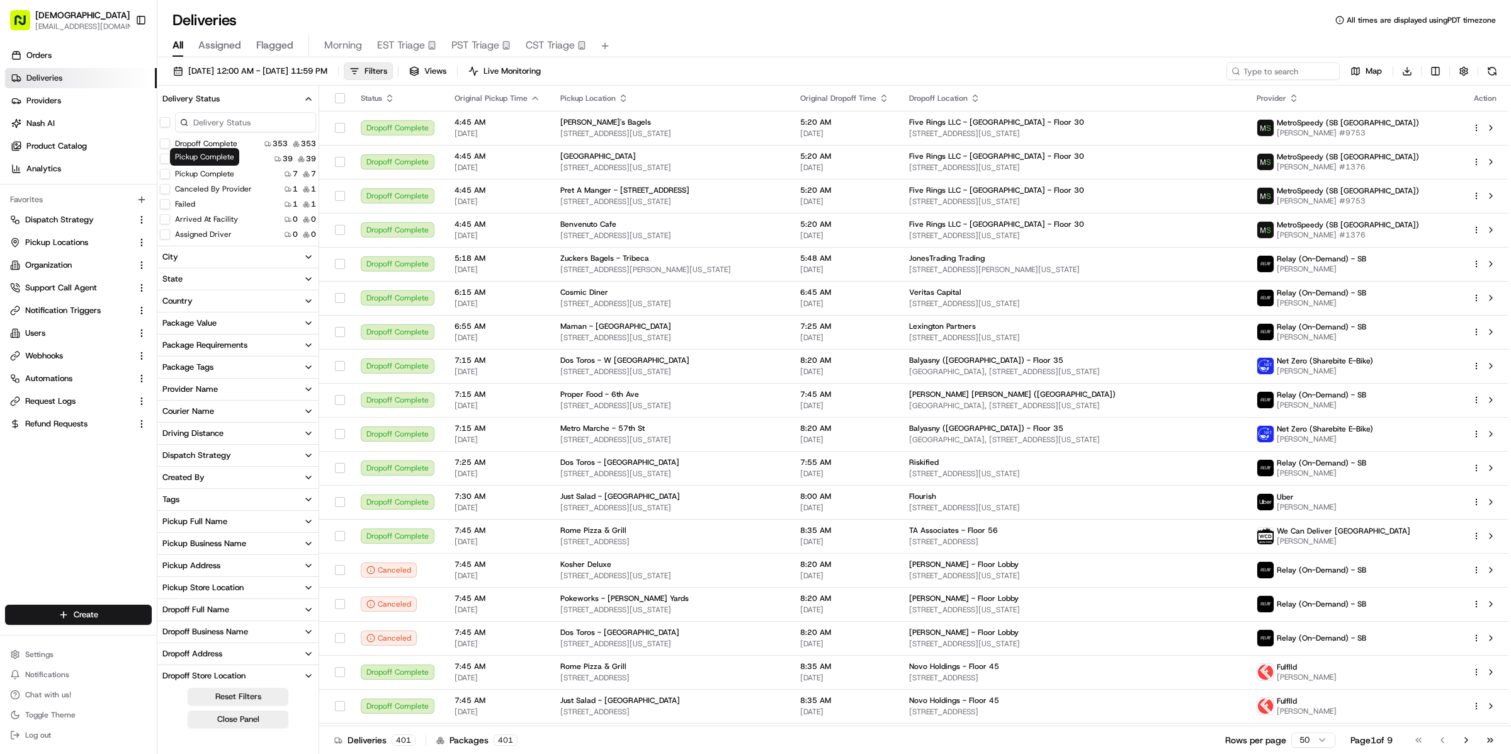
click at [200, 170] on label "Pickup Complete" at bounding box center [204, 174] width 59 height 10
click at [170, 170] on button "Pickup Complete" at bounding box center [165, 174] width 10 height 10
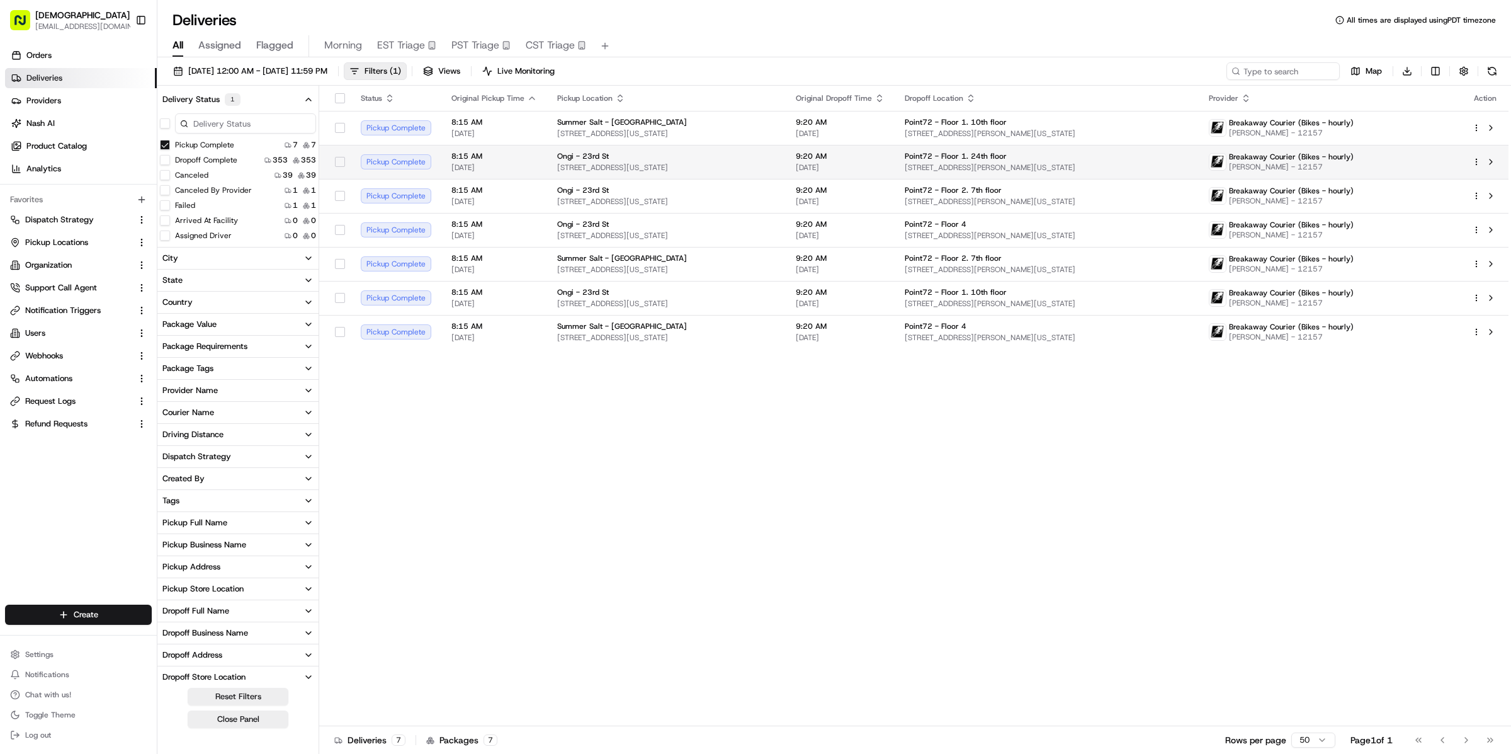
click at [711, 145] on td "Ongi - [GEOGRAPHIC_DATA][STREET_ADDRESS][US_STATE]" at bounding box center [666, 162] width 239 height 34
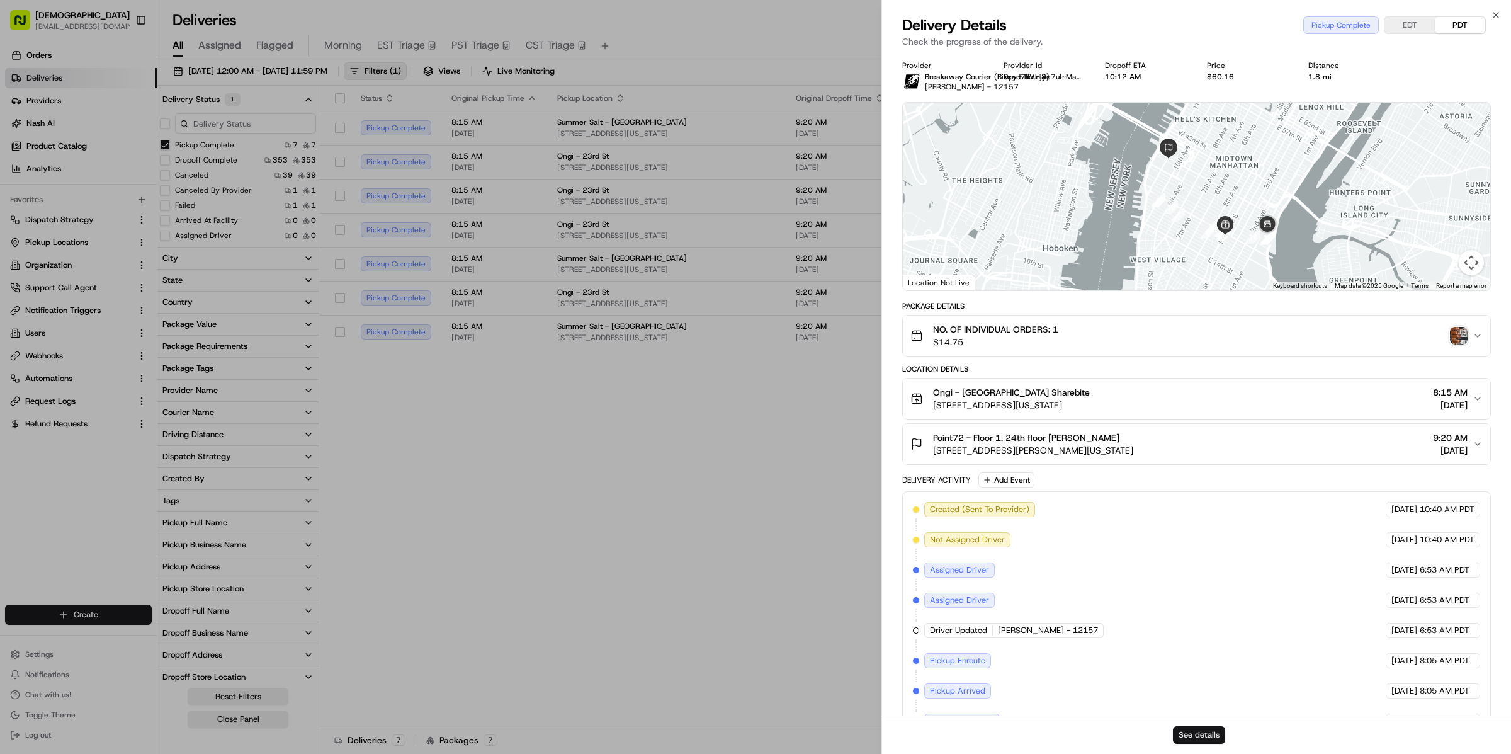
click at [1201, 737] on button "See details" at bounding box center [1199, 735] width 52 height 18
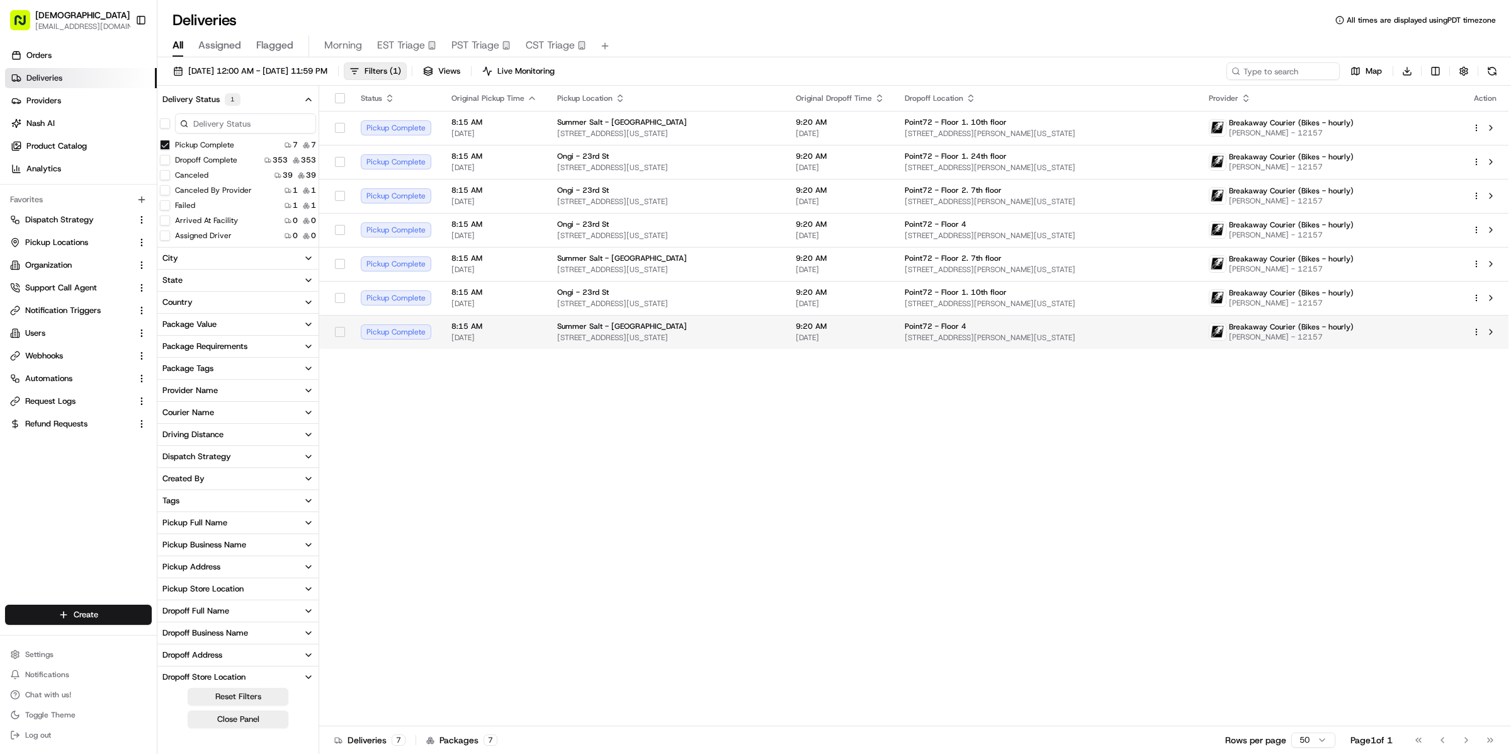
click at [1474, 331] on html "Sharebite [EMAIL_ADDRESS][DOMAIN_NAME] Toggle Sidebar Orders Deliveries Provide…" at bounding box center [755, 377] width 1511 height 754
click at [1427, 376] on div "Delivery Details ⌘+⏎" at bounding box center [1441, 371] width 137 height 21
click at [817, 383] on html "Sharebite kareem@usenash.com Toggle Sidebar Orders Deliveries Providers Nash AI…" at bounding box center [755, 377] width 1511 height 754
click at [184, 162] on label "Pickup Enroute" at bounding box center [200, 165] width 51 height 10
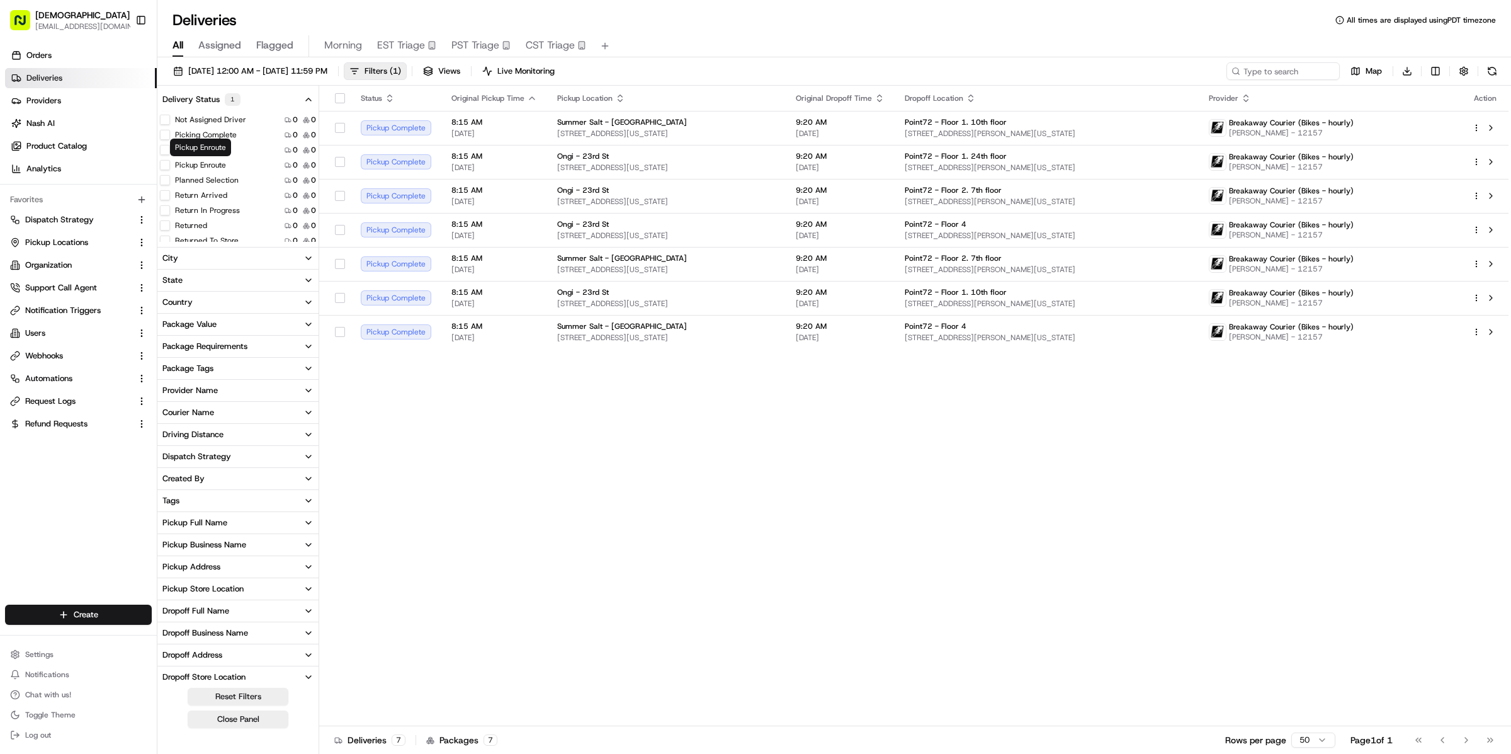
click at [170, 162] on button "Pickup Enroute" at bounding box center [165, 165] width 10 height 10
click at [163, 143] on button "Pickup Complete" at bounding box center [165, 145] width 10 height 10
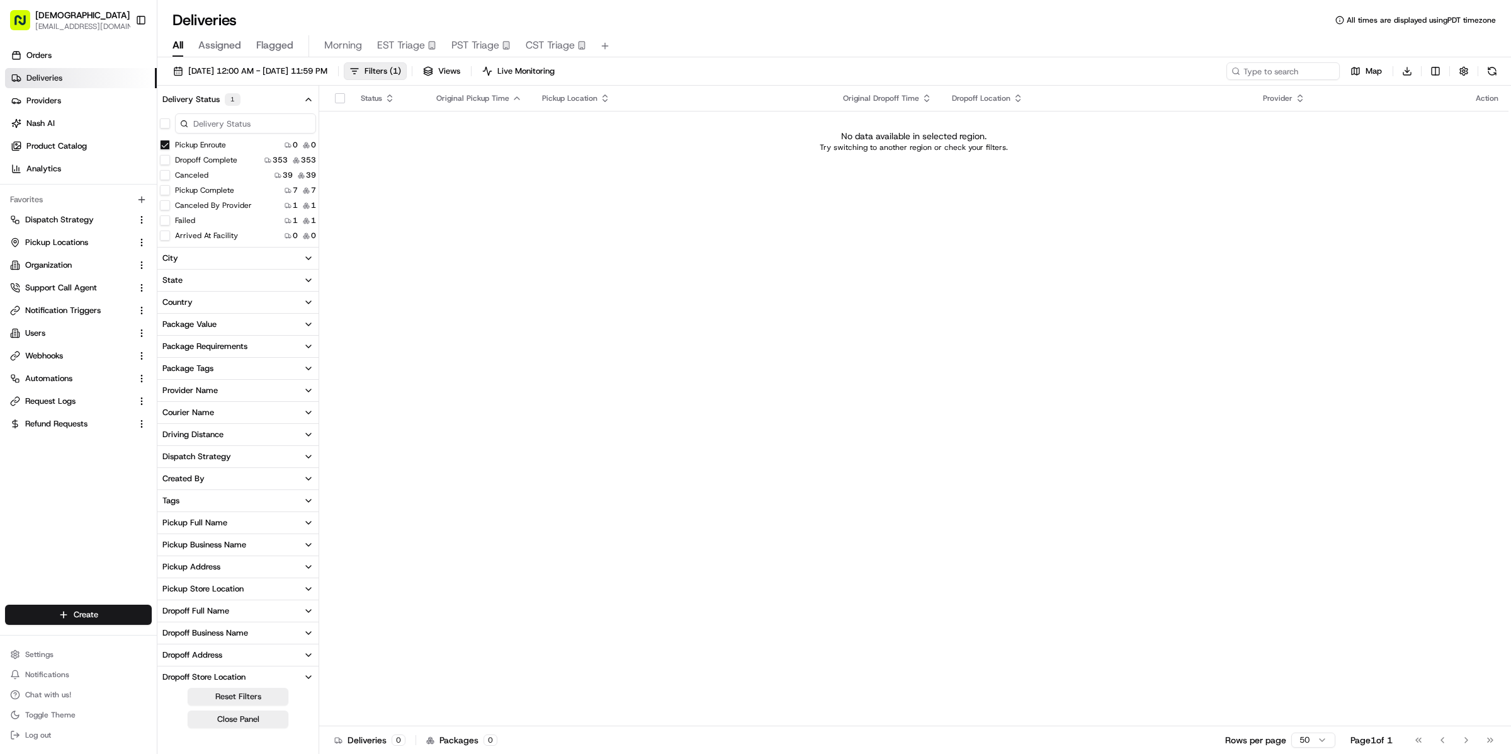
click at [164, 147] on button "Pickup Enroute" at bounding box center [165, 145] width 10 height 10
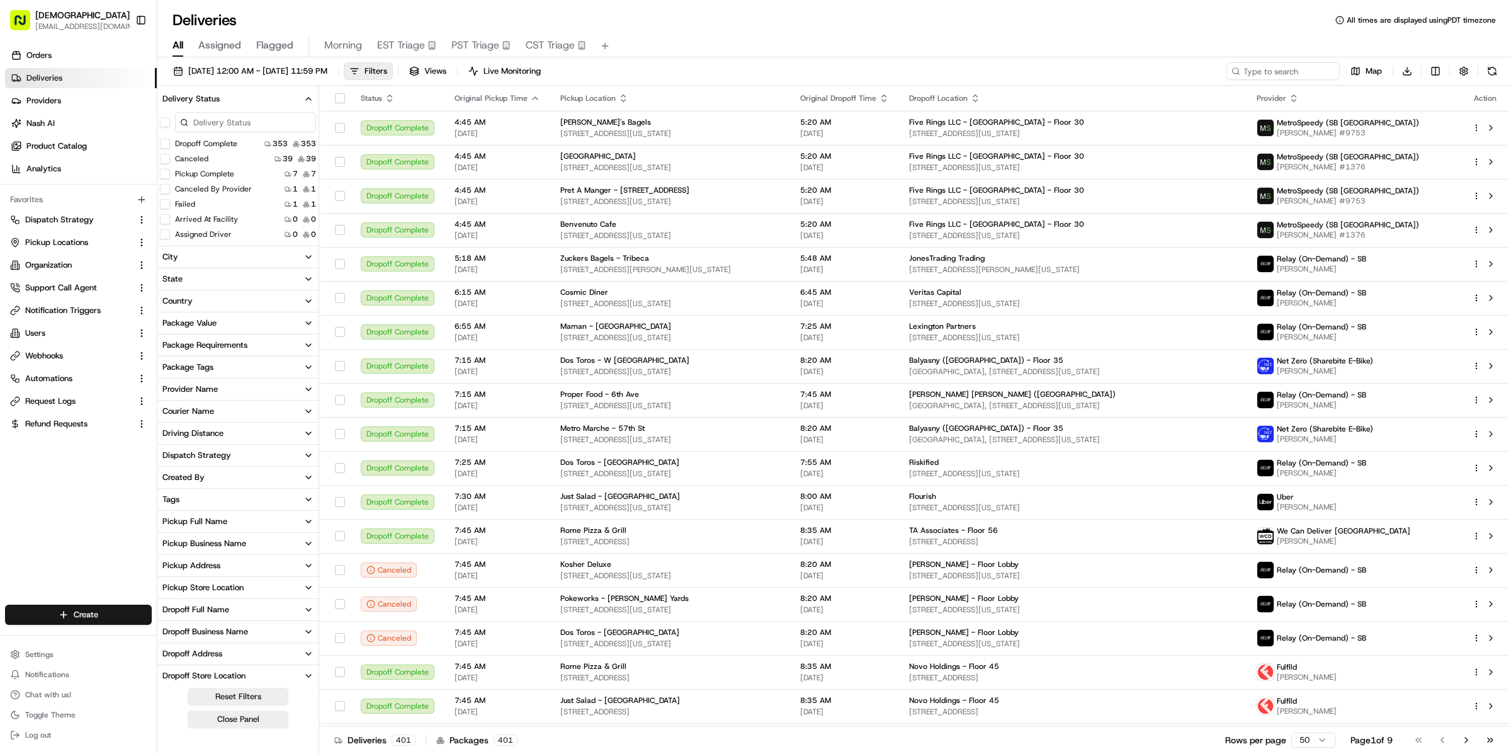
click at [298, 61] on div "08/01/2025 12:00 AM - 08/01/2025 11:59 PM Filters Views Live Monitoring Map Dow…" at bounding box center [834, 406] width 1354 height 699
click at [294, 66] on span "08/01/2025 12:00 AM - 08/01/2025 11:59 PM" at bounding box center [257, 70] width 139 height 11
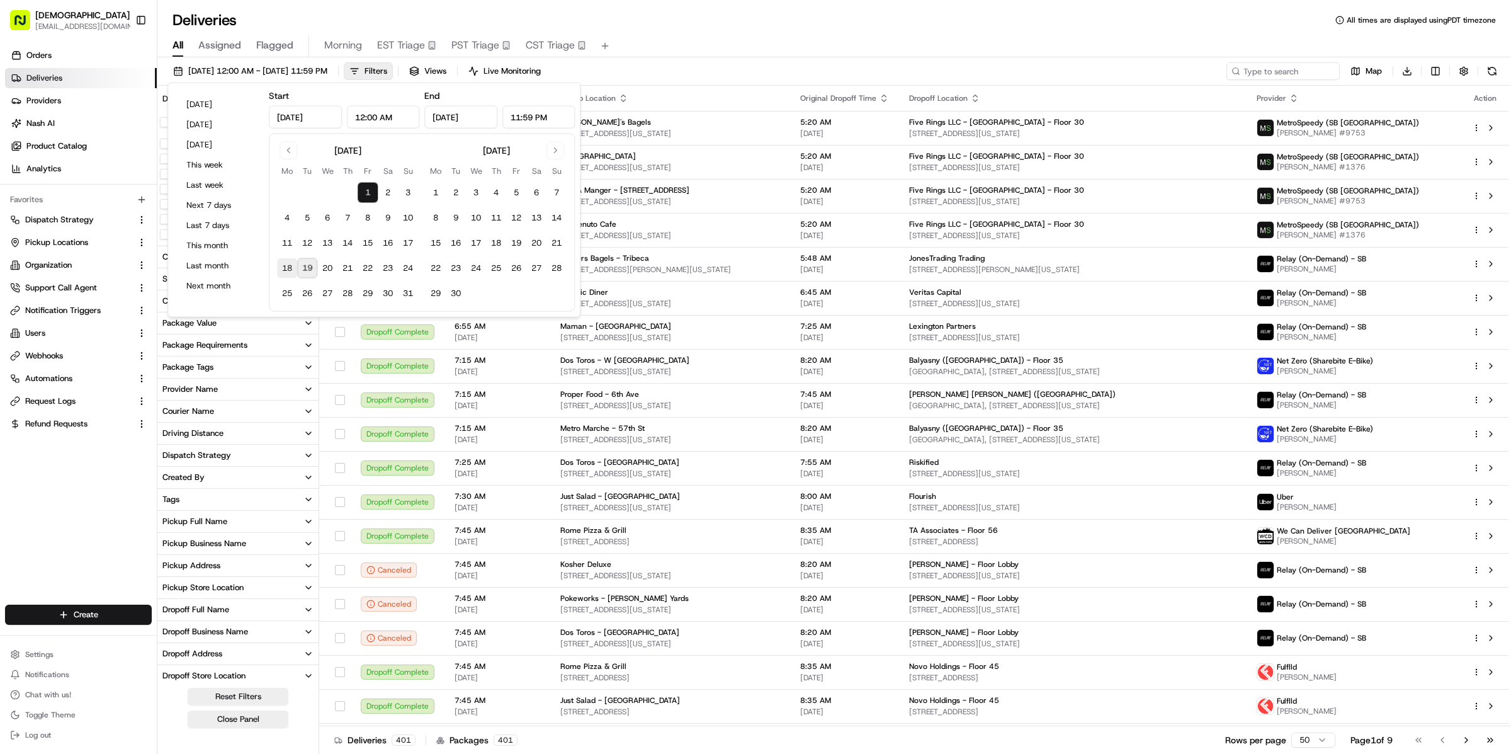
click at [295, 265] on button "18" at bounding box center [287, 268] width 20 height 20
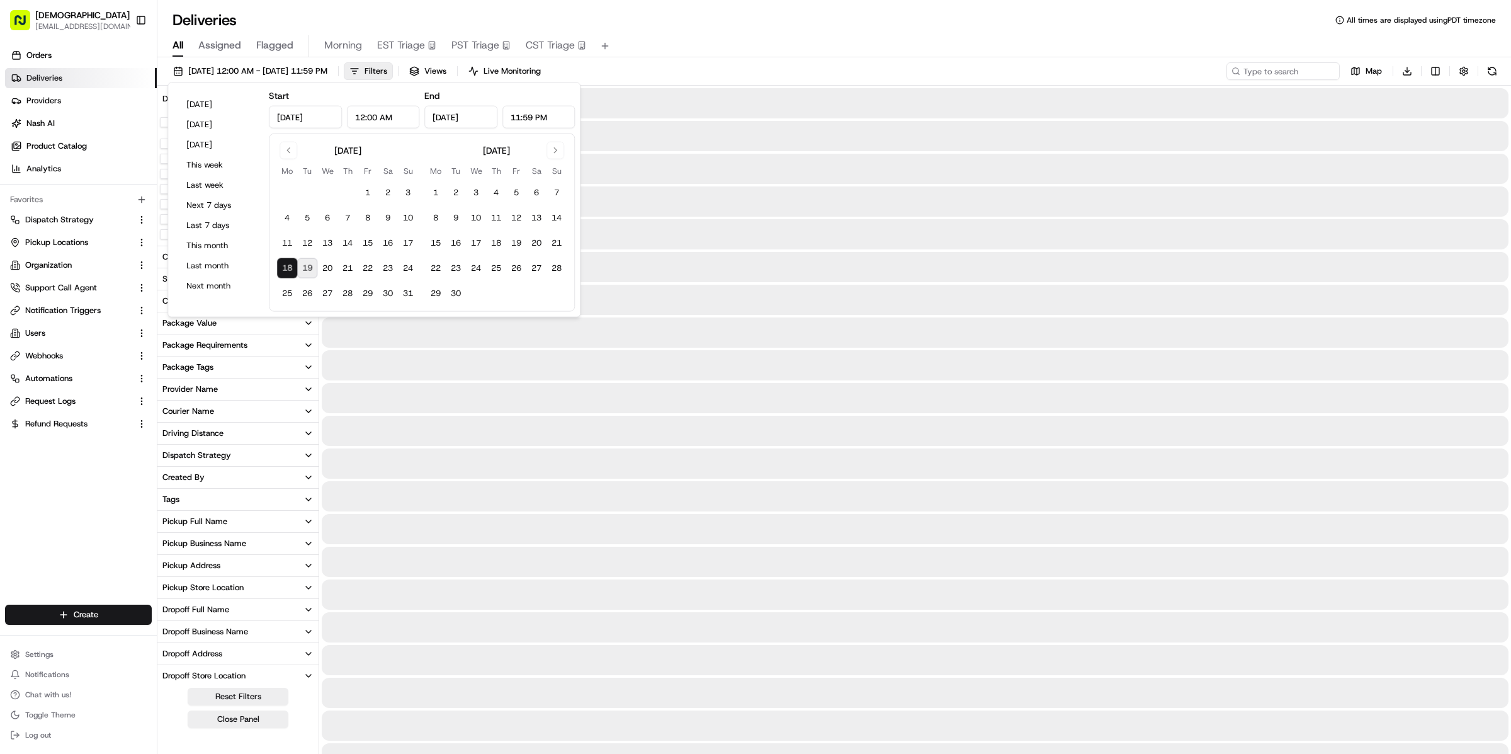
type input "Aug 18, 2025"
click at [320, 266] on button "20" at bounding box center [327, 268] width 20 height 20
type input "Aug 20, 2025"
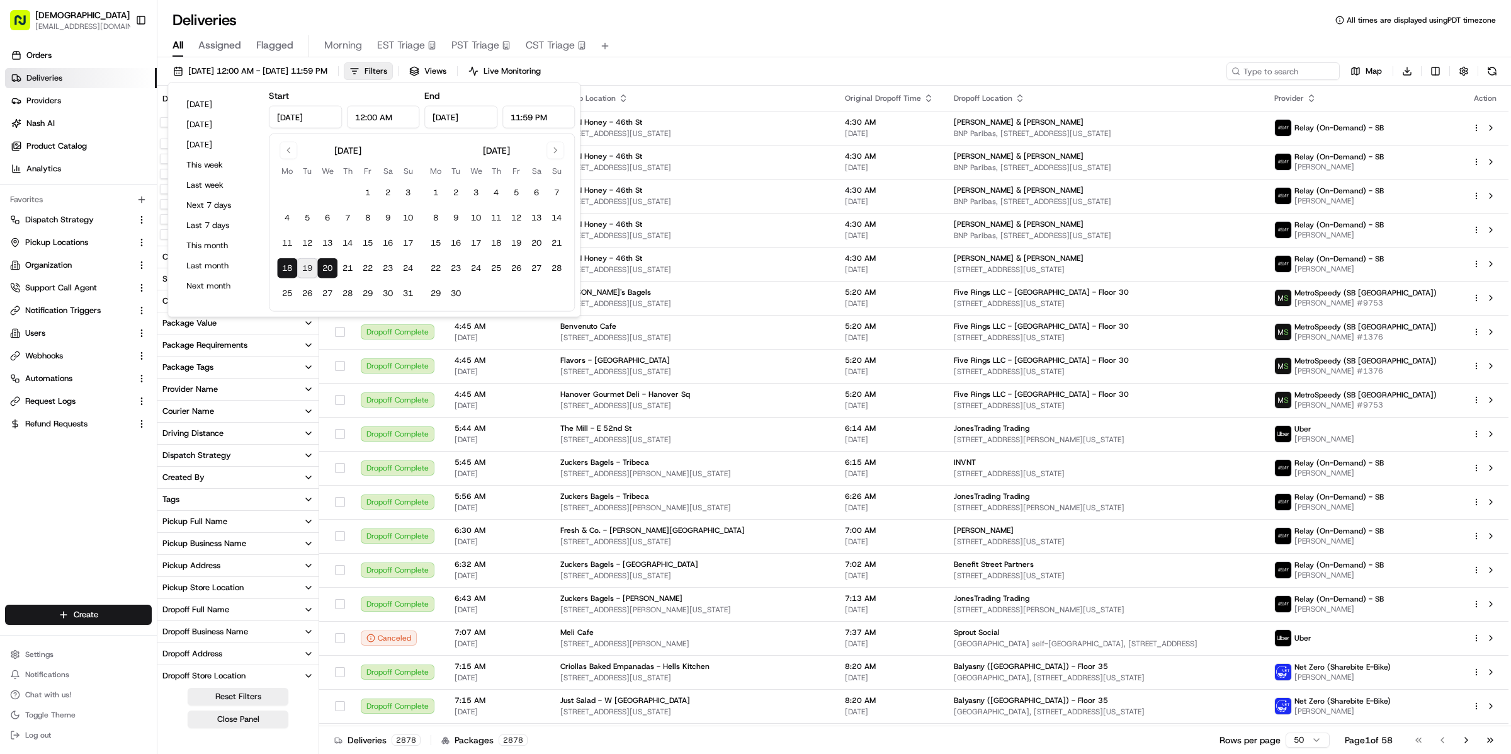
click at [713, 71] on div "08/18/2025 12:00 AM - 08/20/2025 11:59 PM Filters Views Live Monitoring Map Dow…" at bounding box center [834, 73] width 1354 height 23
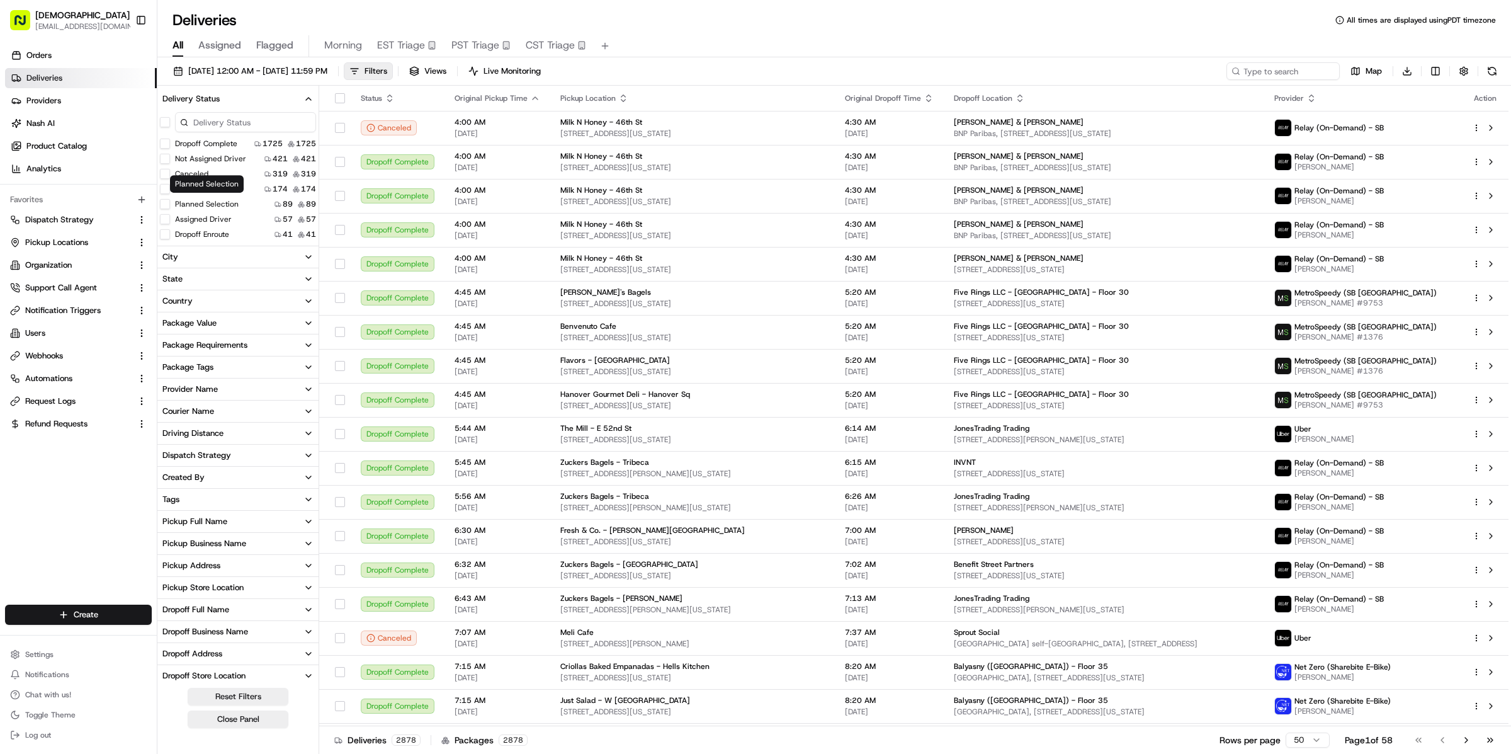
scroll to position [18, 0]
click at [201, 227] on label "Pickup Enroute" at bounding box center [200, 232] width 51 height 10
click at [170, 227] on button "Pickup Enroute" at bounding box center [165, 232] width 10 height 10
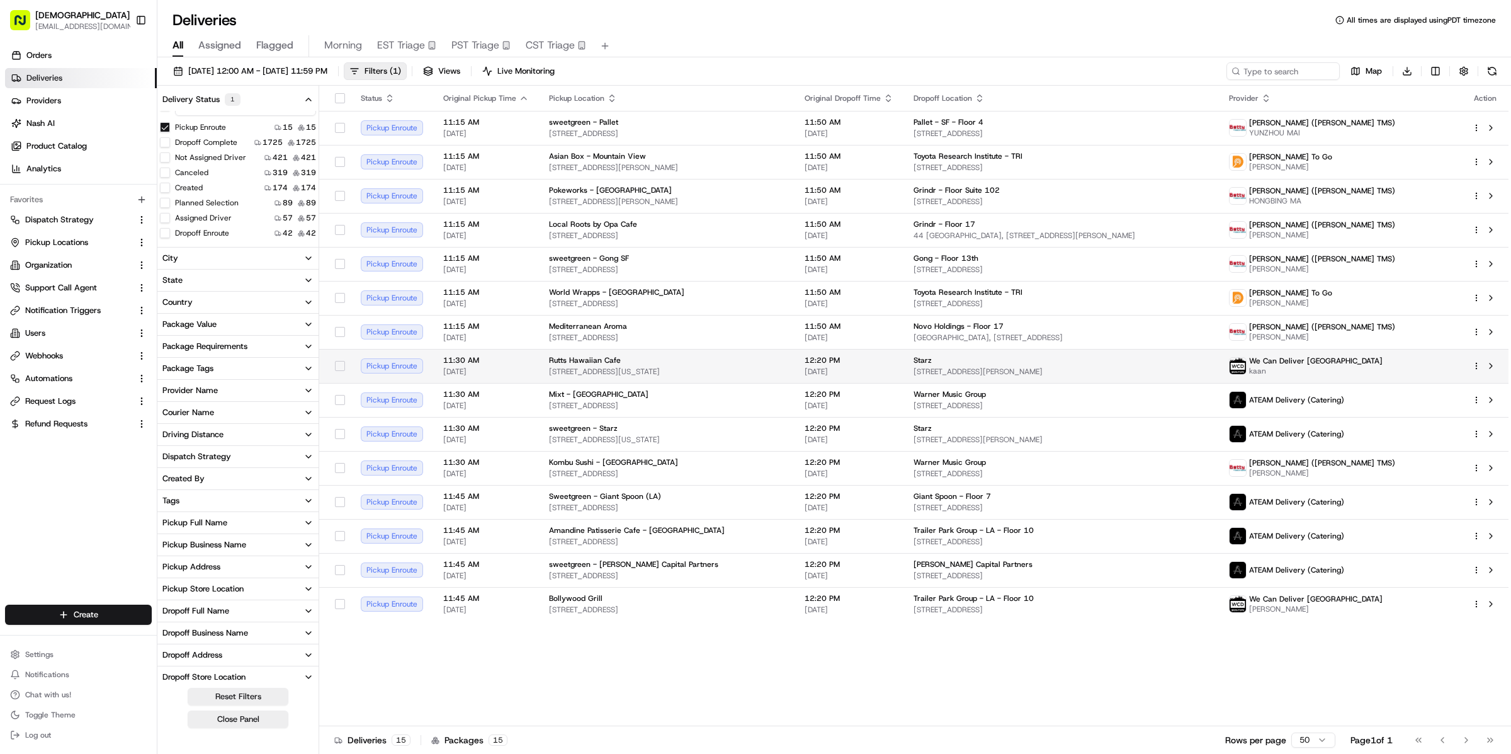
click at [1476, 366] on html "Sharebite kareem@usenash.com Toggle Sidebar Orders Deliveries Providers Nash AI…" at bounding box center [755, 377] width 1511 height 754
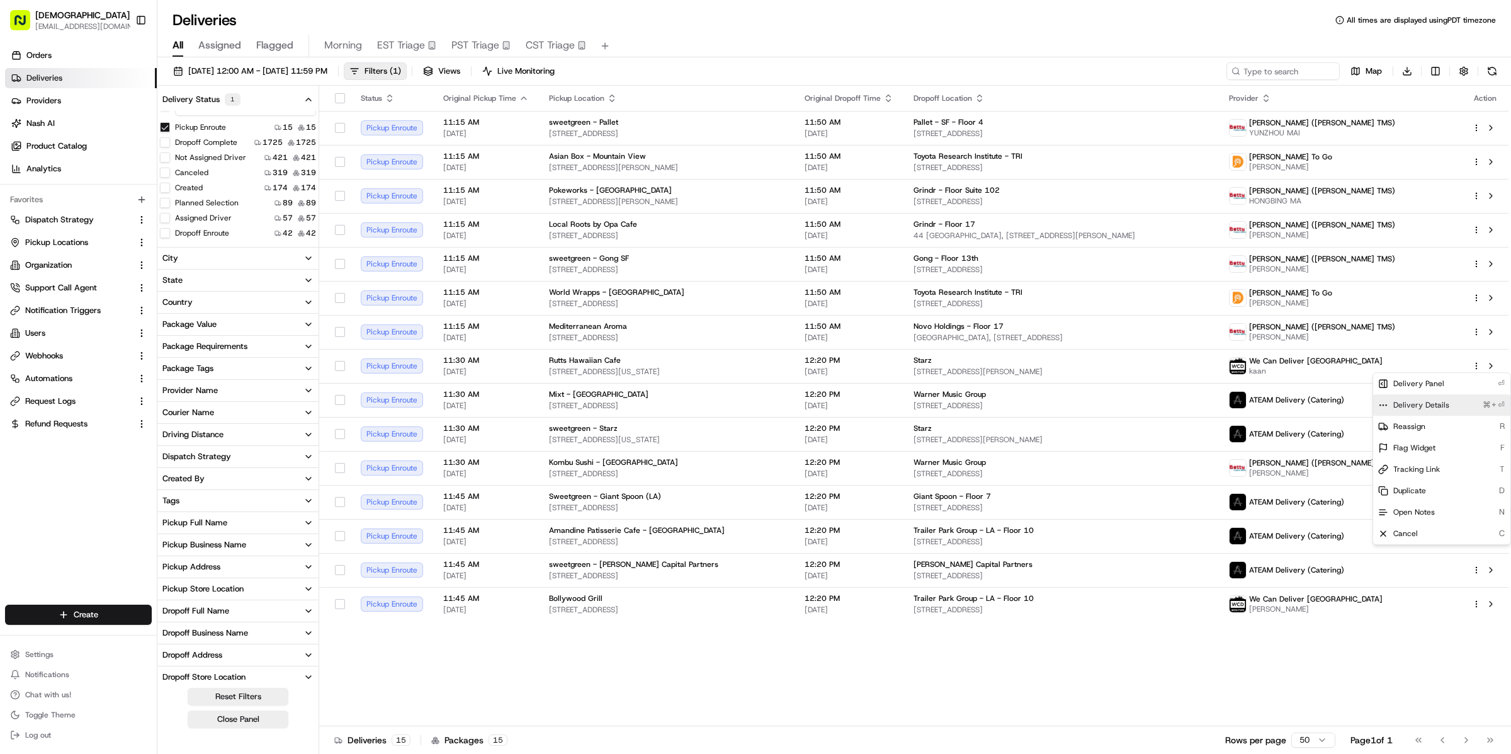
click at [1457, 409] on div "Delivery Details ⌘+⏎" at bounding box center [1441, 404] width 137 height 21
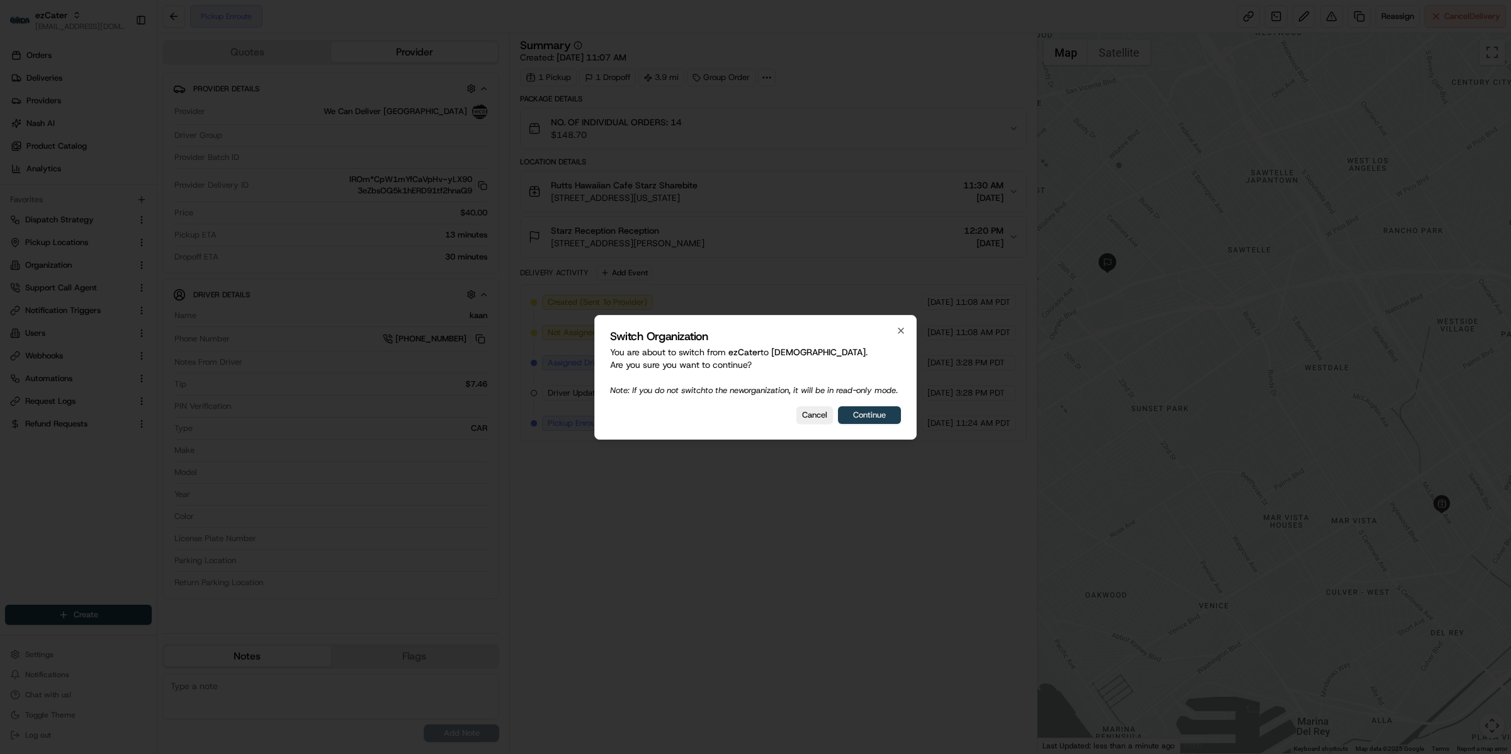
click at [900, 427] on div "Switch Organization You are about to switch from ezCater to Sharebite . Are you…" at bounding box center [755, 377] width 322 height 125
click at [894, 424] on button "Continue" at bounding box center [869, 415] width 63 height 18
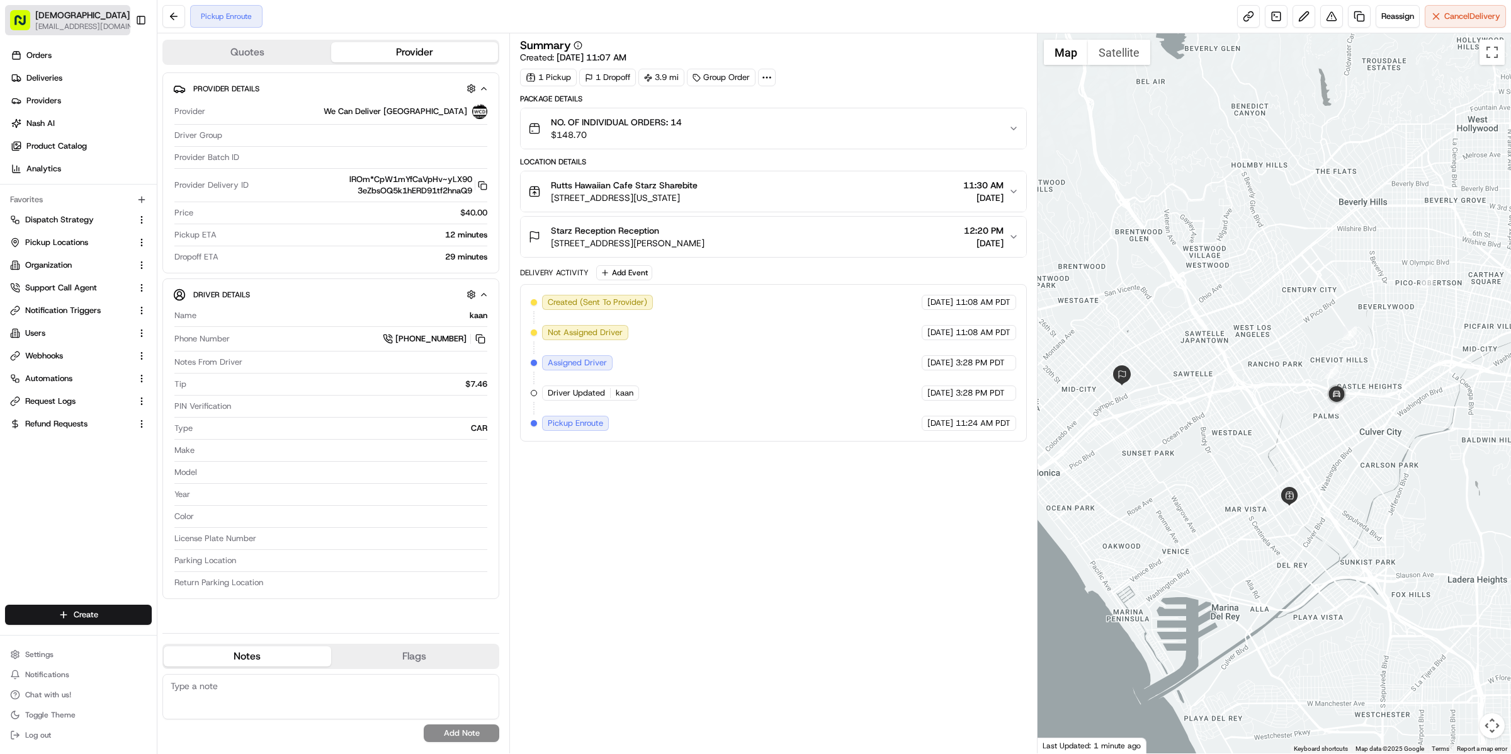
click at [52, 15] on span "[DEMOGRAPHIC_DATA]" at bounding box center [82, 15] width 94 height 13
type input "ezcater"
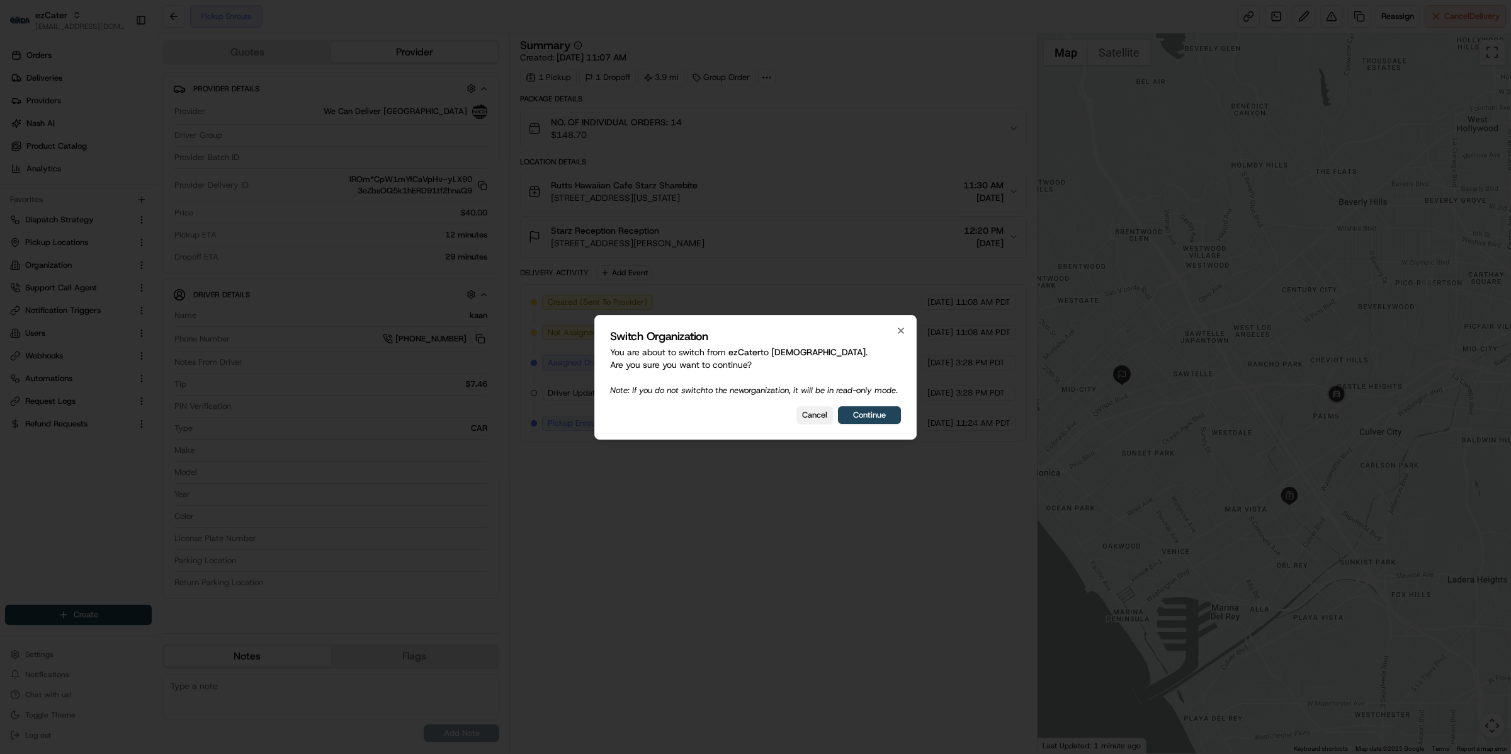
click at [810, 421] on button "Cancel" at bounding box center [814, 415] width 37 height 18
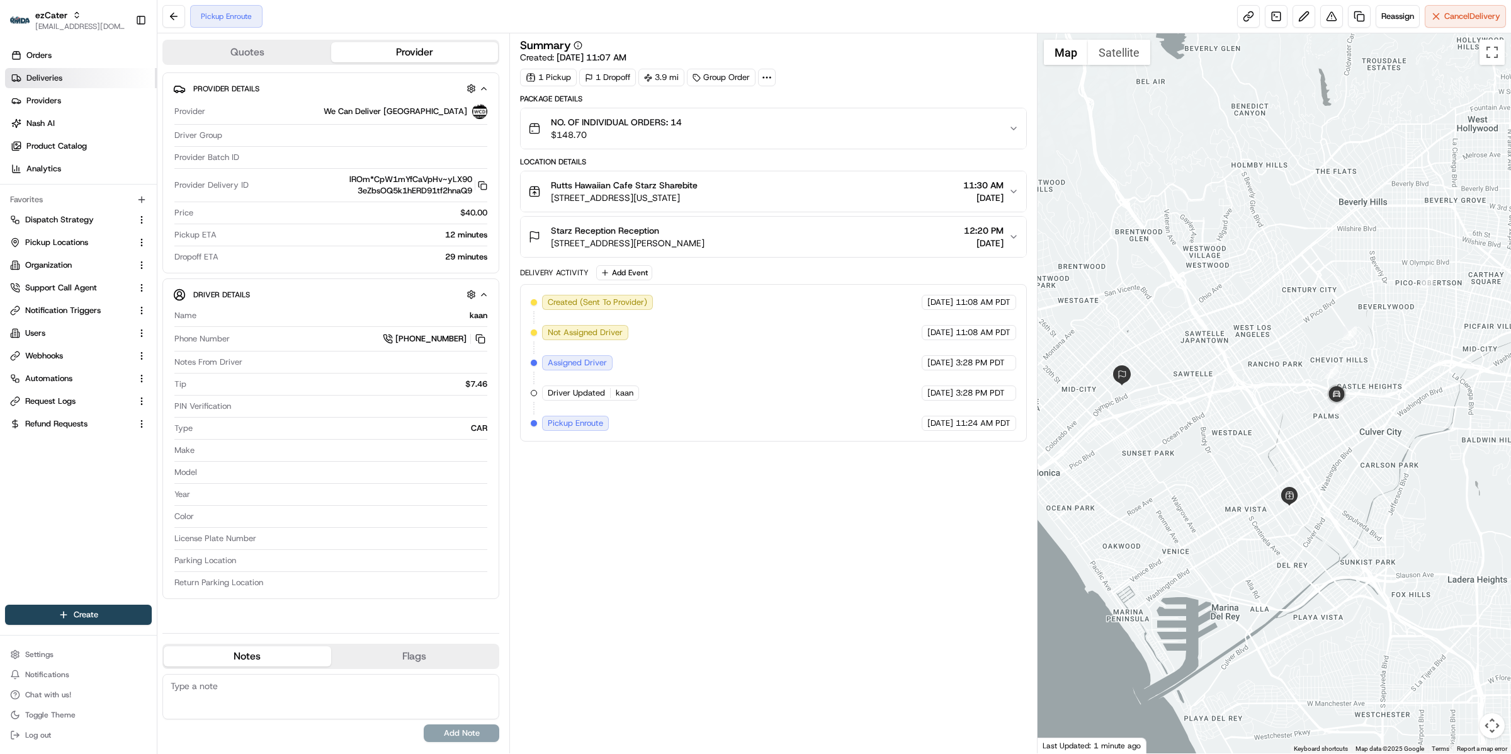
click at [84, 81] on link "Deliveries" at bounding box center [81, 78] width 152 height 20
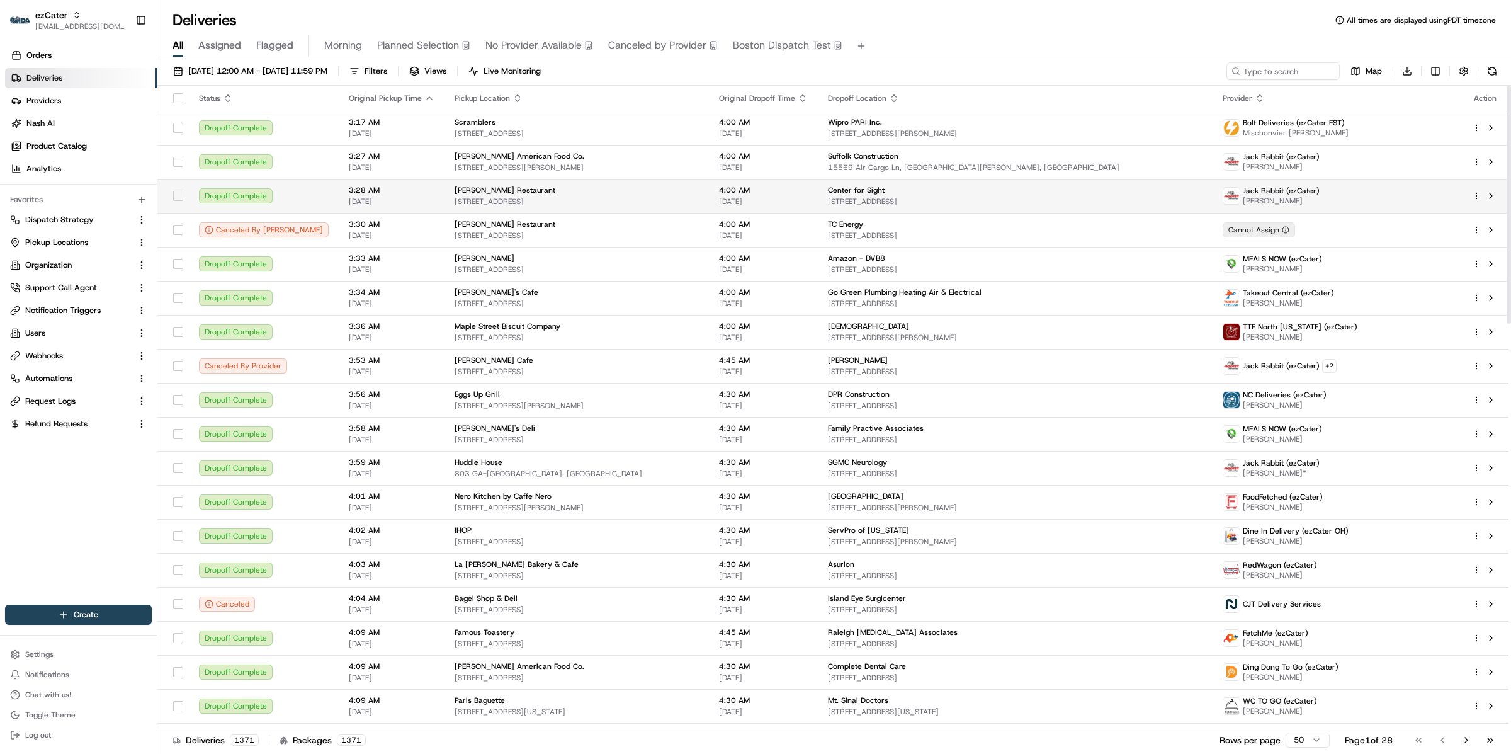
click at [1473, 193] on html "ezCater [EMAIL_ADDRESS][DOMAIN_NAME] Toggle Sidebar Orders Deliveries Providers…" at bounding box center [755, 377] width 1511 height 754
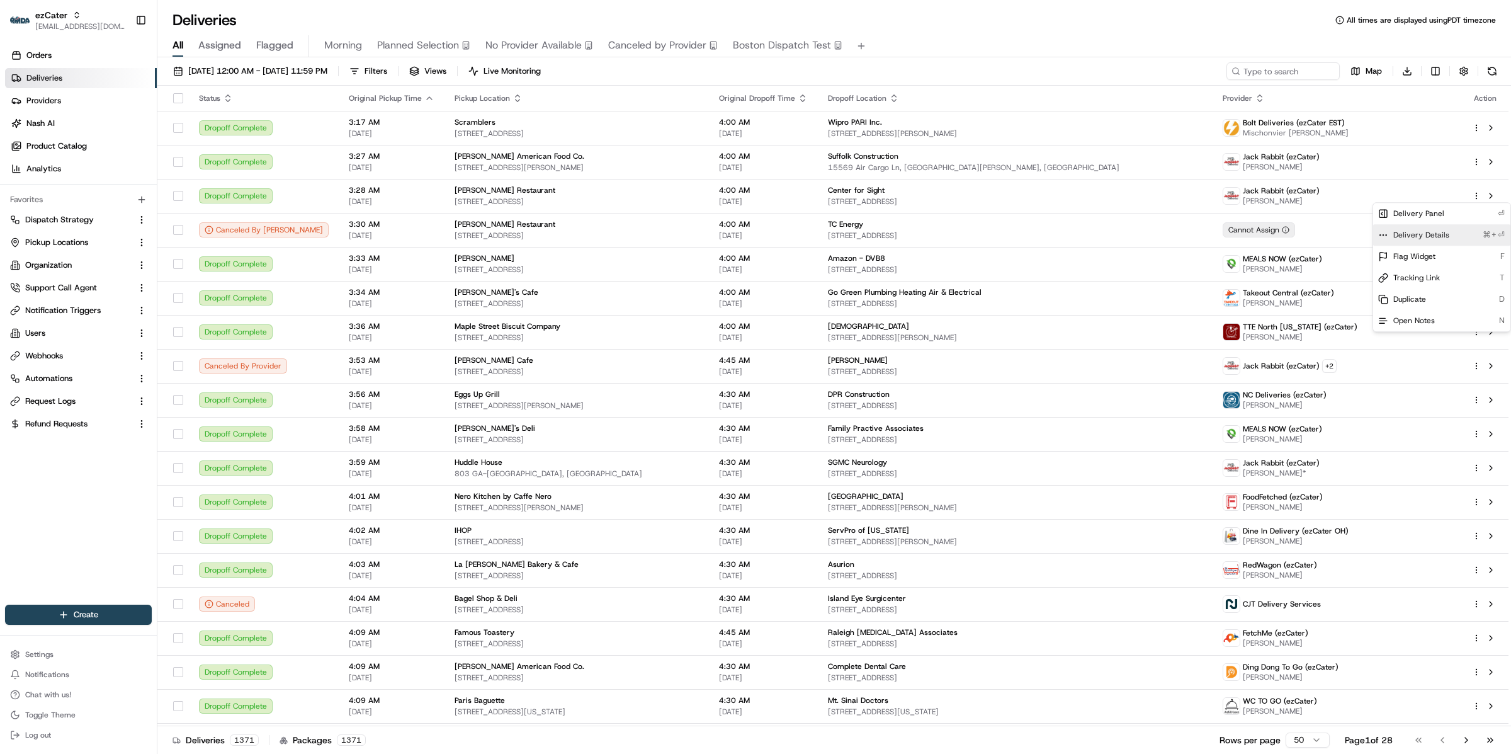
click at [1405, 239] on span "Delivery Details" at bounding box center [1421, 235] width 56 height 10
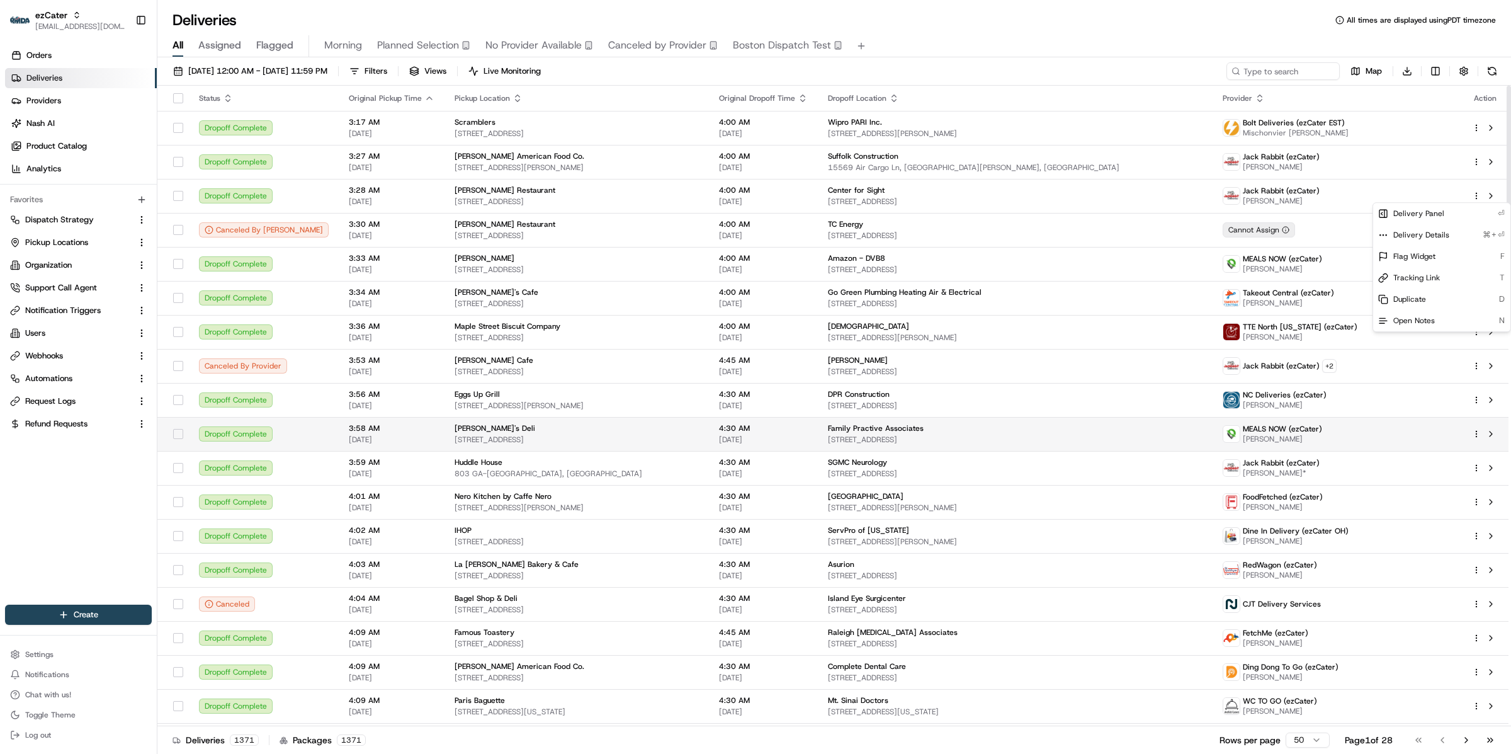
click at [1205, 419] on html "ezCater [EMAIL_ADDRESS][DOMAIN_NAME] Toggle Sidebar Orders Deliveries Providers…" at bounding box center [755, 377] width 1511 height 754
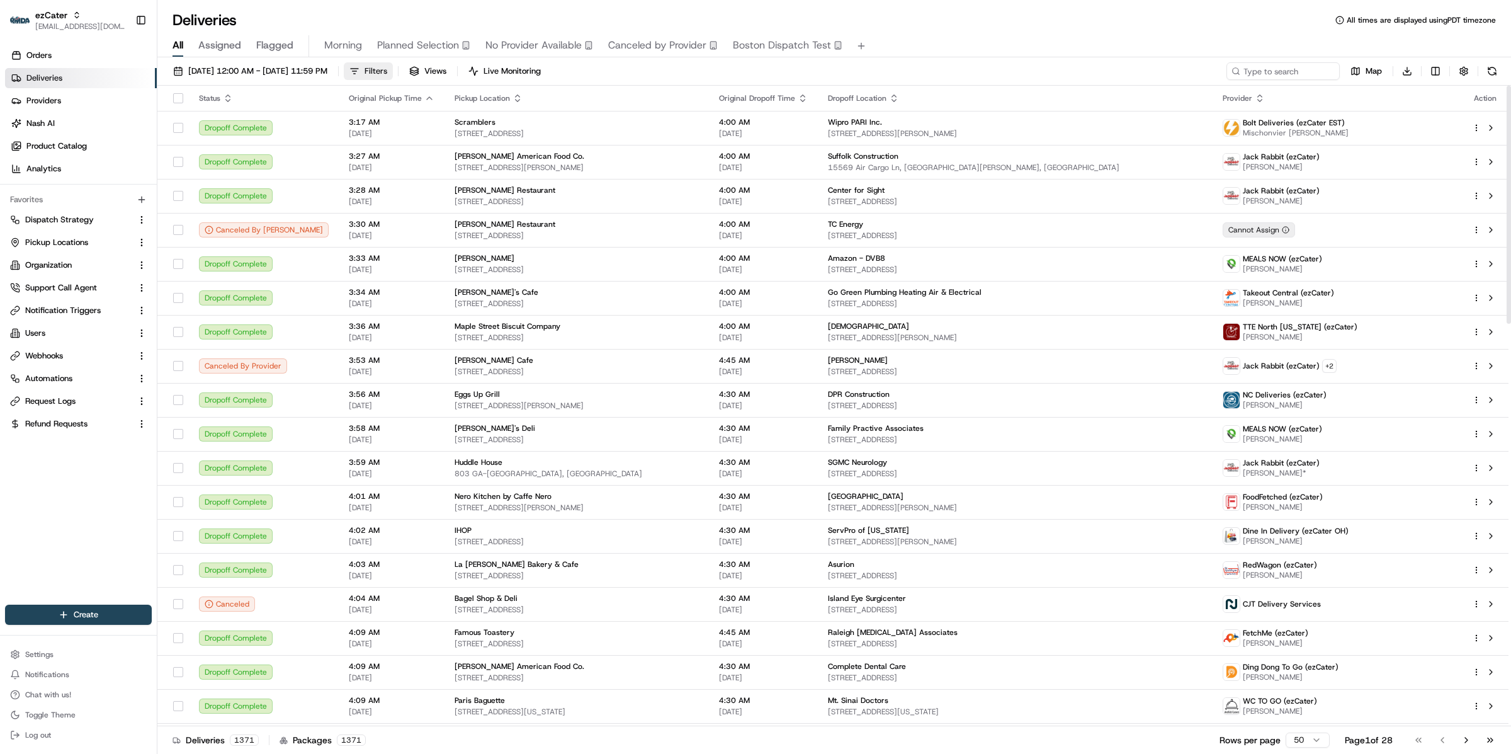
click at [387, 69] on span "Filters" at bounding box center [376, 70] width 23 height 11
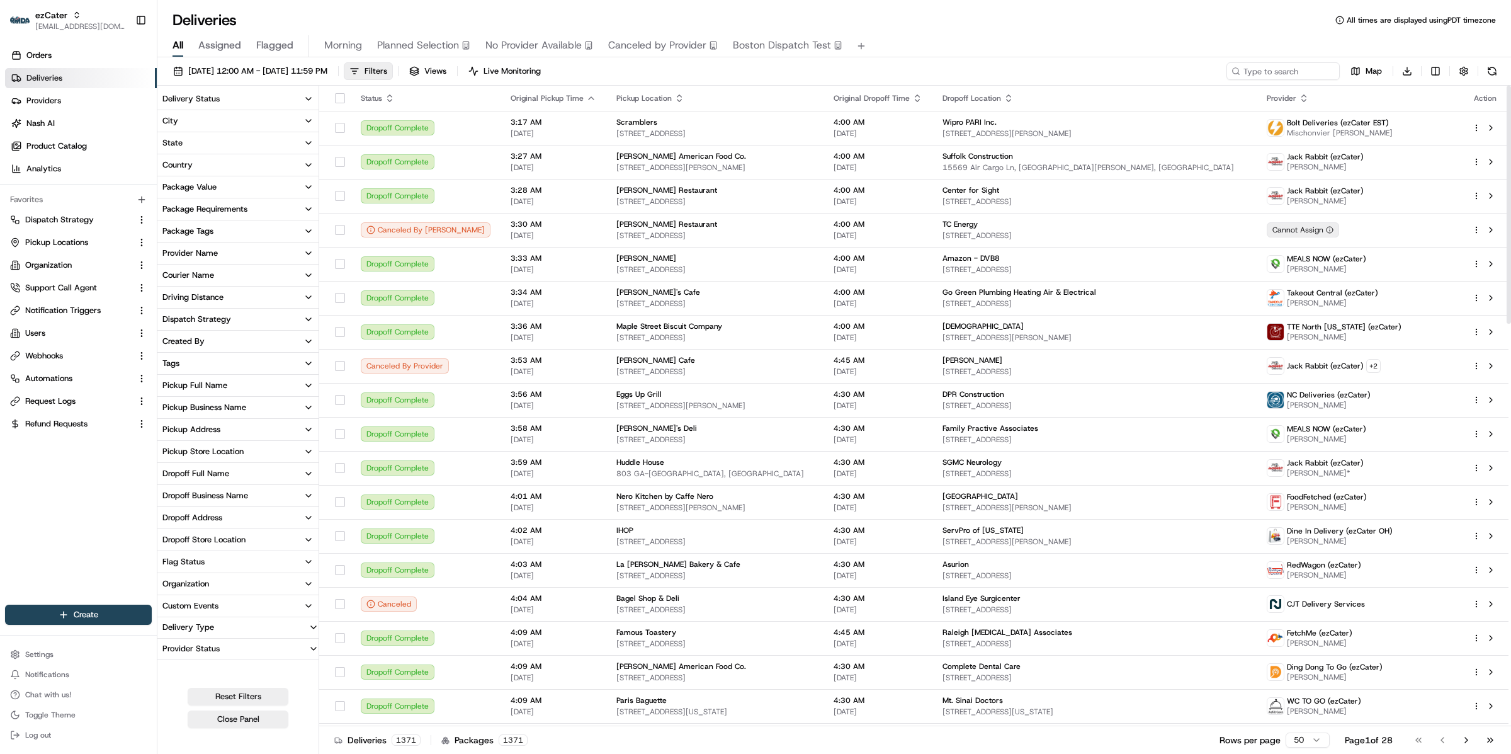
click at [249, 94] on button "Delivery Status" at bounding box center [237, 98] width 161 height 21
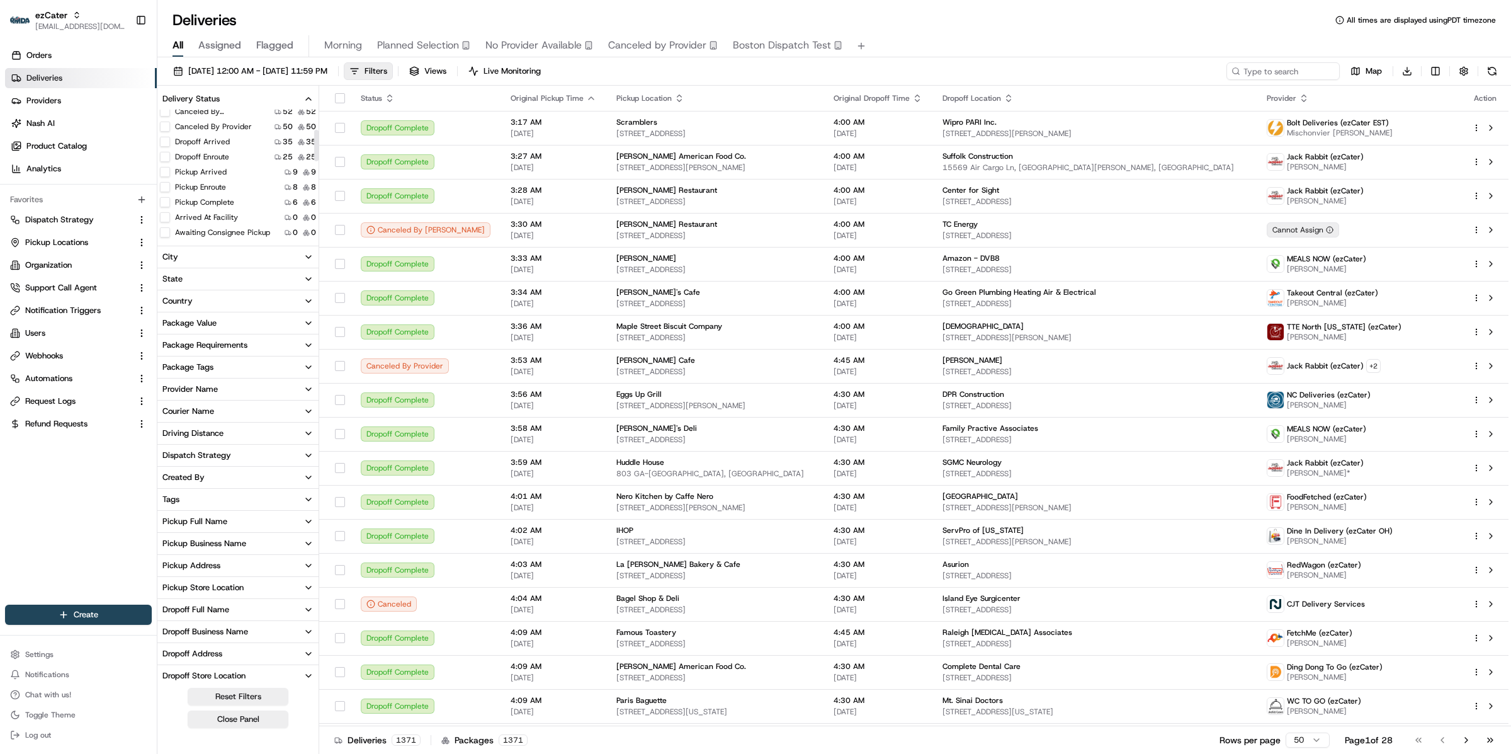
scroll to position [87, 0]
click at [203, 174] on label "Pickup Enroute" at bounding box center [200, 177] width 51 height 10
click at [170, 174] on button "Pickup Enroute" at bounding box center [165, 177] width 10 height 10
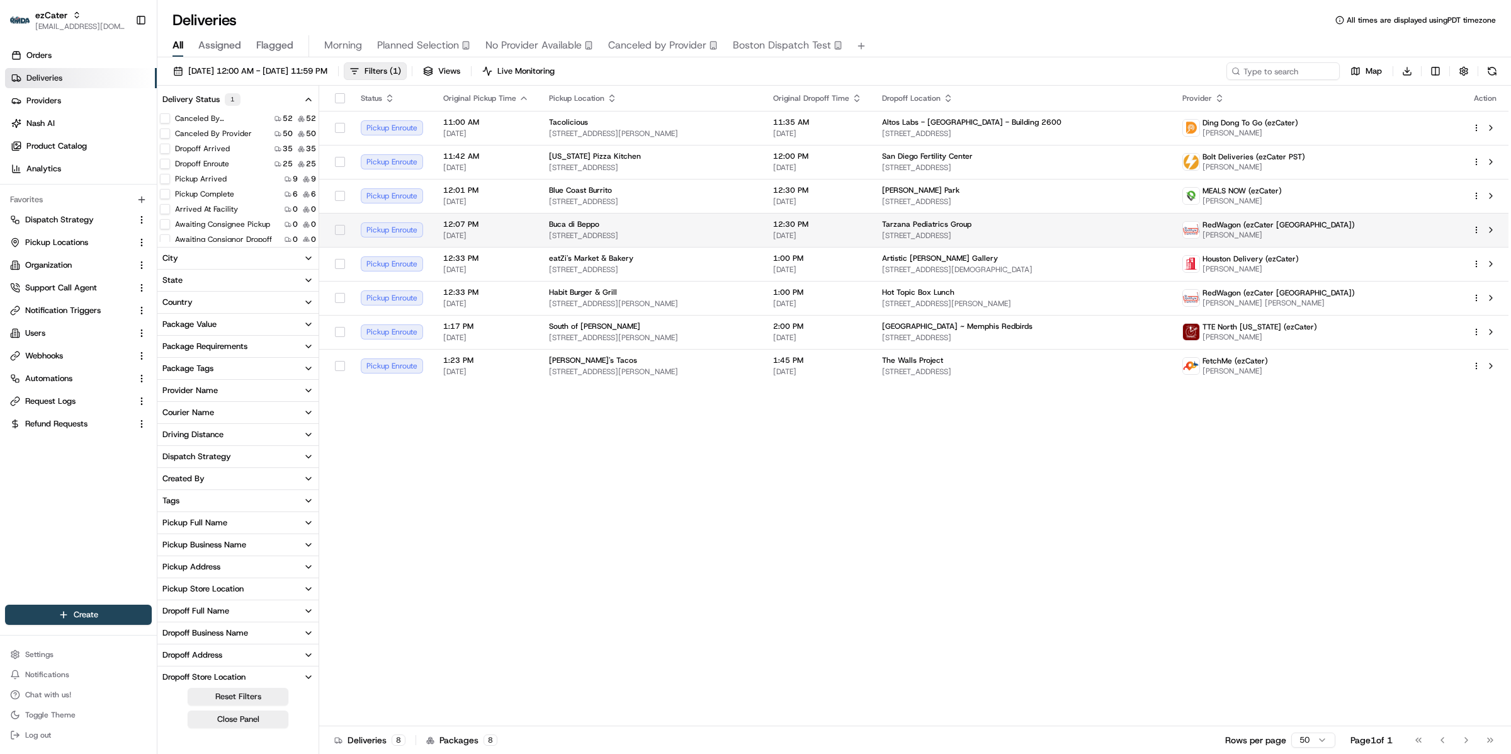
click at [1479, 228] on html "ezCater [EMAIL_ADDRESS][DOMAIN_NAME] Toggle Sidebar Orders Deliveries Providers…" at bounding box center [755, 377] width 1511 height 754
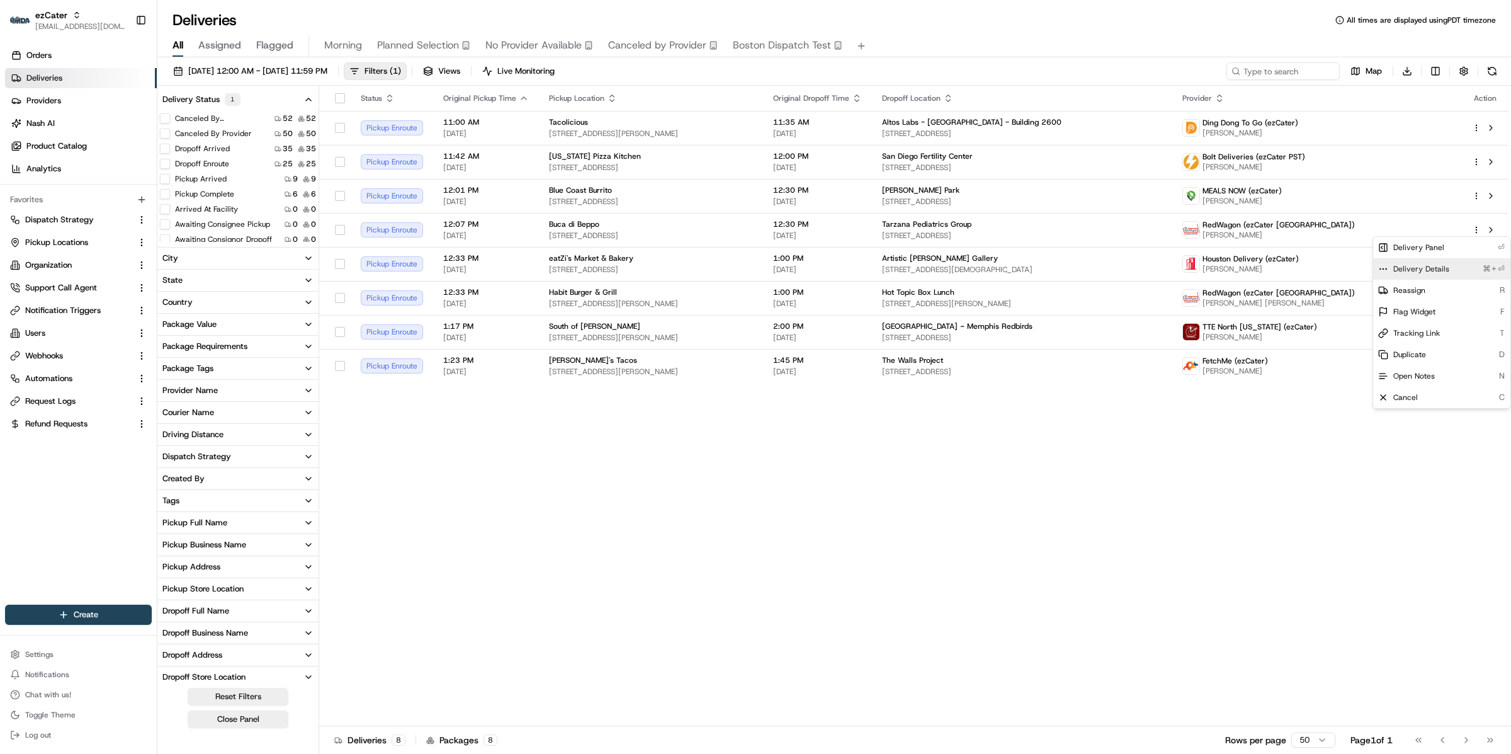
click at [1449, 271] on div "Delivery Details ⌘+⏎" at bounding box center [1441, 268] width 137 height 21
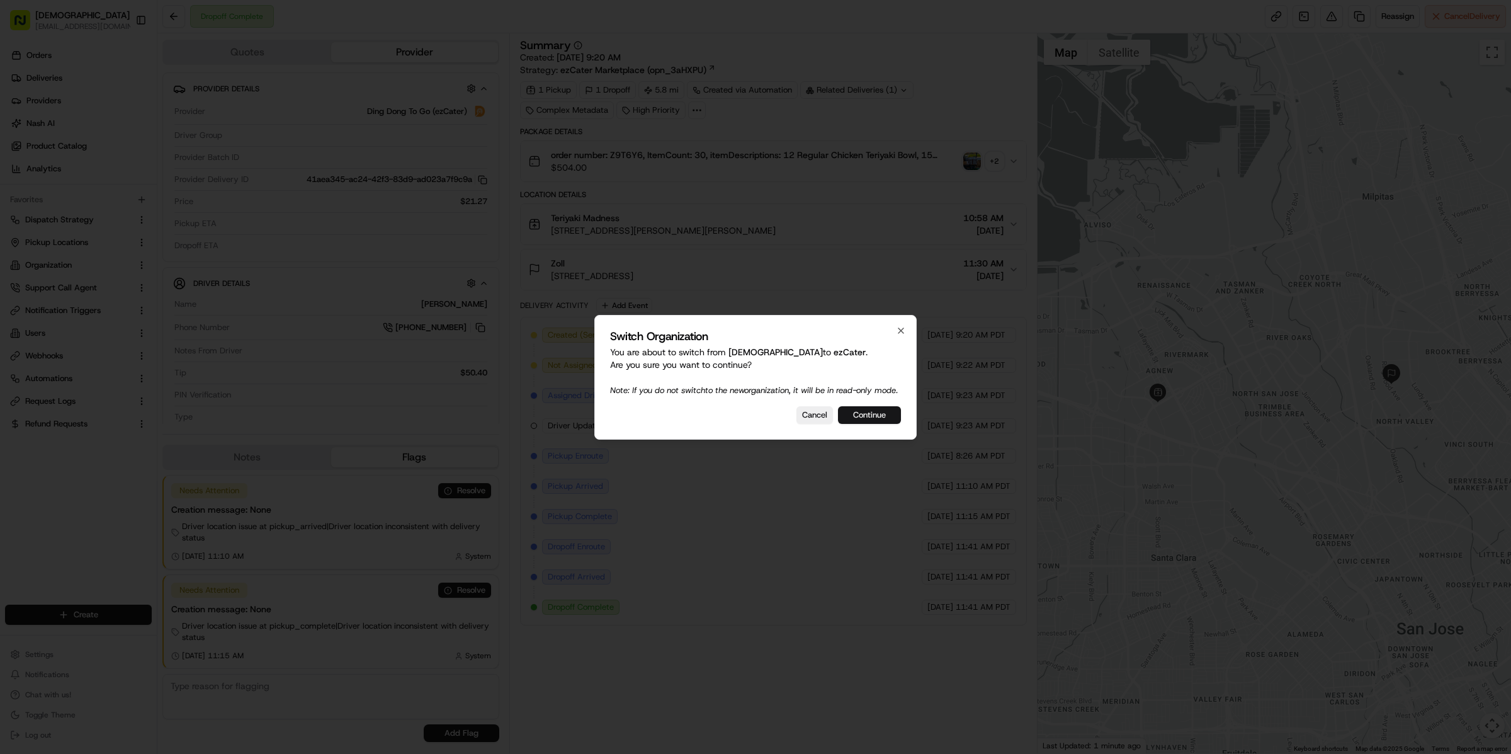
click at [881, 416] on button "Continue" at bounding box center [869, 415] width 63 height 18
